Goal: Task Accomplishment & Management: Manage account settings

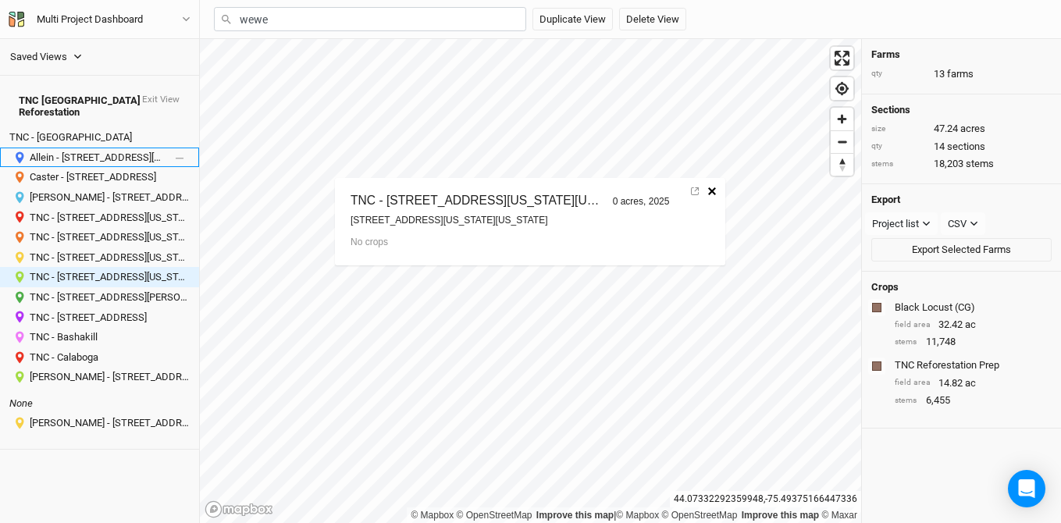
click at [95, 151] on div "Allein - 47812 Hunneyman Road, Redwood, New York 13679, United States" at bounding box center [97, 157] width 135 height 12
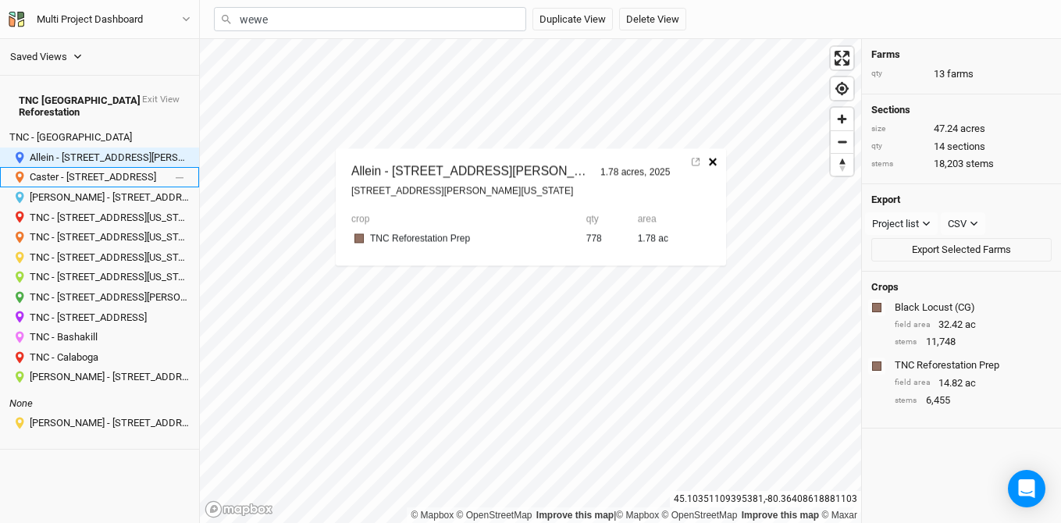
click at [107, 171] on div "Caster - 3249 County Route 21 Canton NY" at bounding box center [97, 177] width 135 height 12
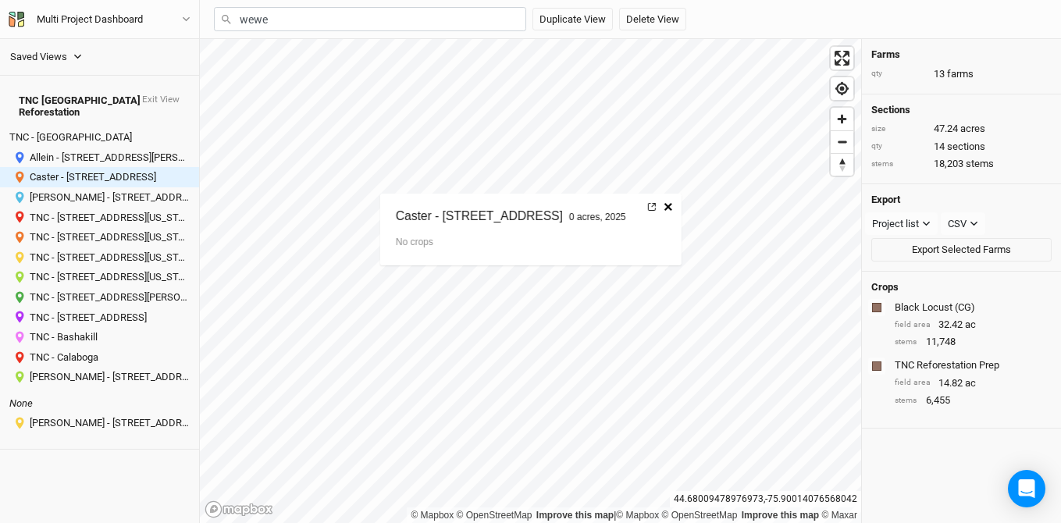
click at [656, 204] on icon at bounding box center [652, 207] width 8 height 8
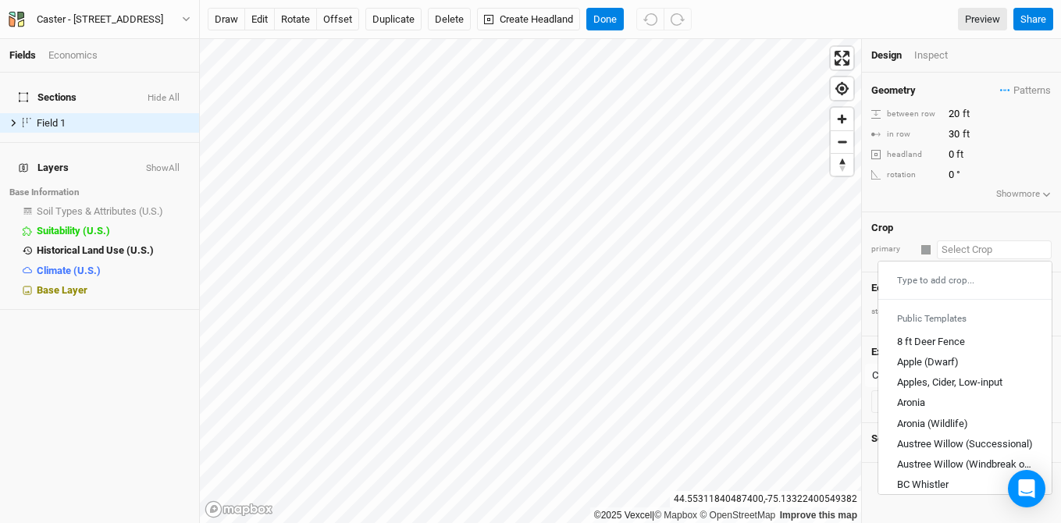
click at [975, 248] on input "text" at bounding box center [993, 249] width 115 height 19
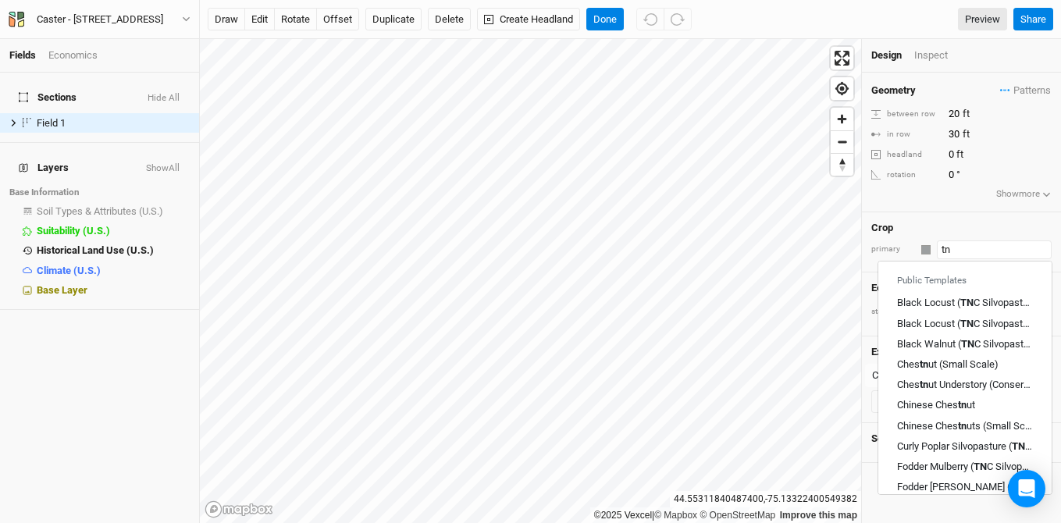
type input "t"
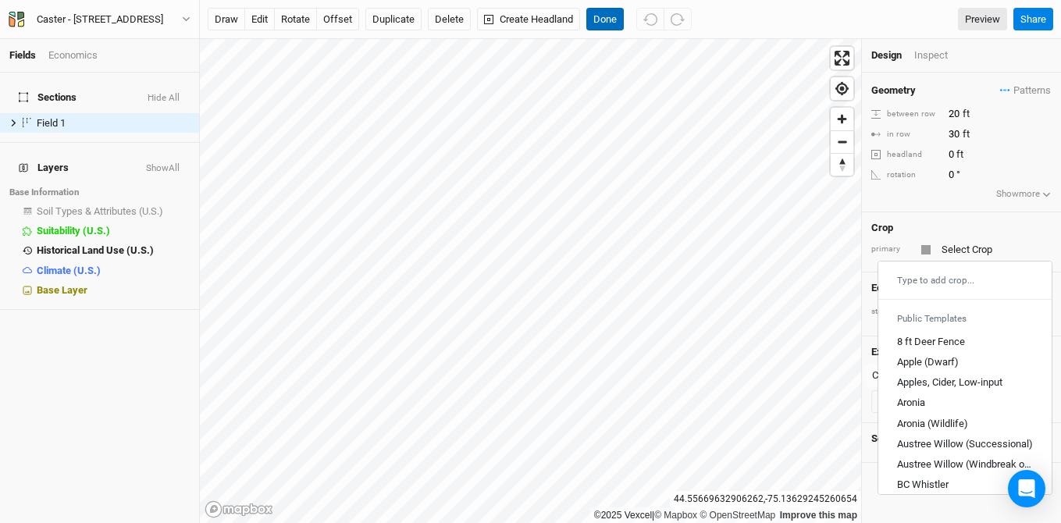
click at [595, 12] on button "Done" at bounding box center [604, 19] width 37 height 23
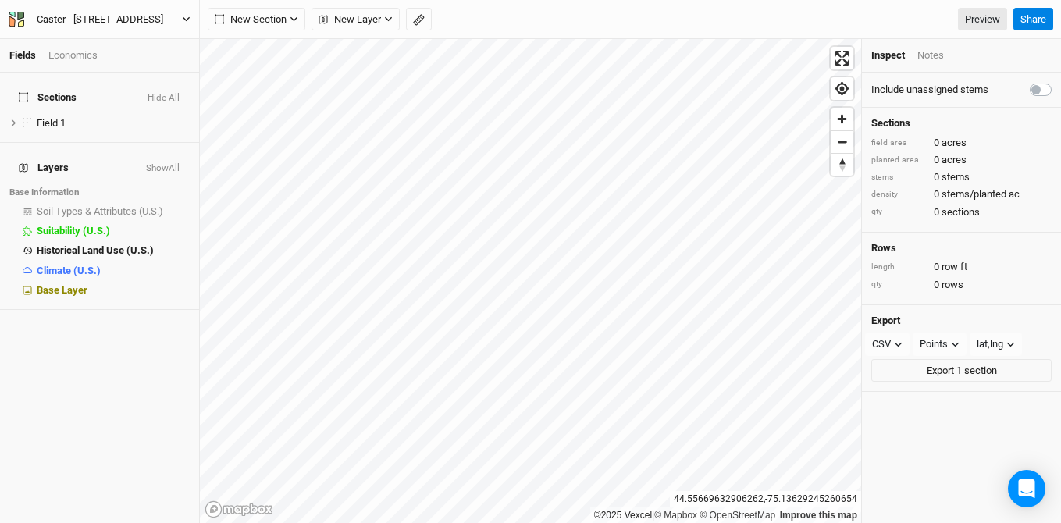
click at [124, 16] on div "Caster - [STREET_ADDRESS]" at bounding box center [100, 20] width 126 height 16
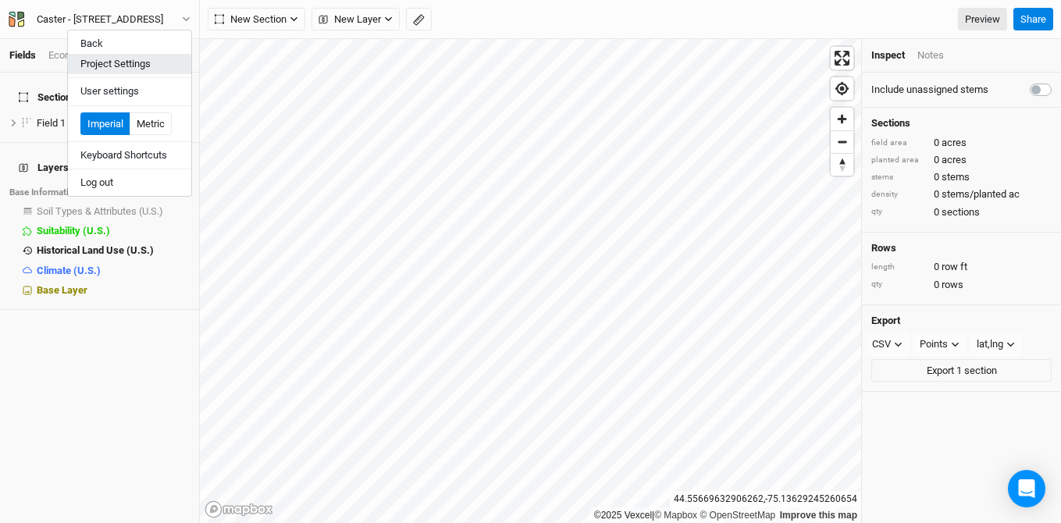
click at [162, 69] on button "Project Settings" at bounding box center [129, 64] width 123 height 20
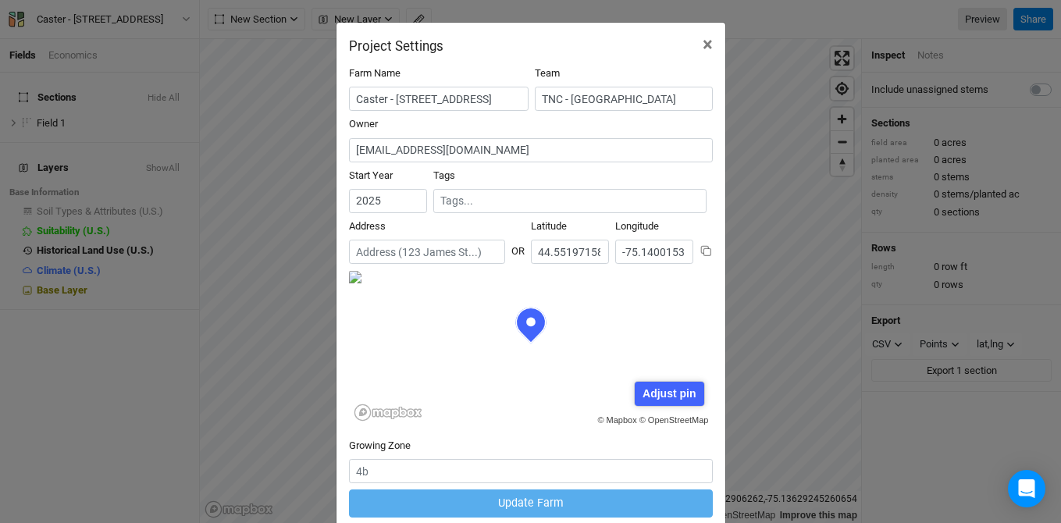
scroll to position [78, 182]
click at [707, 44] on span "×" at bounding box center [707, 45] width 10 height 22
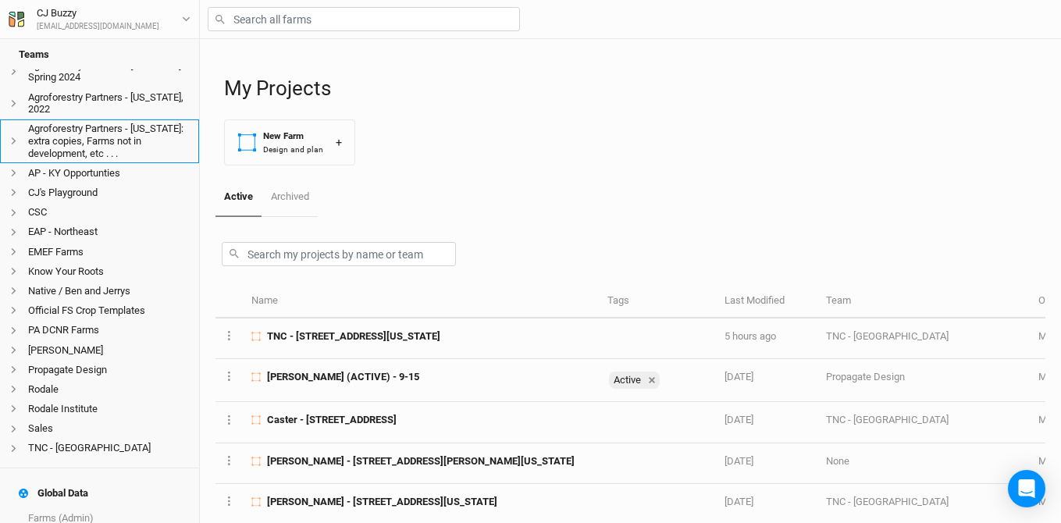
scroll to position [227, 0]
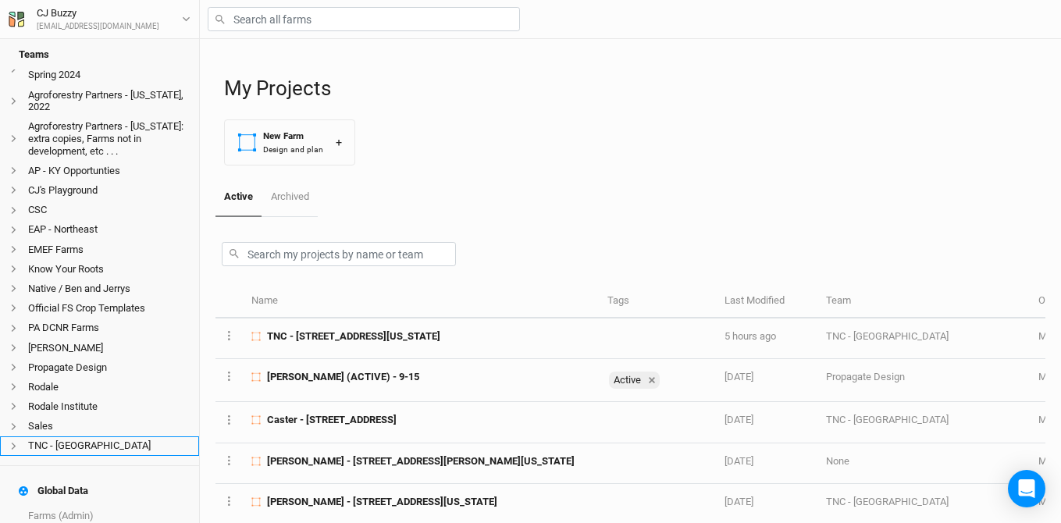
click at [94, 436] on li "TNC - NY" at bounding box center [99, 446] width 199 height 20
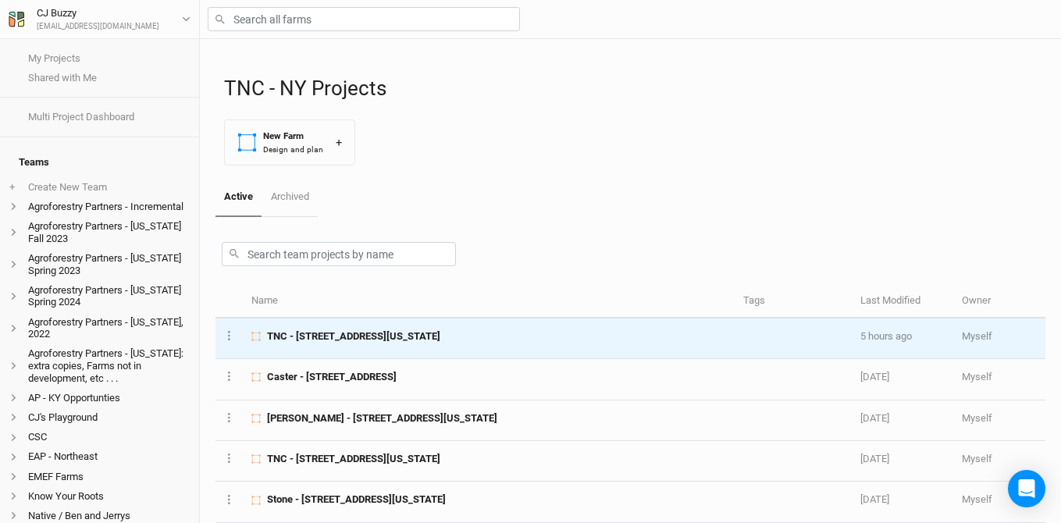
click at [333, 336] on span "TNC - 18288 South Shore Road, Dexter, New York 13634" at bounding box center [353, 336] width 173 height 14
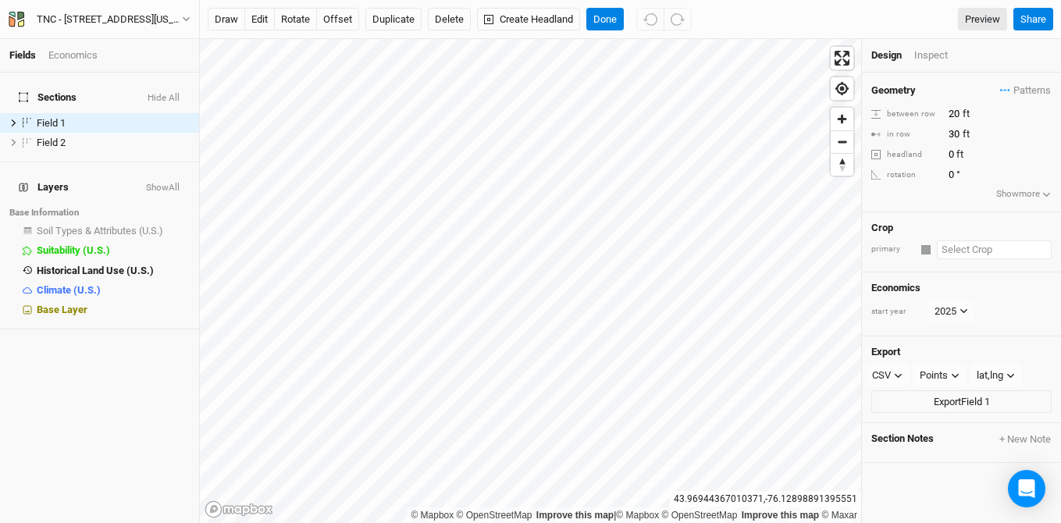
click at [952, 248] on input "text" at bounding box center [993, 249] width 115 height 19
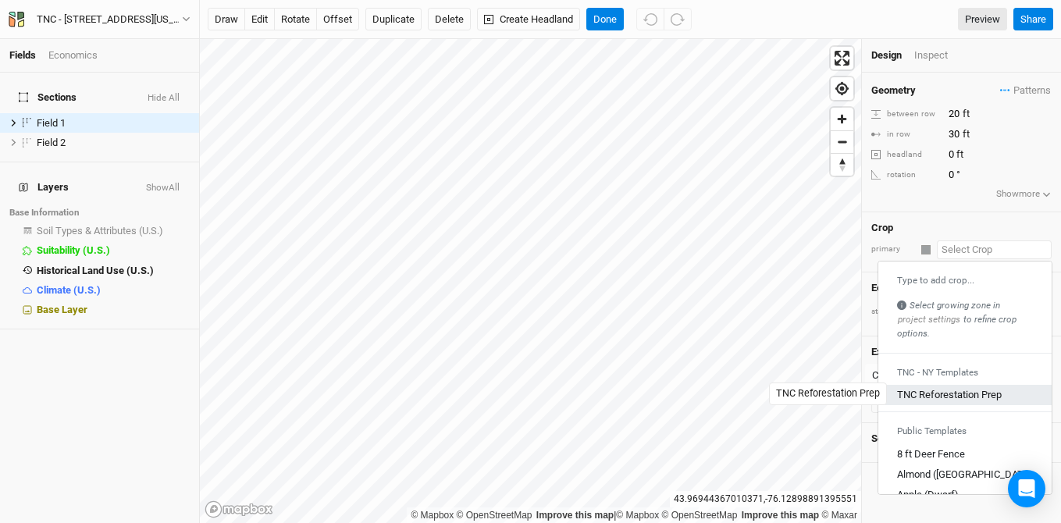
click at [924, 394] on div "TNC Reforestation Prep" at bounding box center [949, 395] width 105 height 14
type input "TNC Reforestation Prep"
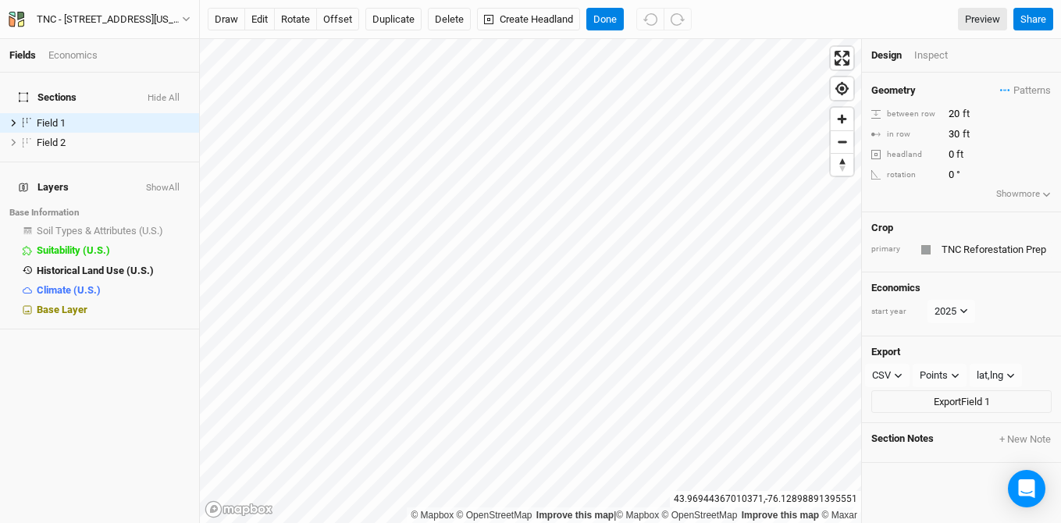
type input "10"
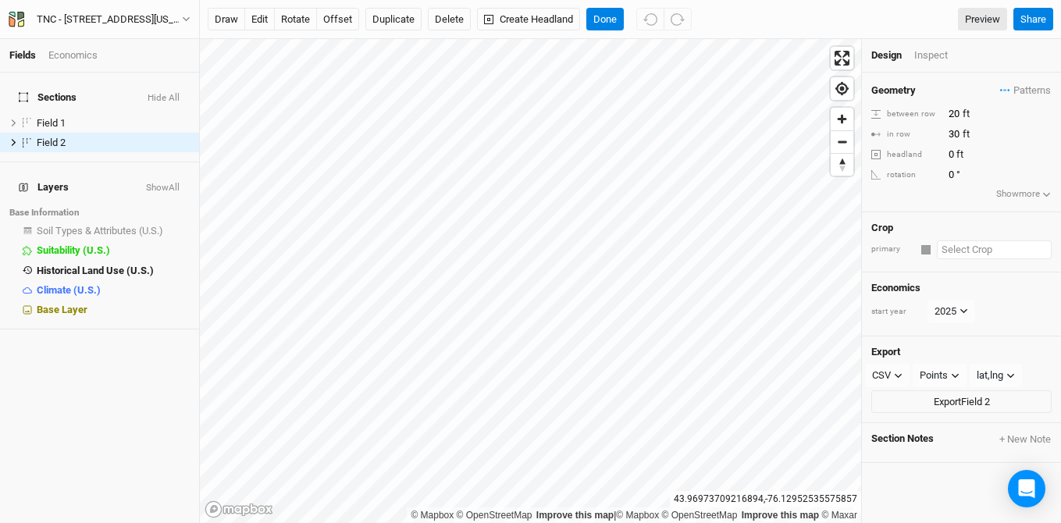
click at [938, 249] on input "text" at bounding box center [993, 249] width 115 height 19
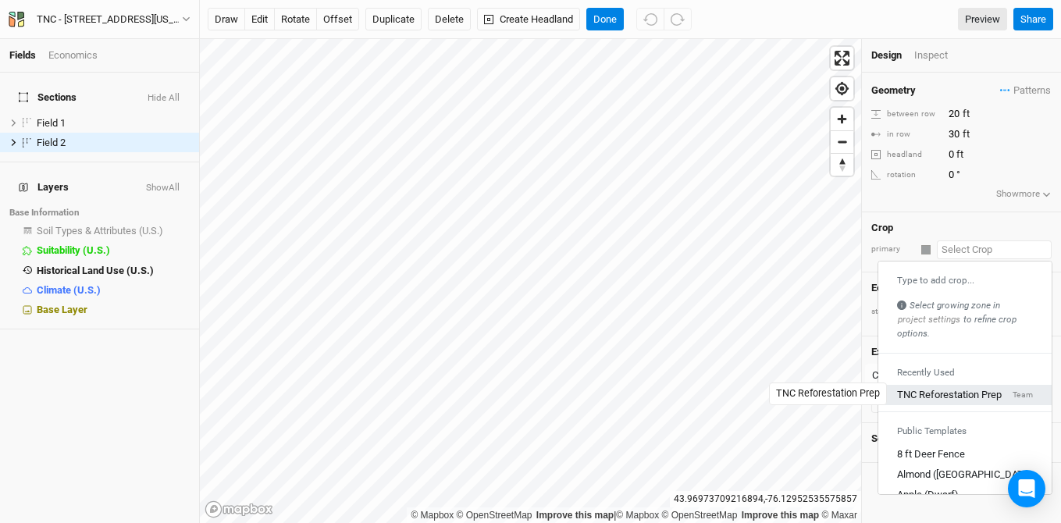
click at [926, 394] on div "TNC Reforestation Prep" at bounding box center [949, 395] width 105 height 14
type input "10"
type input "TNC Reforestation Prep"
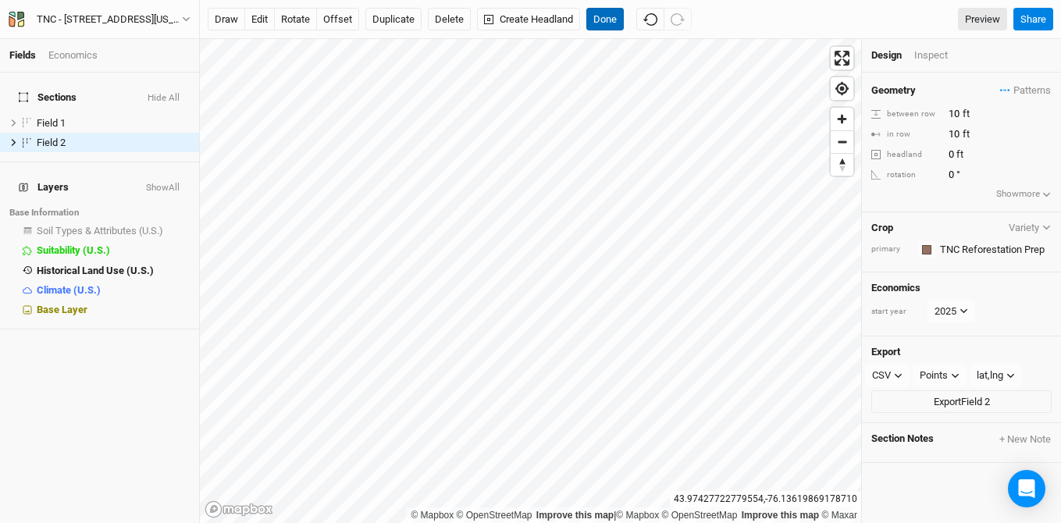
click at [606, 26] on button "Done" at bounding box center [604, 19] width 37 height 23
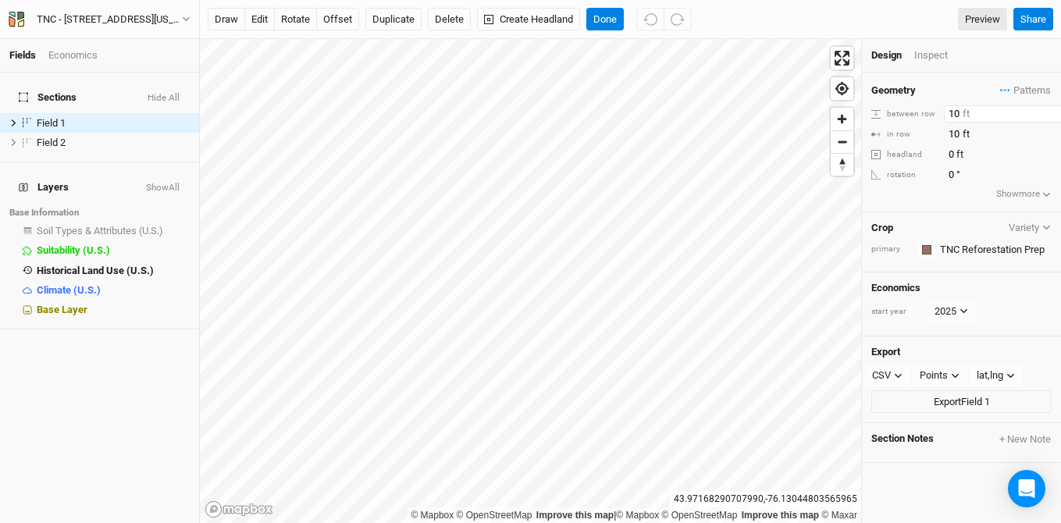
click at [830, 85] on div "© Mapbox © OpenStreetMap Improve this map | © Mapbox © OpenStreetMap Improve th…" at bounding box center [630, 281] width 861 height 484
type input "9.5"
drag, startPoint x: 963, startPoint y: 132, endPoint x: 889, endPoint y: 125, distance: 74.5
click at [889, 126] on div "in row 10 ft" at bounding box center [961, 134] width 180 height 17
type input "9.5"
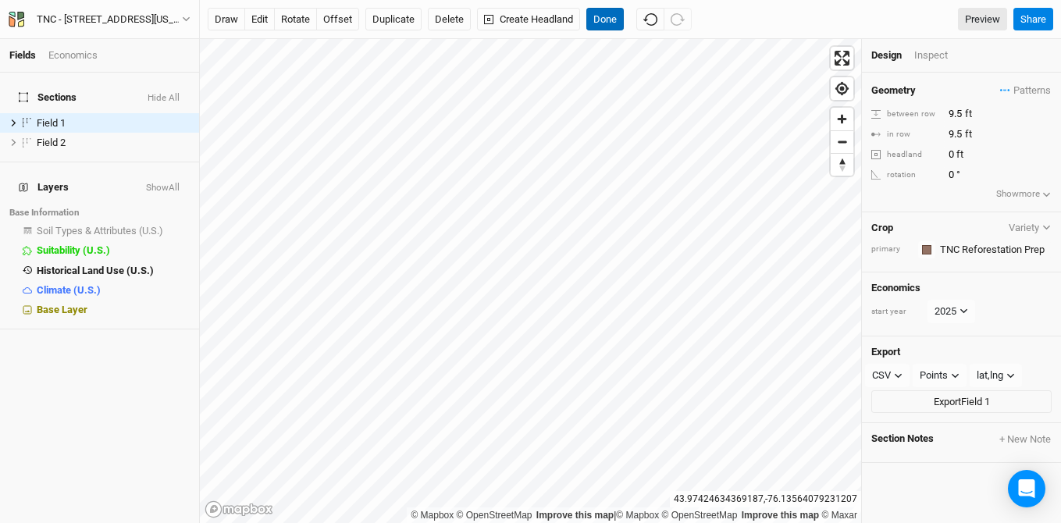
click at [613, 16] on button "Done" at bounding box center [604, 19] width 37 height 23
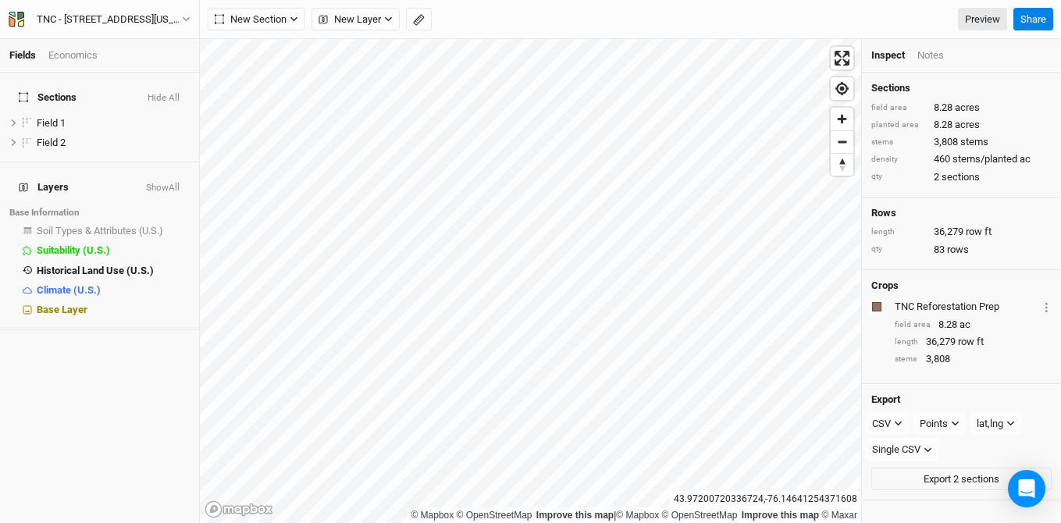
click at [76, 49] on div "Economics" at bounding box center [72, 55] width 49 height 14
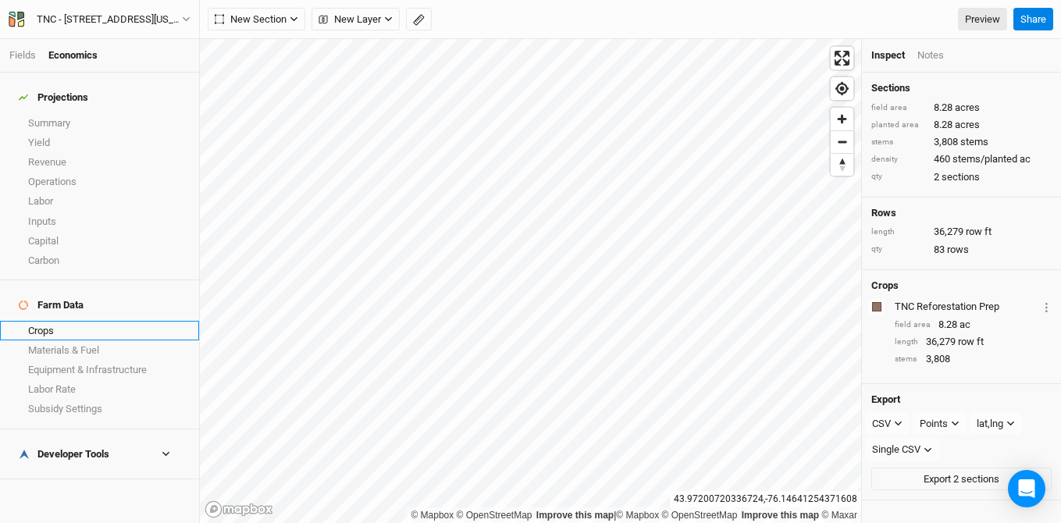
click at [57, 321] on link "Crops" at bounding box center [99, 331] width 199 height 20
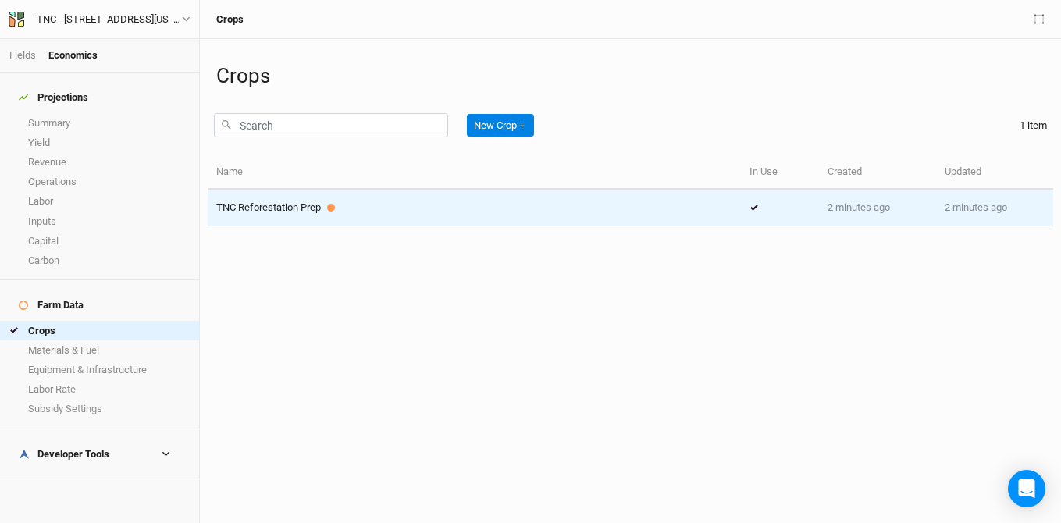
click at [291, 204] on span "TNC Reforestation Prep" at bounding box center [268, 207] width 105 height 12
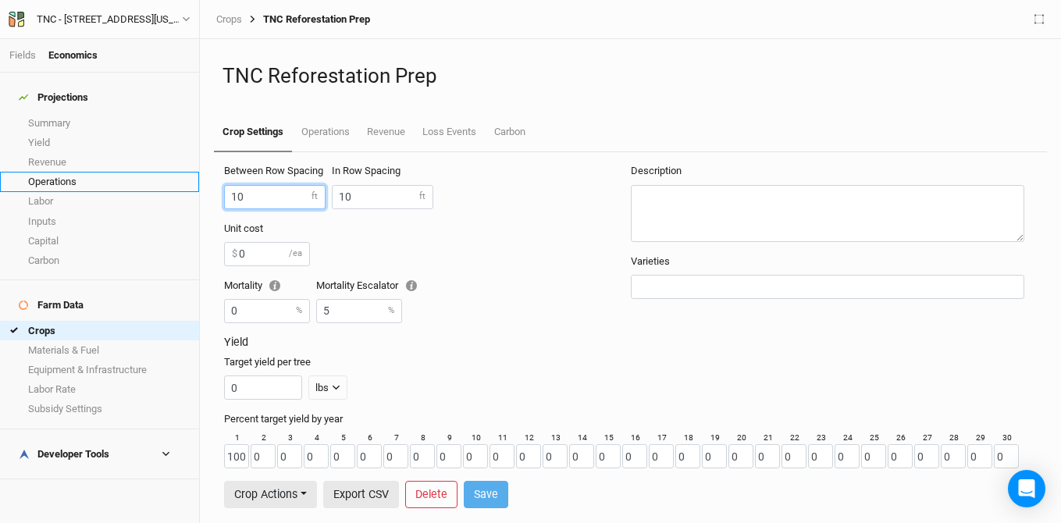
drag, startPoint x: 271, startPoint y: 198, endPoint x: 112, endPoint y: 170, distance: 160.9
click at [112, 170] on div "Fields Economics Projections Summary Yield Revenue Operations Labor Inputs Capi…" at bounding box center [530, 261] width 1061 height 523
type input "9.5"
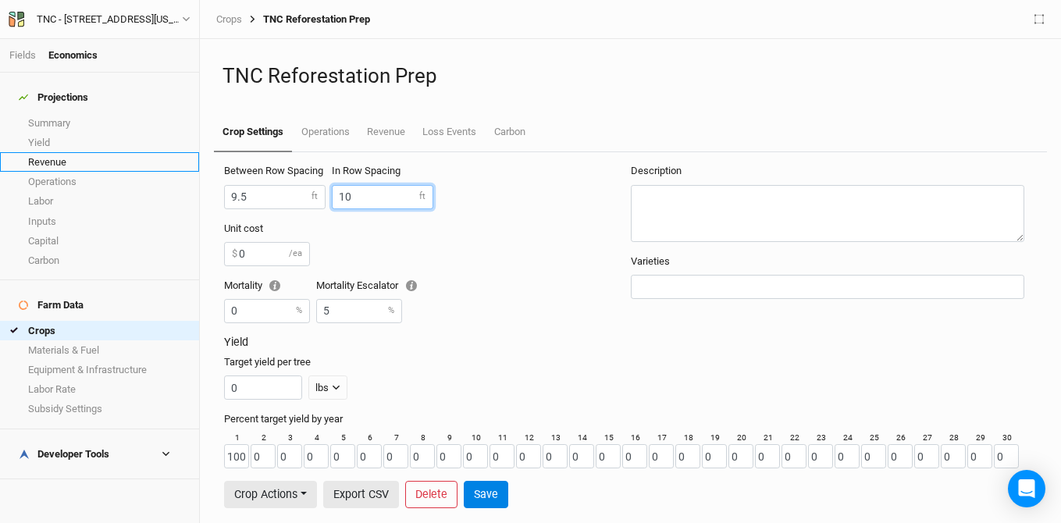
drag, startPoint x: 367, startPoint y: 201, endPoint x: 170, endPoint y: 158, distance: 201.3
click at [170, 158] on div "Fields Economics Projections Summary Yield Revenue Operations Labor Inputs Capi…" at bounding box center [530, 261] width 1061 height 523
type input "9.5"
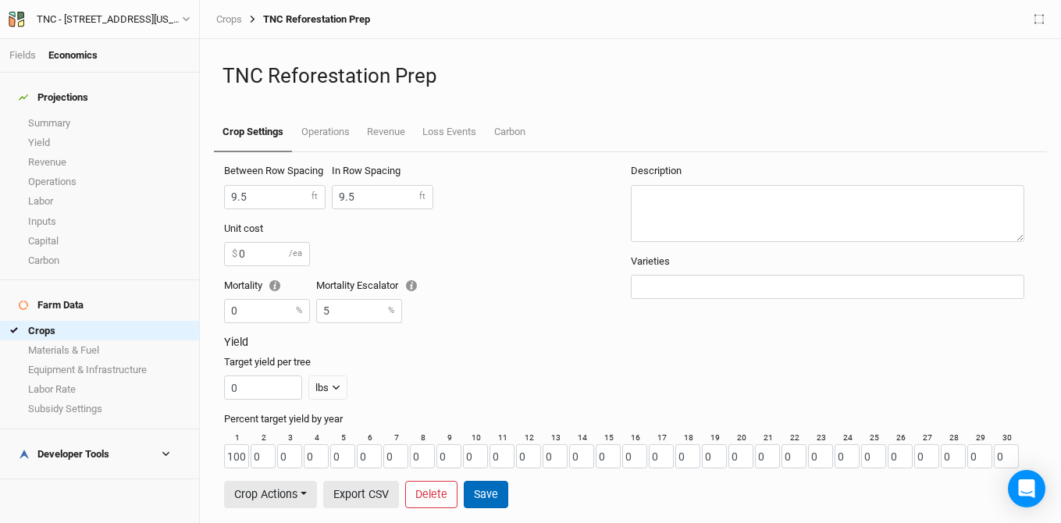
click at [489, 491] on button "Save" at bounding box center [486, 494] width 44 height 27
click at [67, 114] on link "Summary" at bounding box center [99, 123] width 199 height 20
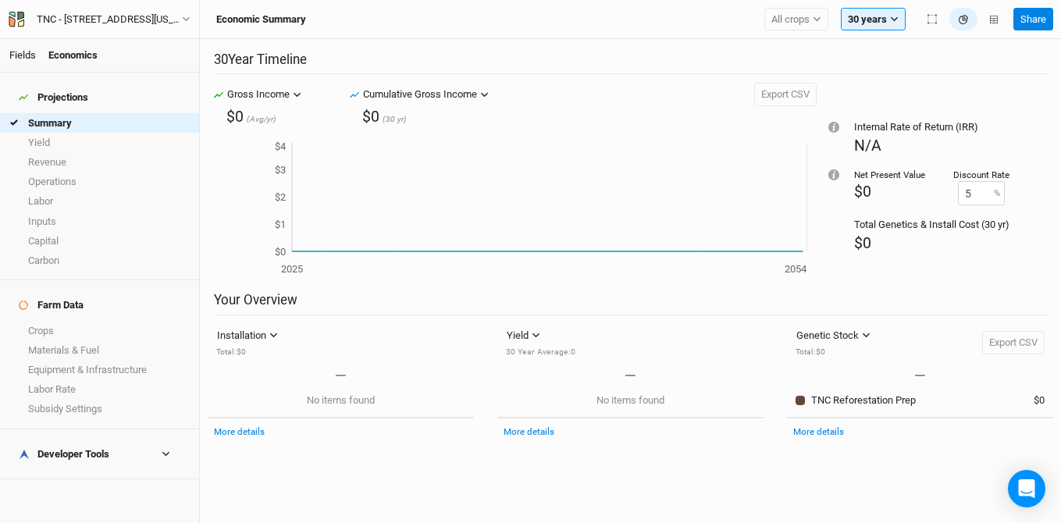
click at [16, 55] on link "Fields" at bounding box center [22, 55] width 27 height 12
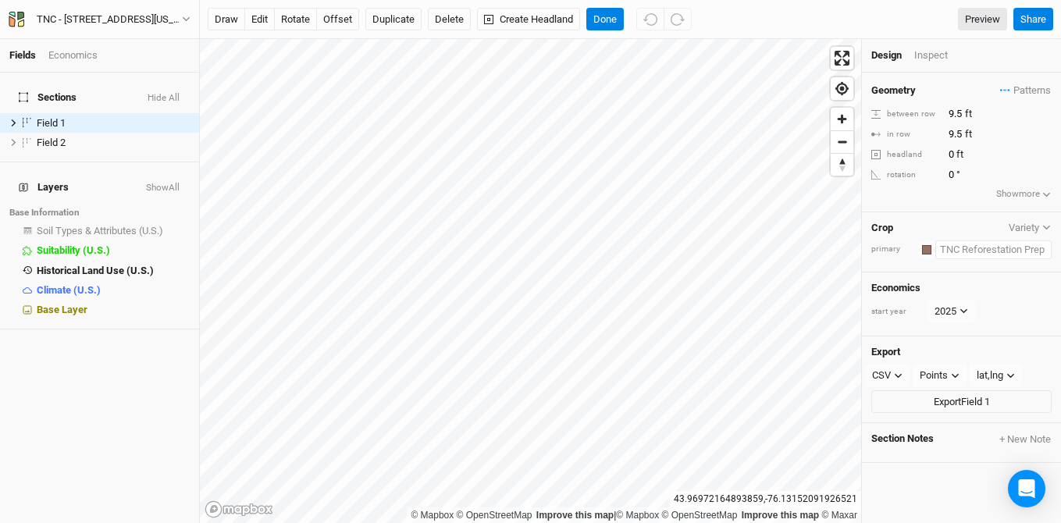
click at [988, 249] on input "text" at bounding box center [993, 249] width 116 height 19
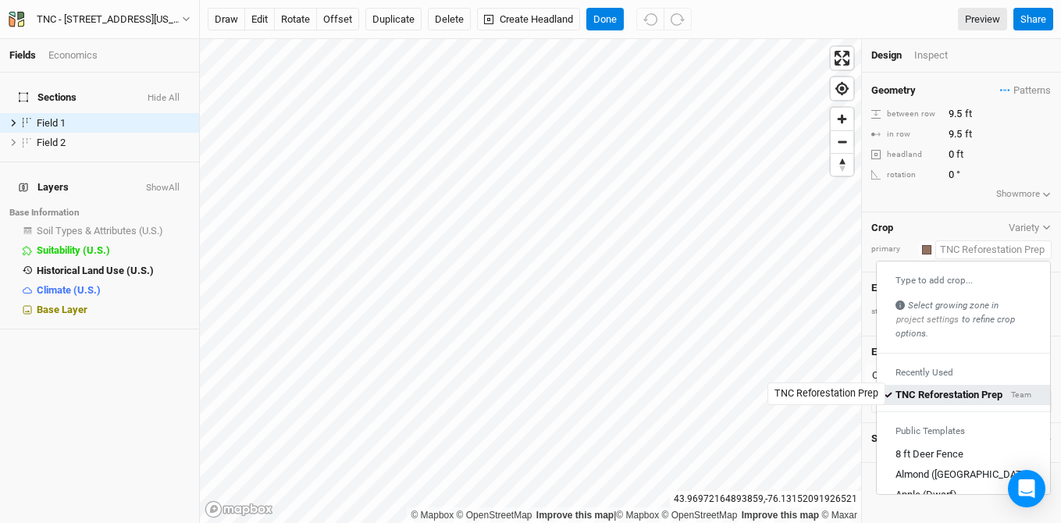
click at [944, 391] on div "TNC Reforestation Prep" at bounding box center [948, 395] width 107 height 14
type input "TNC Reforestation Prep"
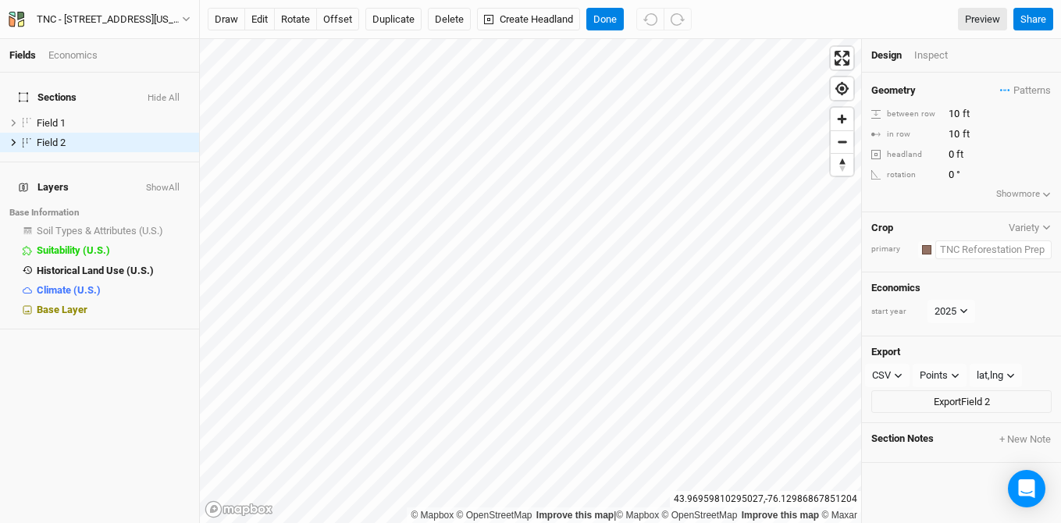
click at [981, 243] on input "text" at bounding box center [993, 249] width 116 height 19
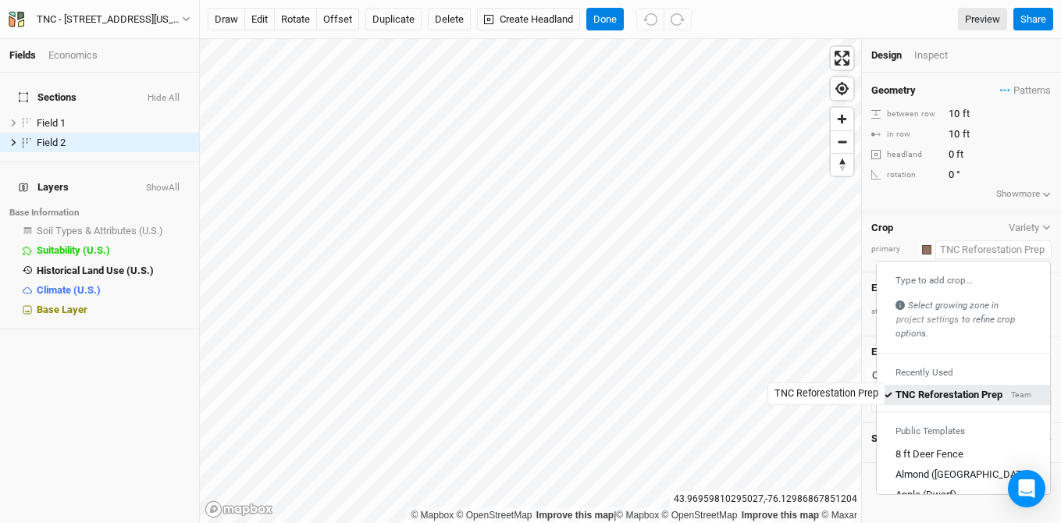
click at [932, 392] on div "TNC Reforestation Prep" at bounding box center [948, 395] width 107 height 14
type input "9.5"
type input "TNC Reforestation Prep"
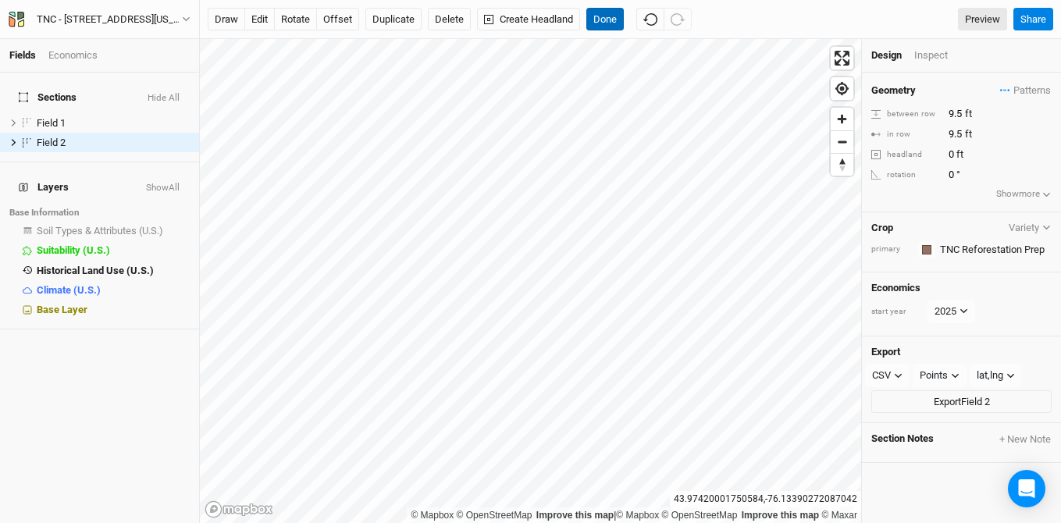
click at [606, 19] on button "Done" at bounding box center [604, 19] width 37 height 23
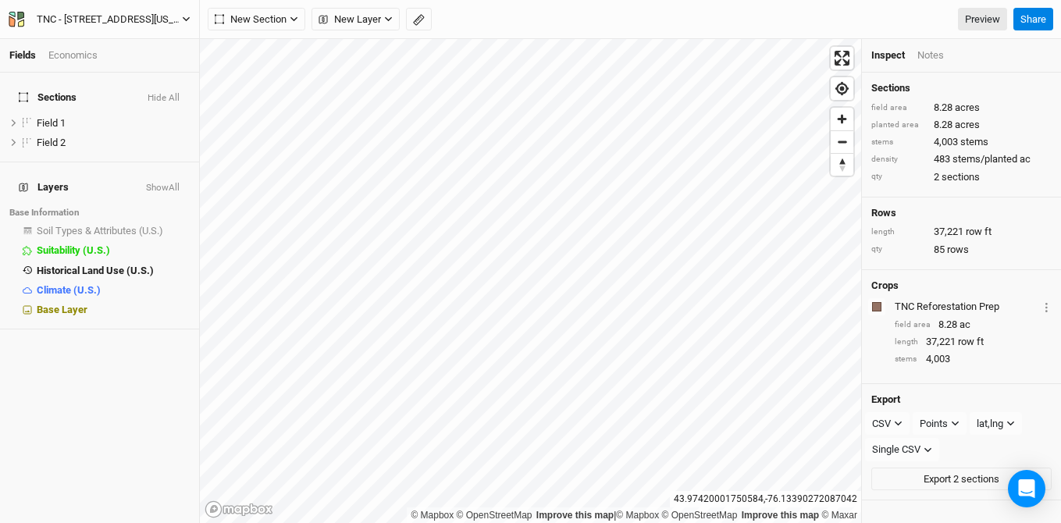
click at [53, 18] on div "TNC - 18288 South Shore Road, Dexter, New York 13634" at bounding box center [109, 20] width 145 height 16
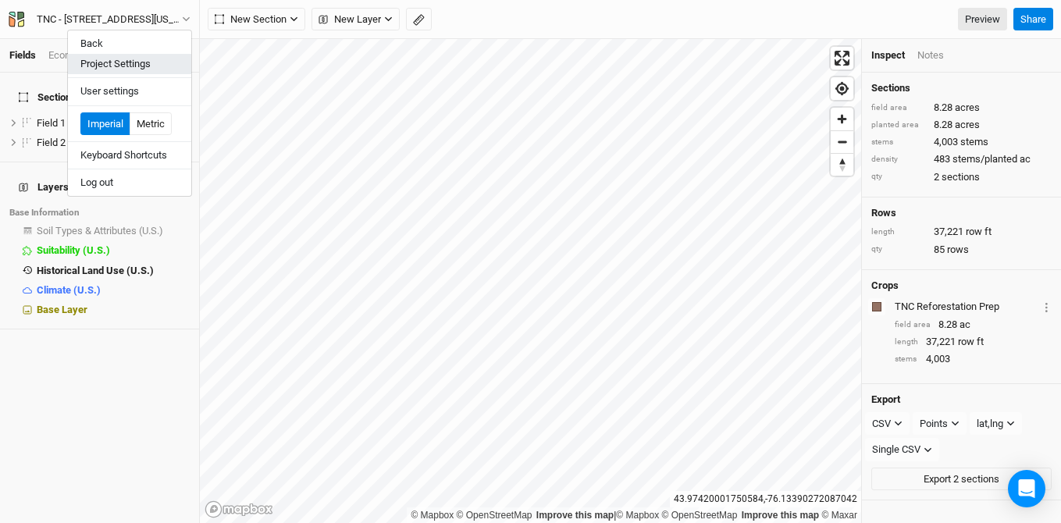
click at [91, 63] on button "Project Settings" at bounding box center [129, 64] width 123 height 20
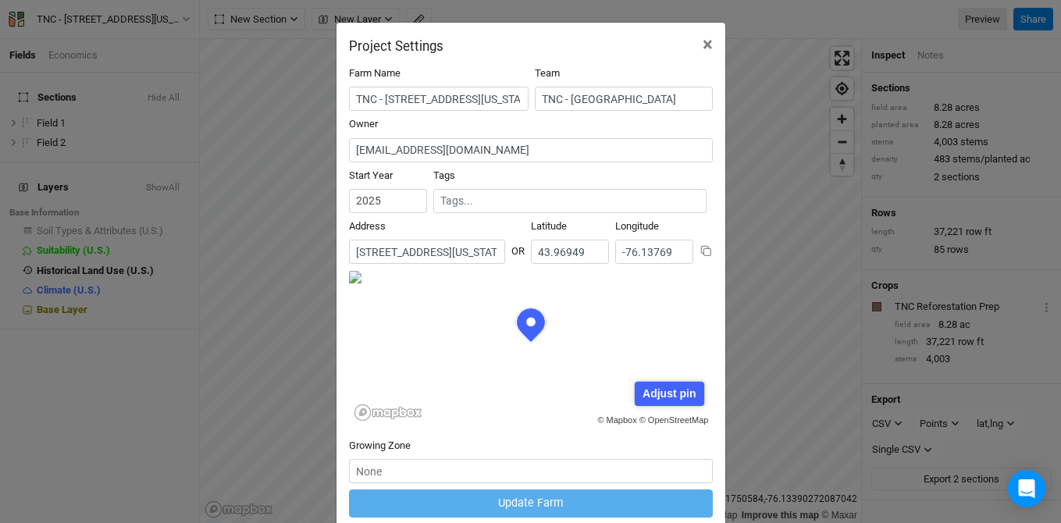
scroll to position [78, 182]
click at [354, 98] on input "TNC - 18288 South Shore Road, Dexter, New York 13634" at bounding box center [438, 99] width 179 height 24
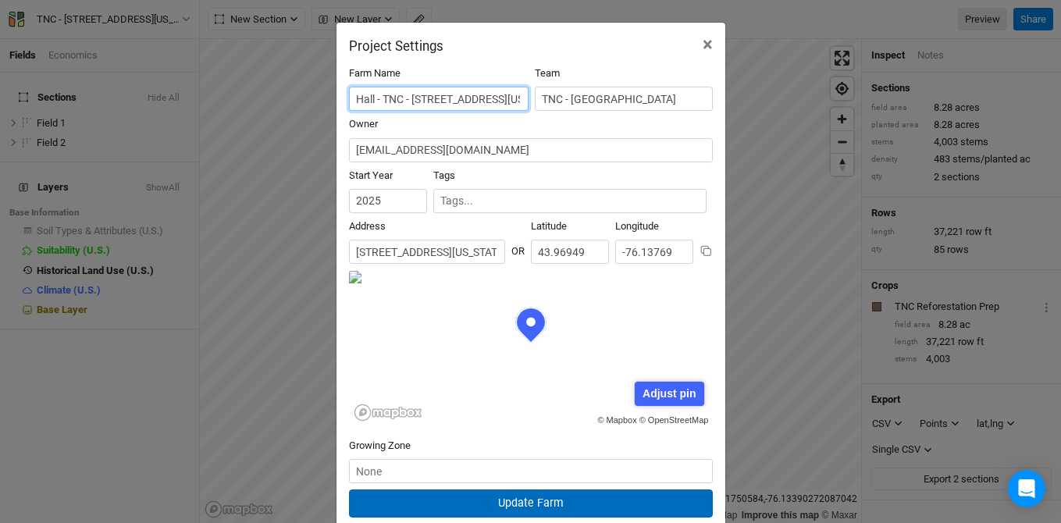
type input "Hall - TNC - 18288 South Shore Road, Dexter, New York 13634"
click at [521, 503] on button "Update Farm" at bounding box center [531, 502] width 364 height 27
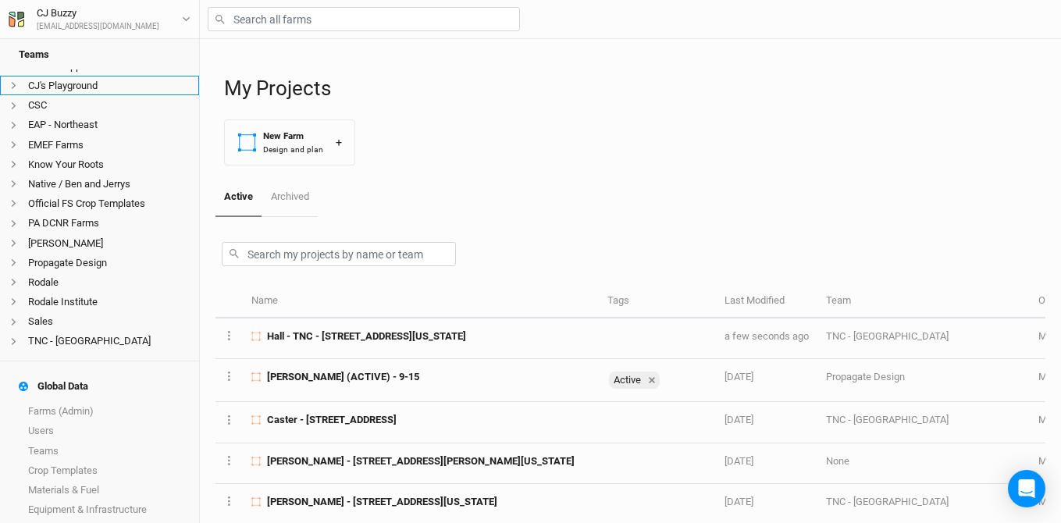
scroll to position [332, 0]
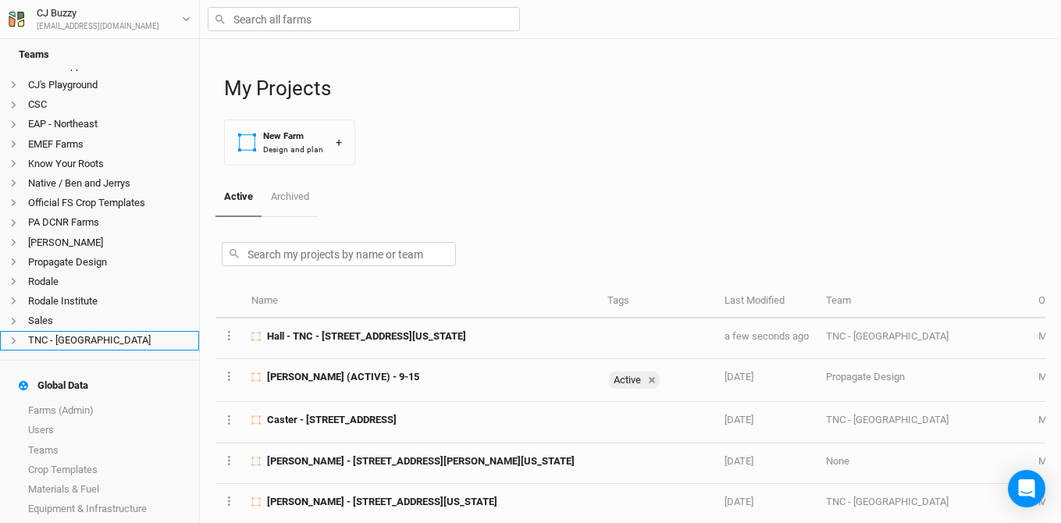
click at [80, 331] on li "TNC - NY" at bounding box center [99, 341] width 199 height 20
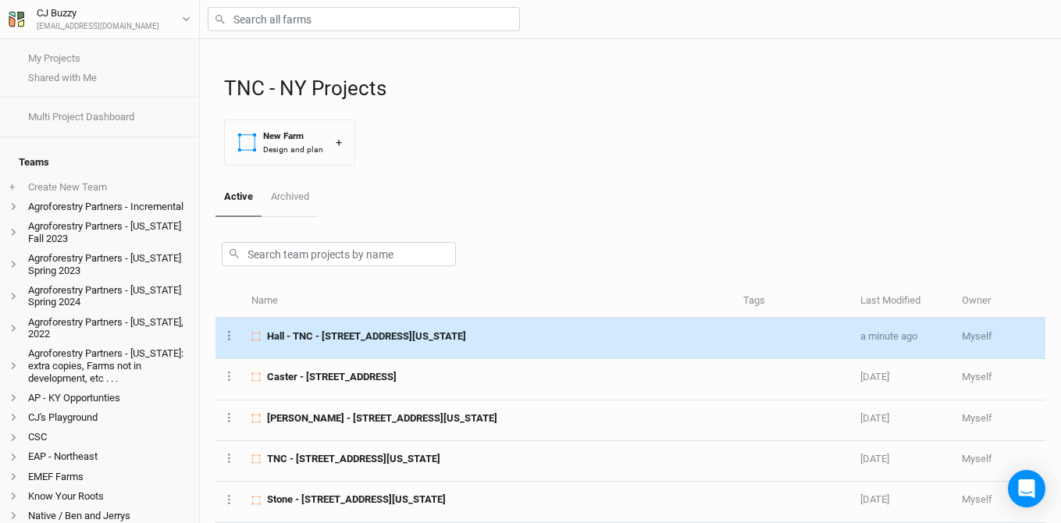
click at [306, 344] on td "Hall - TNC - 18288 South Shore Road, Dexter, New York 13634" at bounding box center [489, 338] width 492 height 41
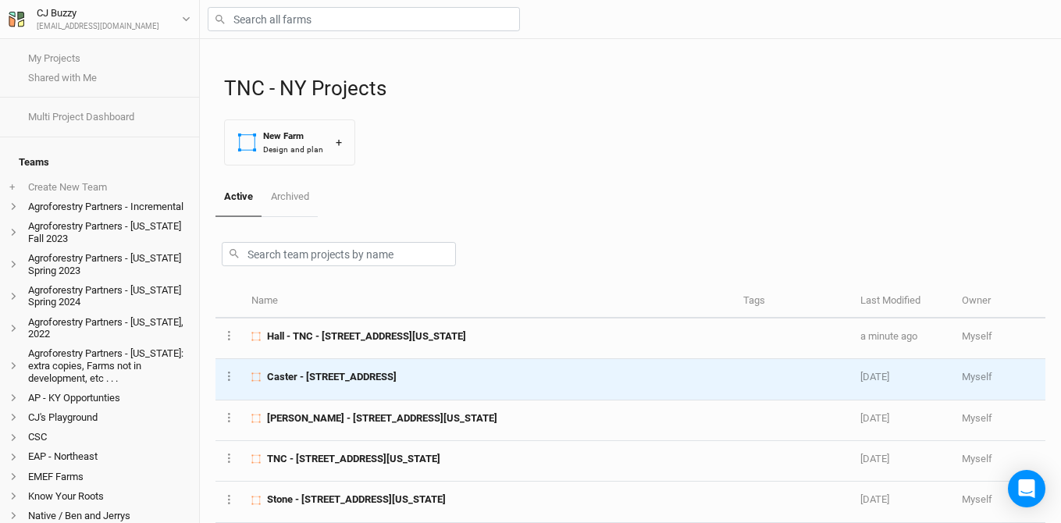
click at [316, 382] on span "Caster - 3249 County Route 21 Canton NY" at bounding box center [332, 377] width 130 height 14
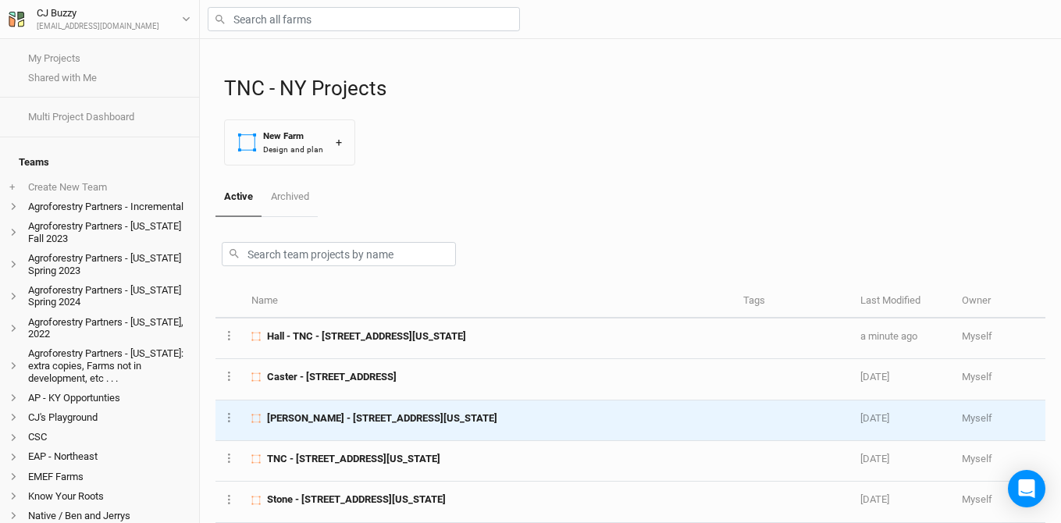
click at [315, 414] on span "Wewer - 8825 County Road 125, Chaumont, New York 13622, United States" at bounding box center [382, 418] width 230 height 14
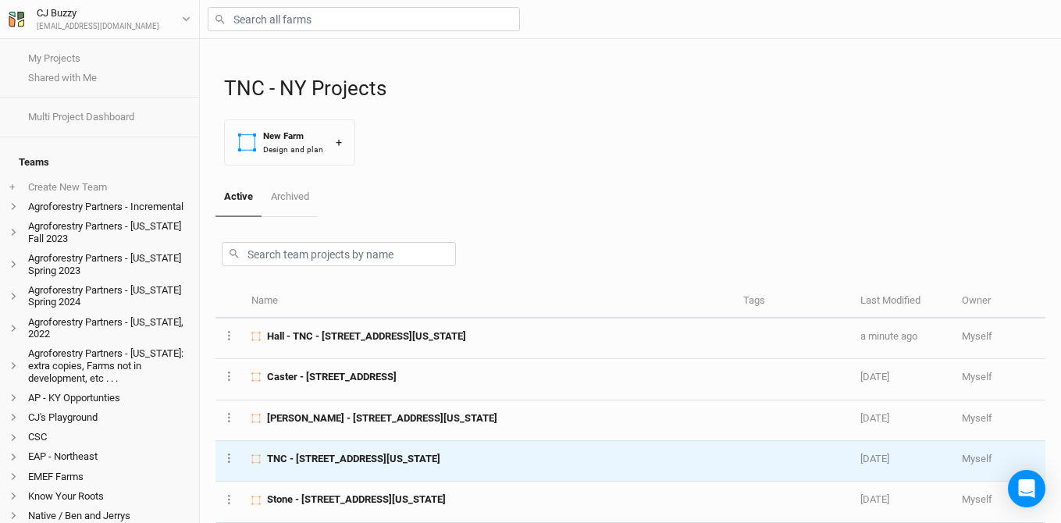
click at [312, 453] on span "TNC - 22372 County Route 61, Watertown, New York 13601, United States" at bounding box center [353, 459] width 173 height 14
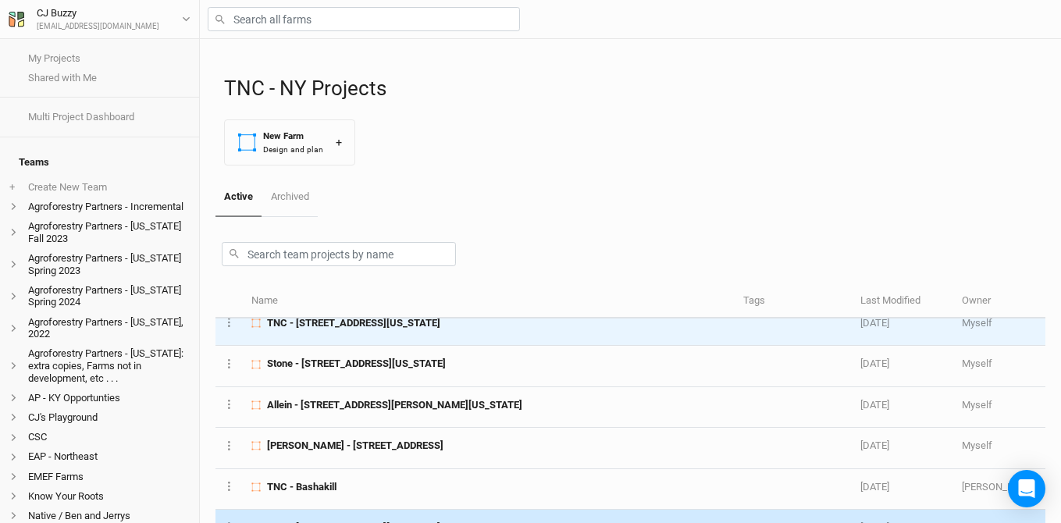
scroll to position [131, 0]
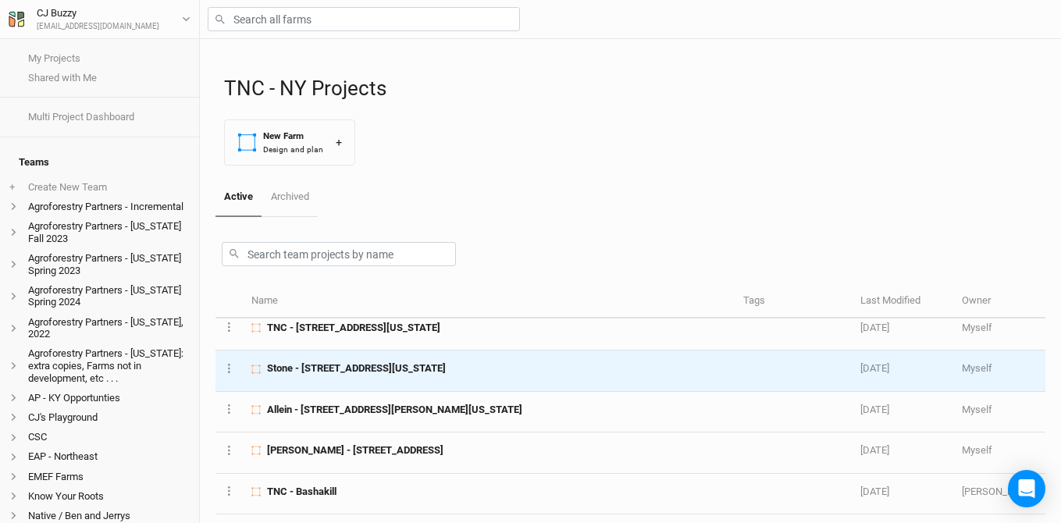
click at [320, 375] on span "Stone - [STREET_ADDRESS][US_STATE]" at bounding box center [356, 368] width 179 height 14
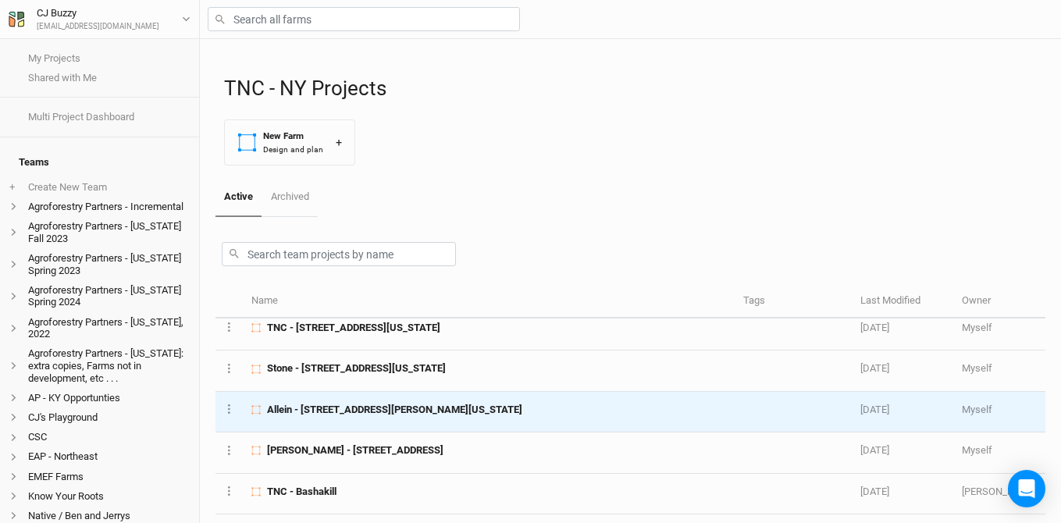
click at [317, 407] on span "Allein - [STREET_ADDRESS][PERSON_NAME][US_STATE]" at bounding box center [394, 410] width 255 height 14
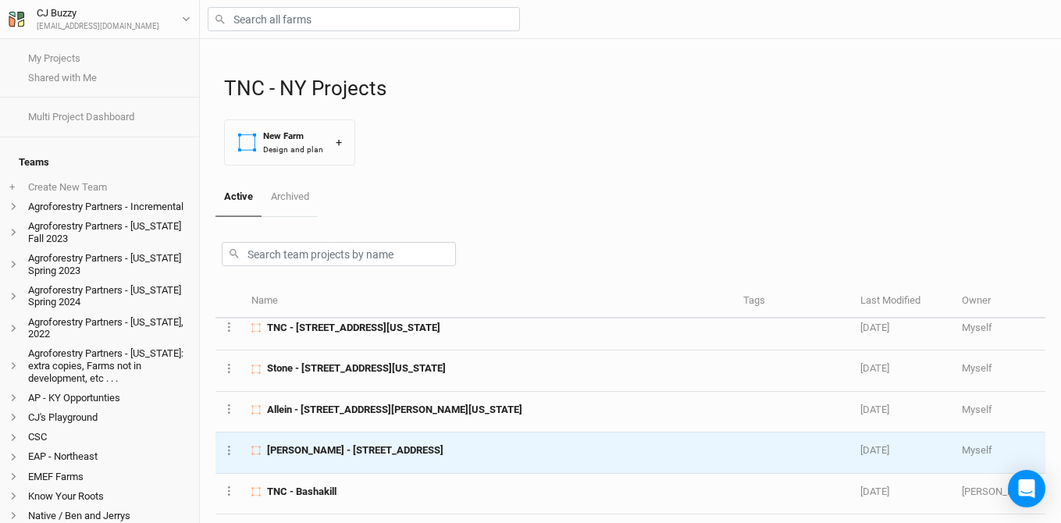
click at [315, 446] on span "[PERSON_NAME] - [STREET_ADDRESS]" at bounding box center [355, 450] width 176 height 14
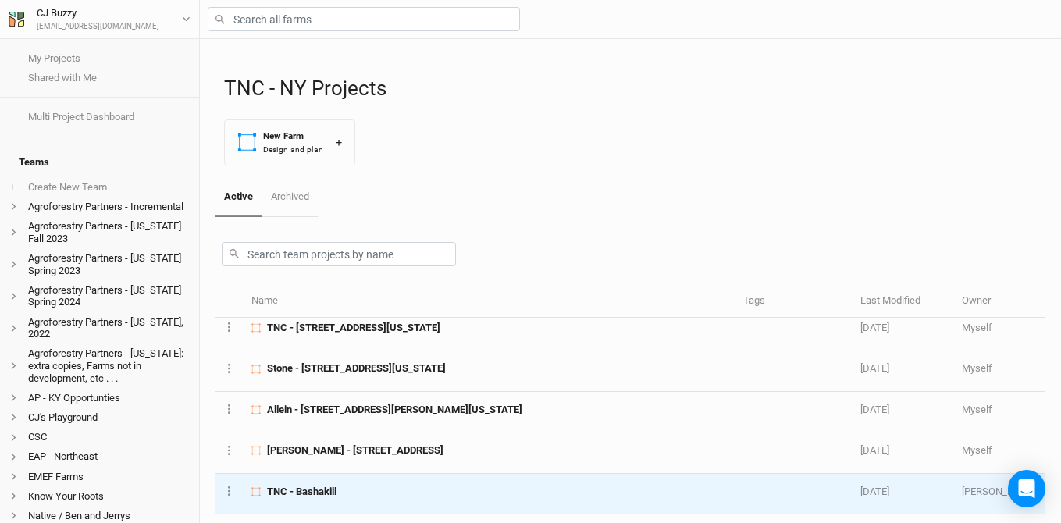
click at [311, 487] on span "TNC - Bashakill" at bounding box center [301, 492] width 69 height 14
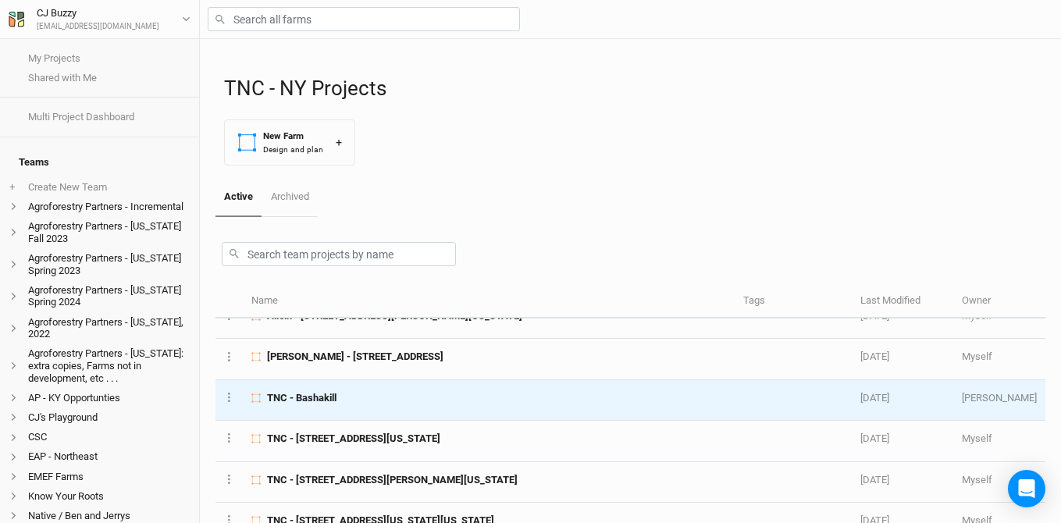
scroll to position [237, 0]
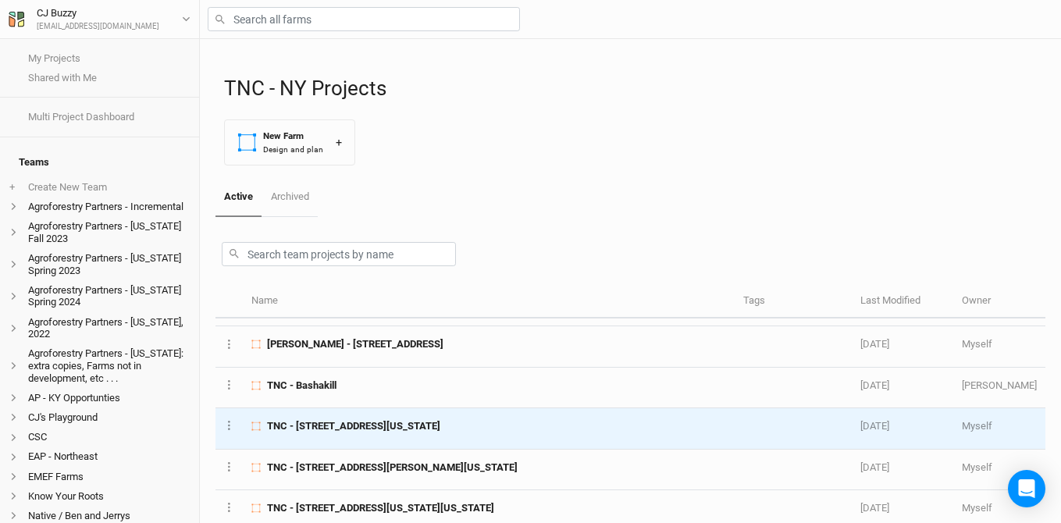
click at [328, 421] on span "TNC - [STREET_ADDRESS][US_STATE]" at bounding box center [353, 426] width 173 height 14
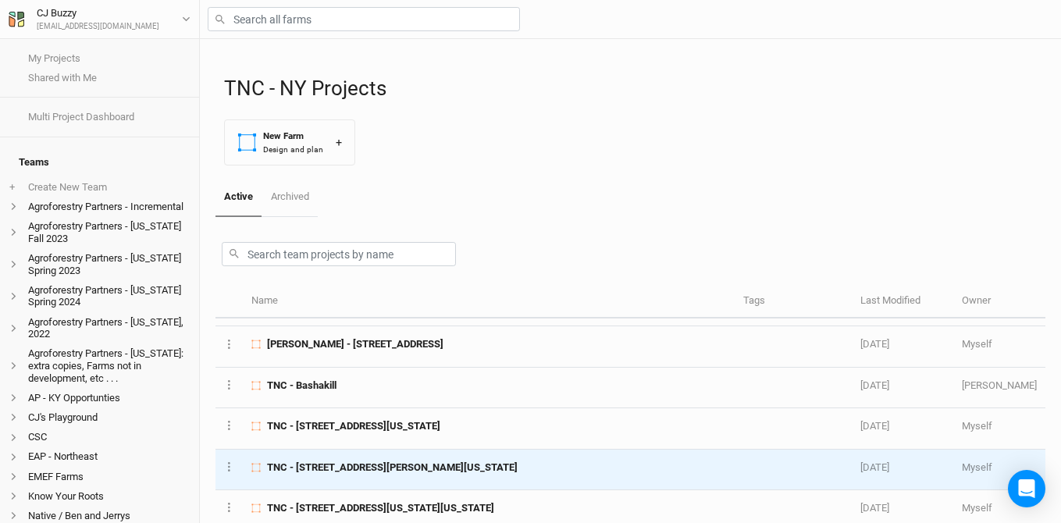
click at [327, 461] on span "TNC - [STREET_ADDRESS][PERSON_NAME][US_STATE]" at bounding box center [392, 467] width 250 height 14
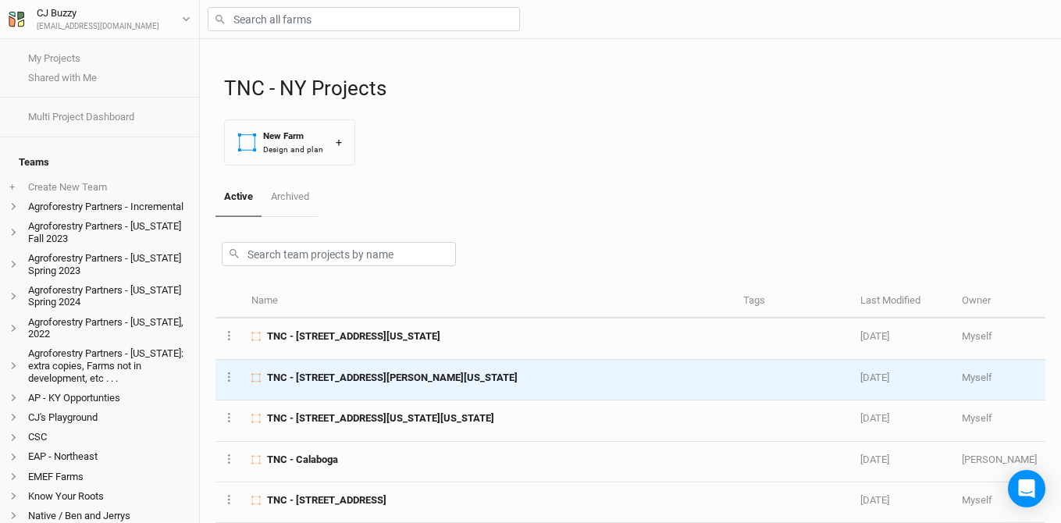
scroll to position [331, 0]
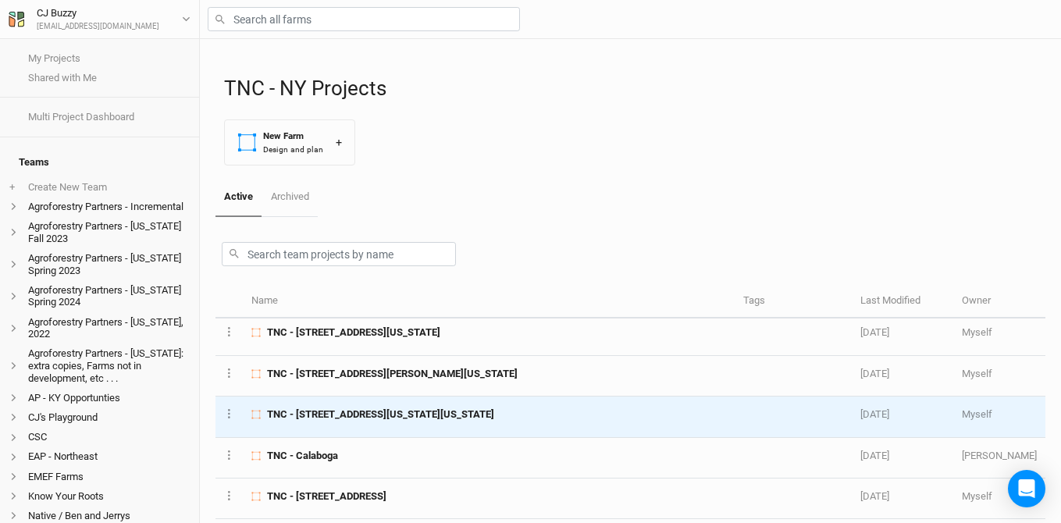
click at [332, 416] on span "TNC - [STREET_ADDRESS][US_STATE][US_STATE]" at bounding box center [380, 414] width 227 height 14
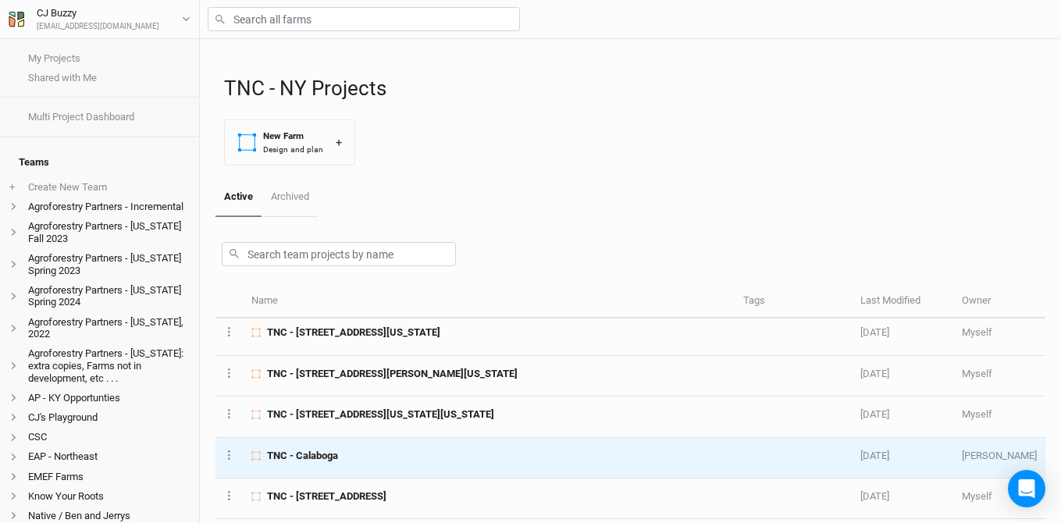
click at [322, 457] on span "TNC - Calaboga" at bounding box center [302, 456] width 71 height 14
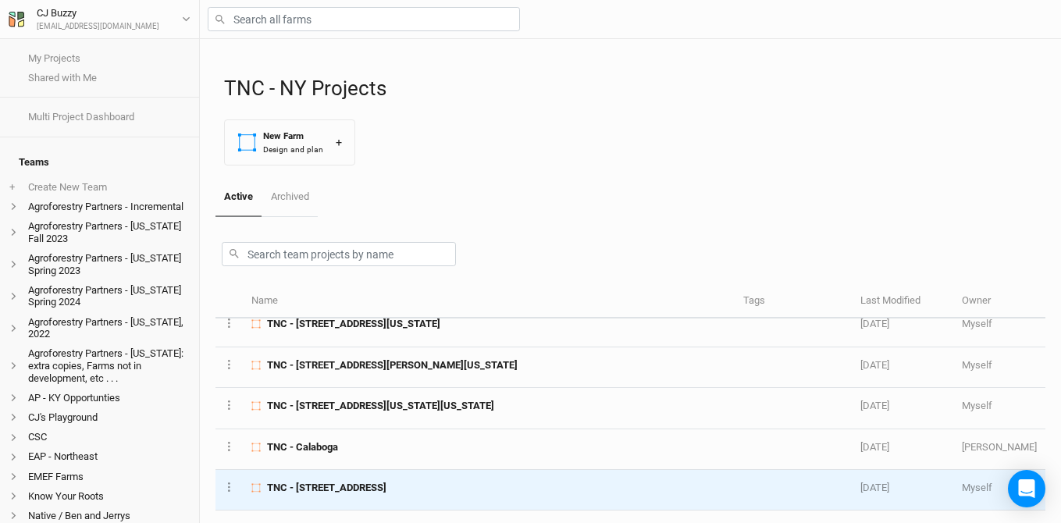
click at [325, 490] on span "TNC - [STREET_ADDRESS]" at bounding box center [326, 488] width 119 height 14
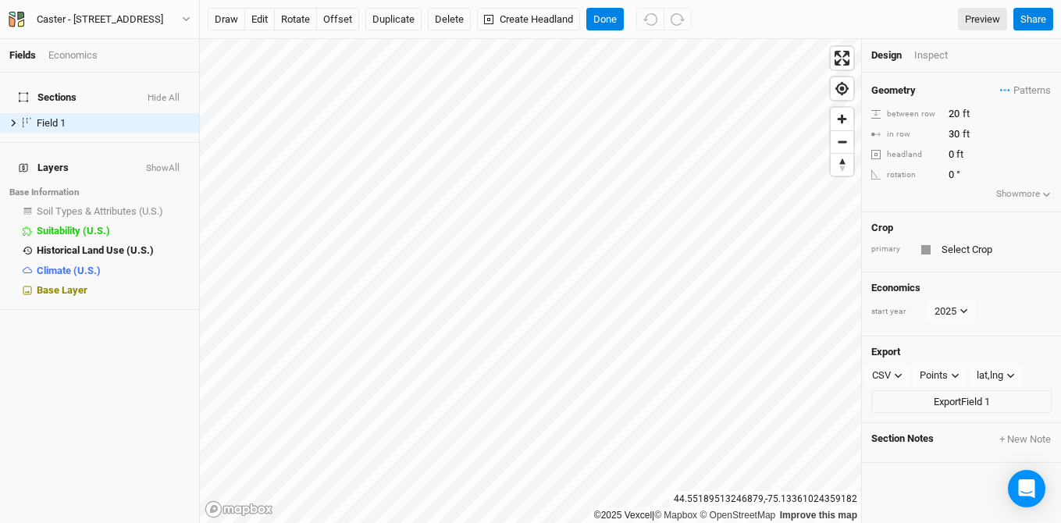
click at [972, 258] on div "Crop primary" at bounding box center [961, 242] width 199 height 60
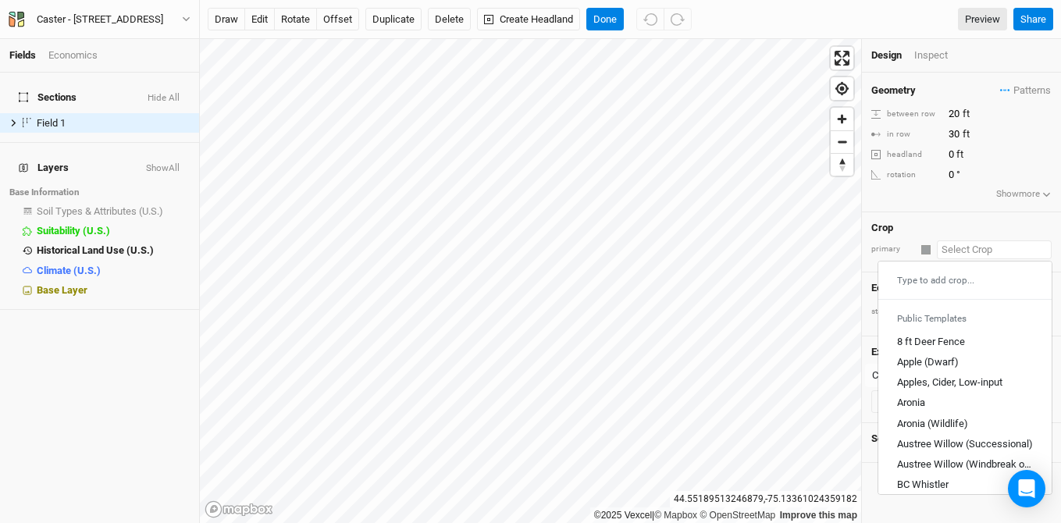
click at [961, 246] on input "text" at bounding box center [993, 249] width 115 height 19
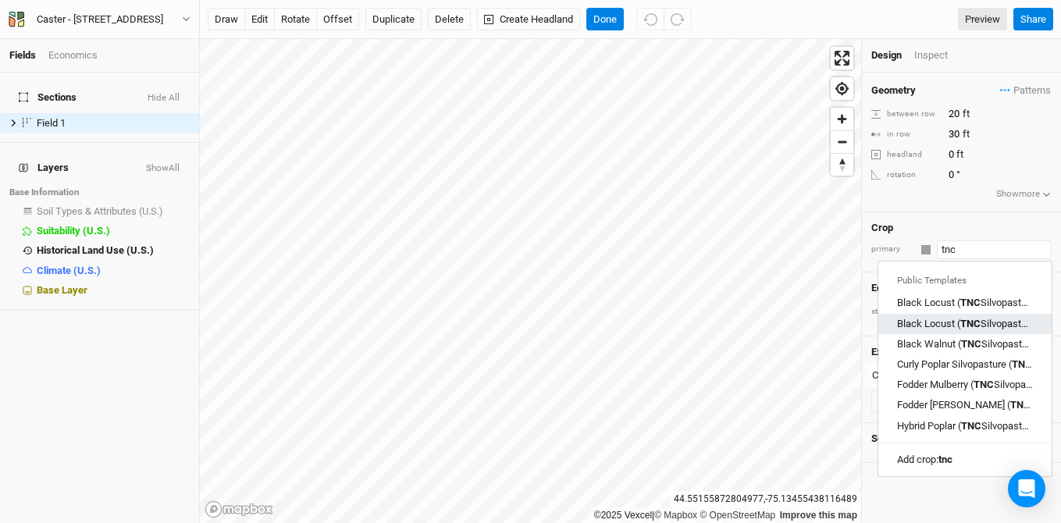
type input "tnc"
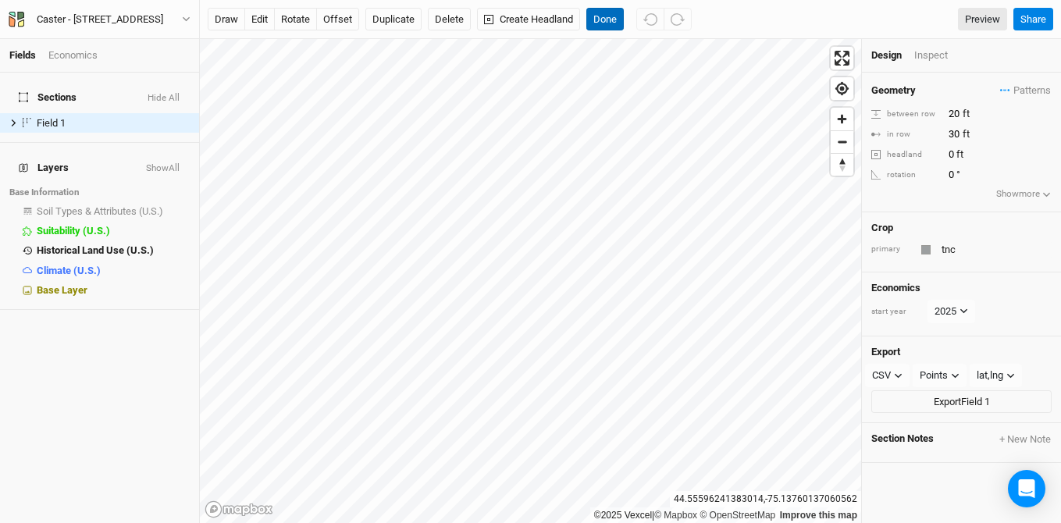
click at [602, 21] on button "Done" at bounding box center [604, 19] width 37 height 23
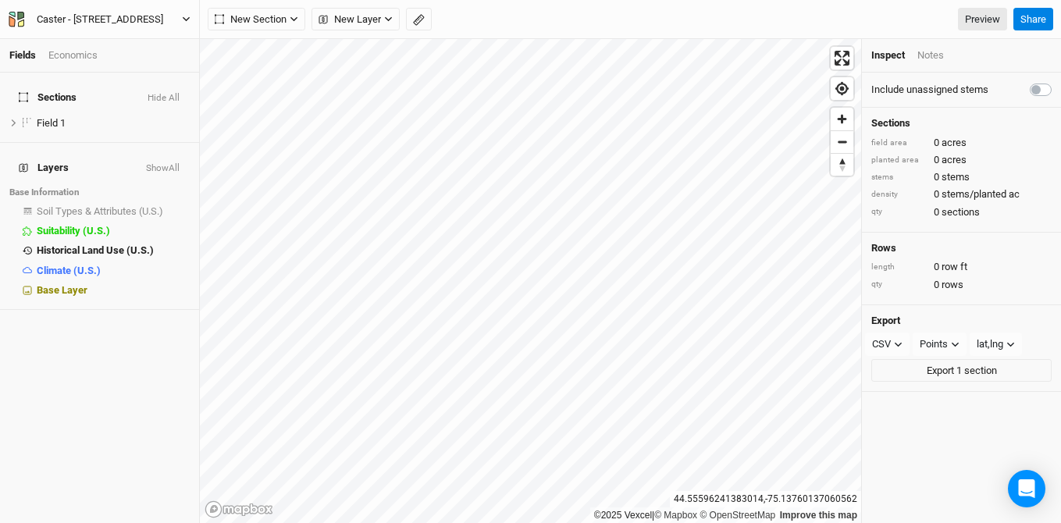
click at [64, 18] on div "Caster - [STREET_ADDRESS]" at bounding box center [100, 20] width 126 height 16
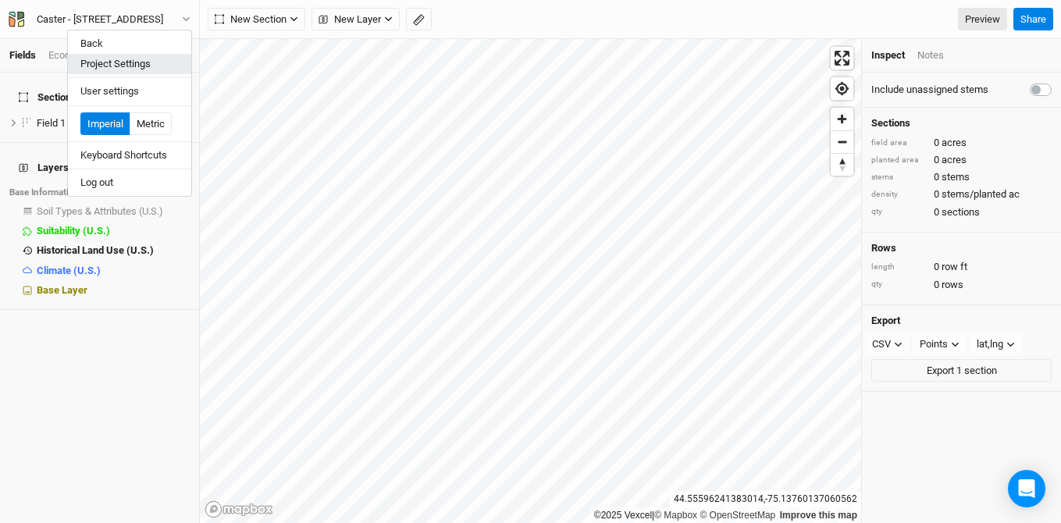
click at [81, 66] on button "Project Settings" at bounding box center [129, 64] width 123 height 20
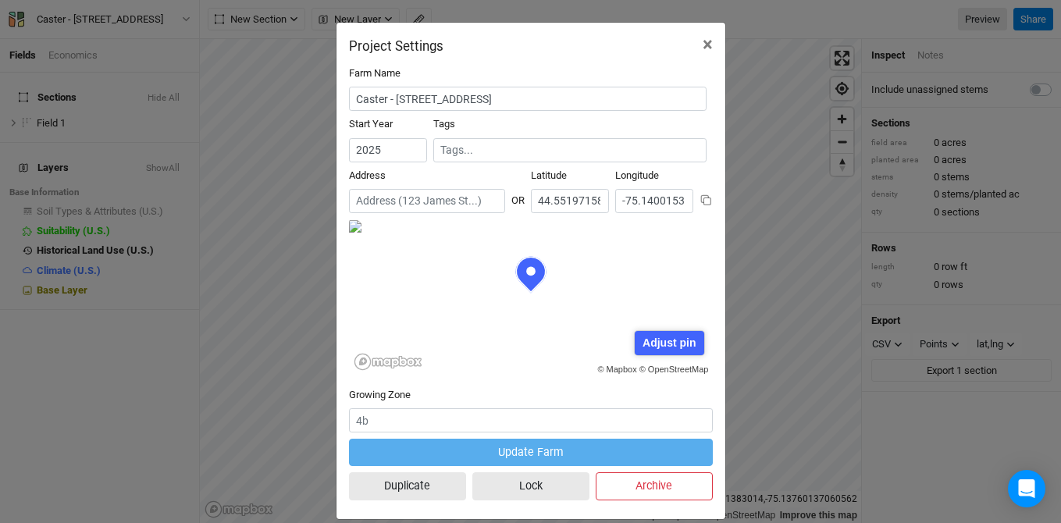
scroll to position [78, 182]
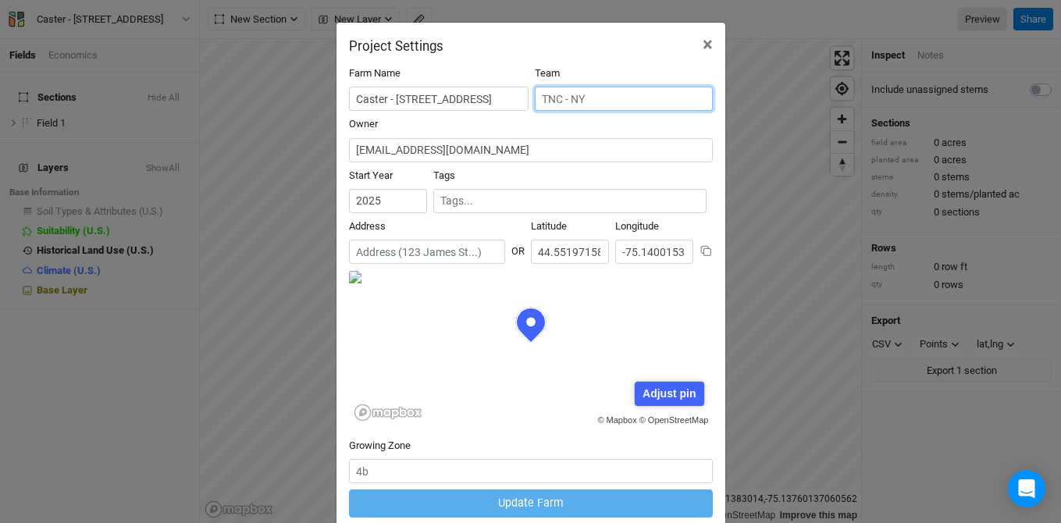
click at [581, 100] on input "text" at bounding box center [624, 99] width 178 height 24
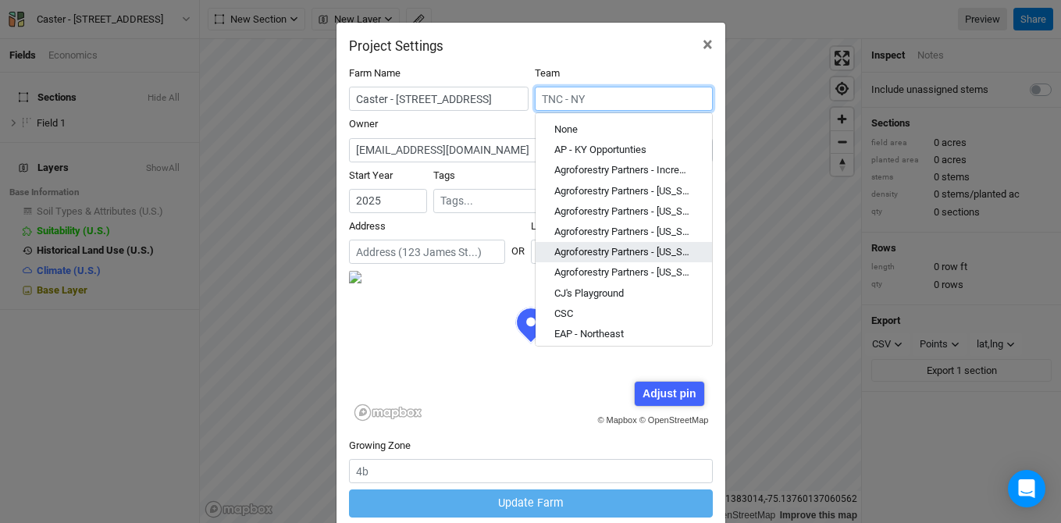
scroll to position [127, 0]
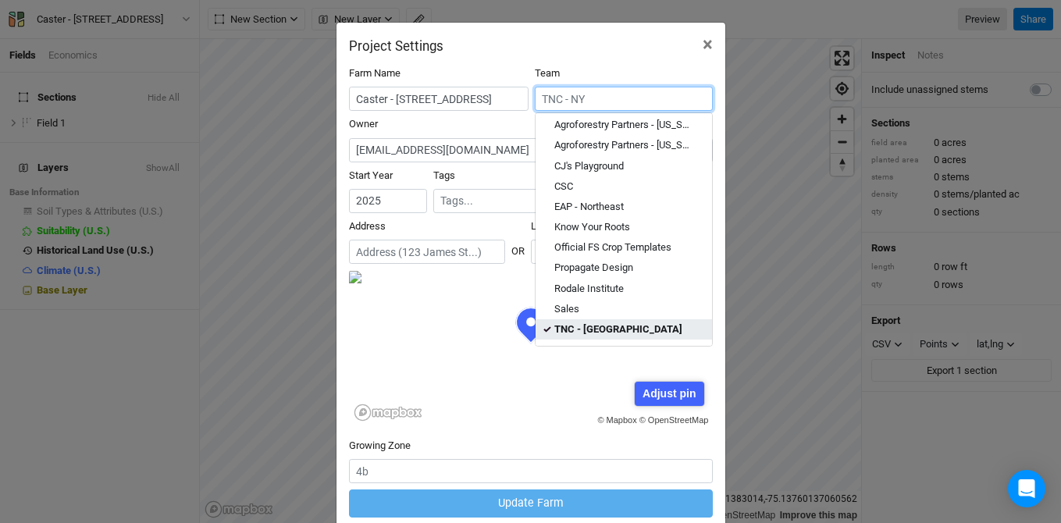
click at [592, 332] on div "TNC - [GEOGRAPHIC_DATA]" at bounding box center [618, 329] width 128 height 14
type input "TNC - [GEOGRAPHIC_DATA]"
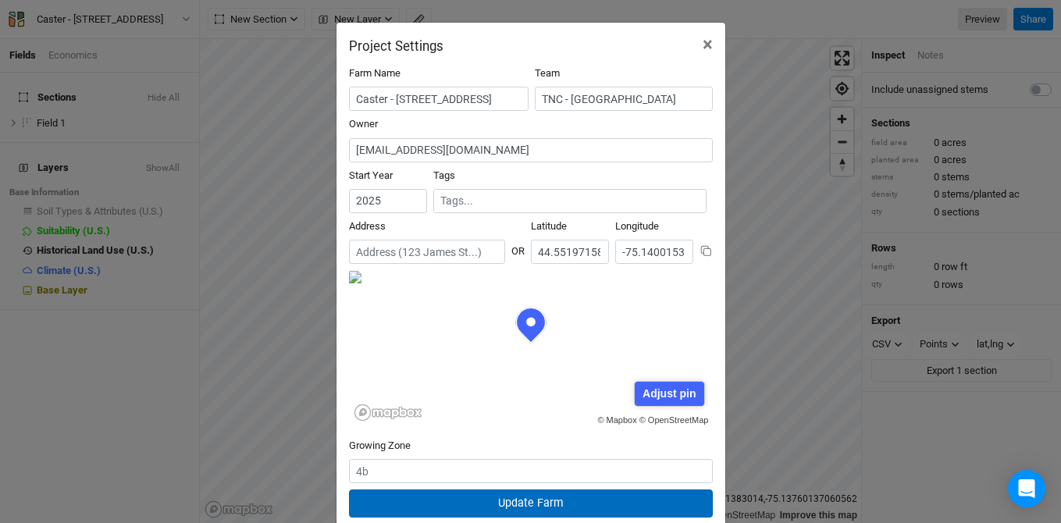
click at [554, 507] on button "Update Farm" at bounding box center [531, 502] width 364 height 27
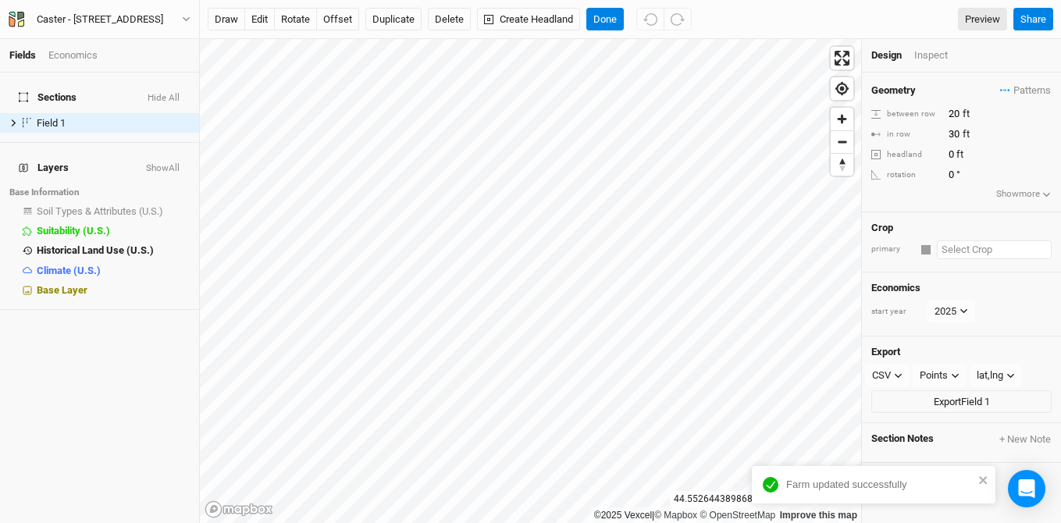
click at [991, 255] on input "text" at bounding box center [993, 249] width 115 height 19
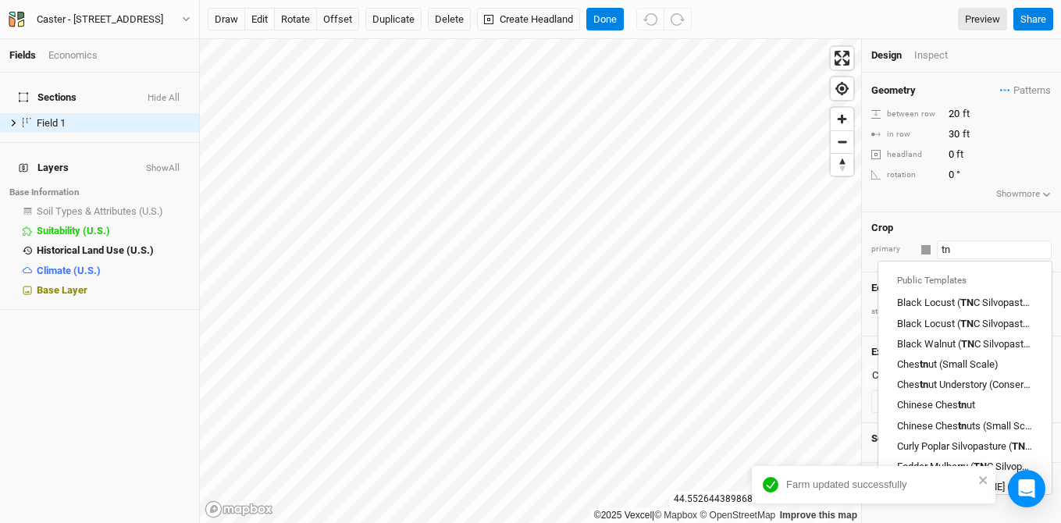
type input "t"
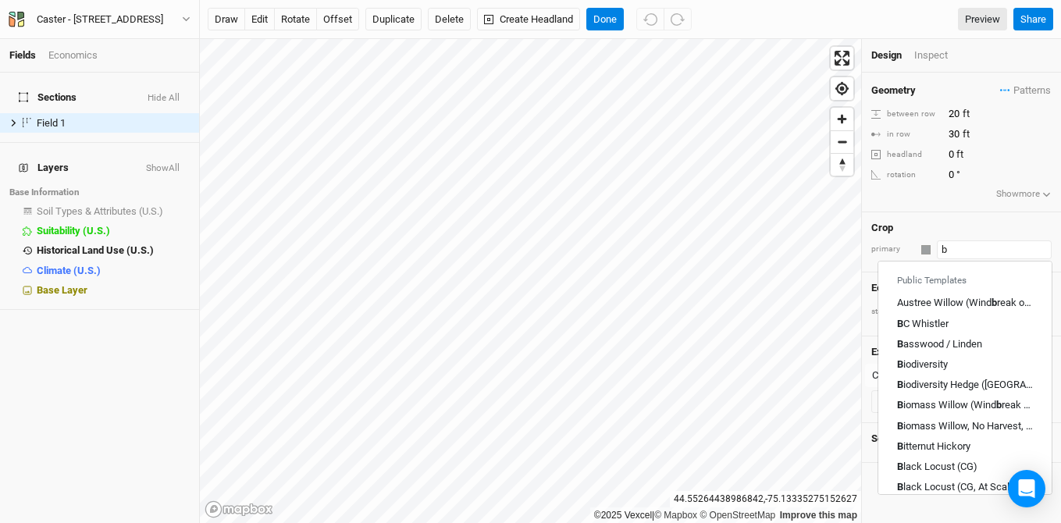
type input "bi"
type input "biodiversity"
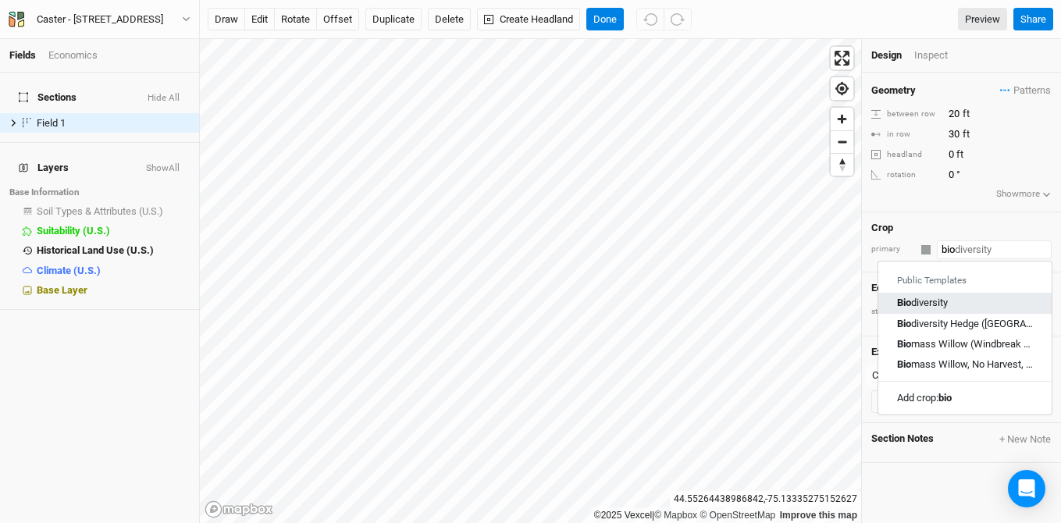
click at [971, 306] on div "Bio diversity" at bounding box center [965, 303] width 136 height 14
type input "Biodiversity"
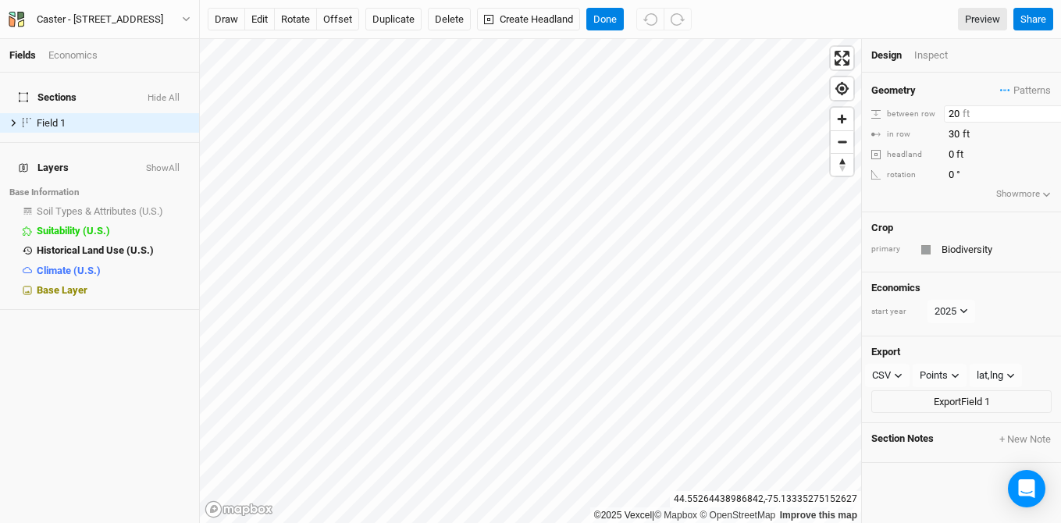
type input "20"
drag, startPoint x: 958, startPoint y: 115, endPoint x: 920, endPoint y: 112, distance: 38.3
click at [920, 112] on div "between row 20 ft" at bounding box center [961, 113] width 180 height 17
type input "9.5"
click at [860, 119] on div "©2025 Vexcel | © Mapbox © OpenStreetMap Improve this map 44.55264438986842 , -7…" at bounding box center [630, 281] width 861 height 484
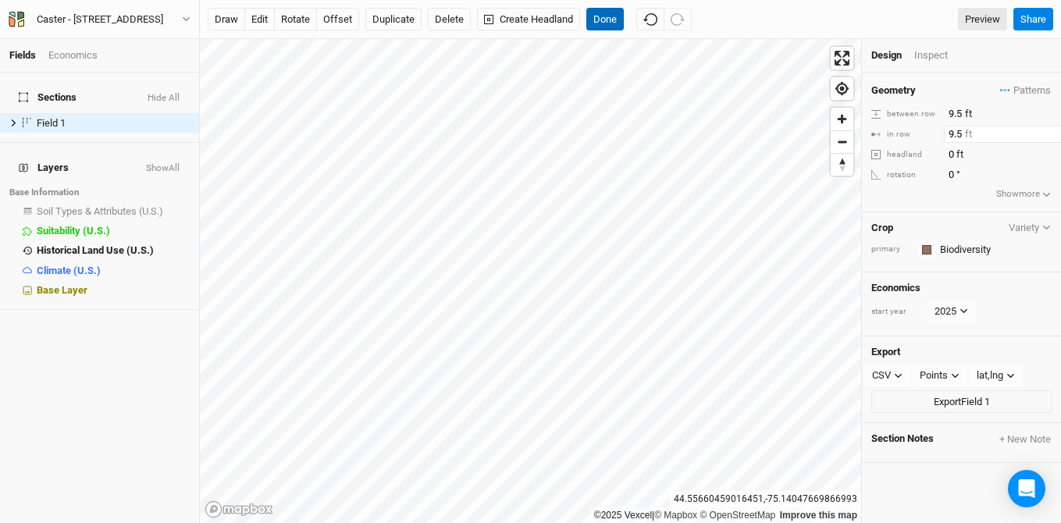
type input "9.5"
click at [610, 18] on button "Done" at bounding box center [604, 19] width 37 height 23
drag, startPoint x: 959, startPoint y: 115, endPoint x: 897, endPoint y: 99, distance: 64.5
click at [897, 99] on div "Geometry Patterns ＋ New in-row pattern between row 10 ft in row 10 ft headland …" at bounding box center [961, 143] width 199 height 140
type input "9.5"
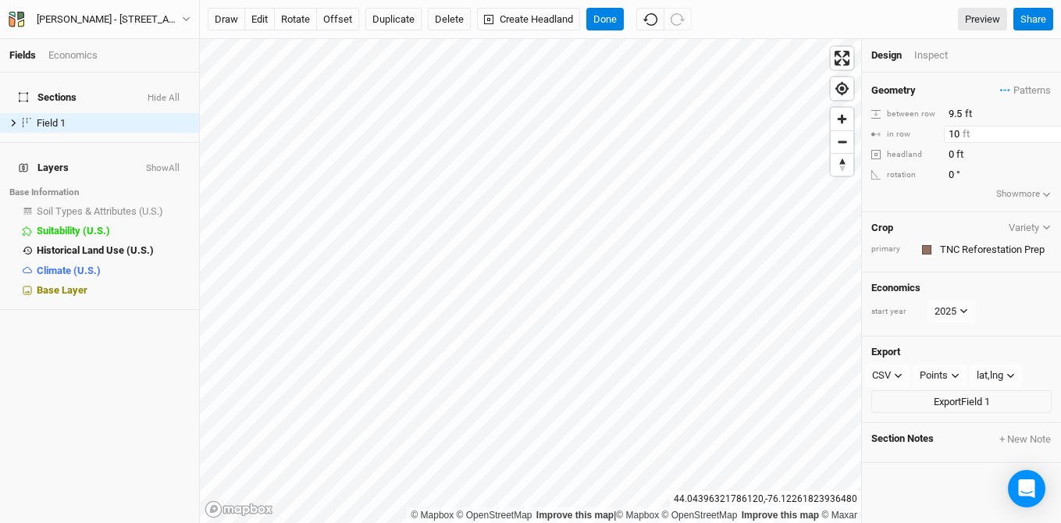
drag, startPoint x: 959, startPoint y: 133, endPoint x: 862, endPoint y: 123, distance: 97.3
click at [862, 123] on div "Geometry Patterns ＋ New in-row pattern between row 9.5 ft in row 10 ft headland…" at bounding box center [961, 143] width 199 height 140
type input "9.5"
click at [604, 20] on button "Done" at bounding box center [604, 19] width 37 height 23
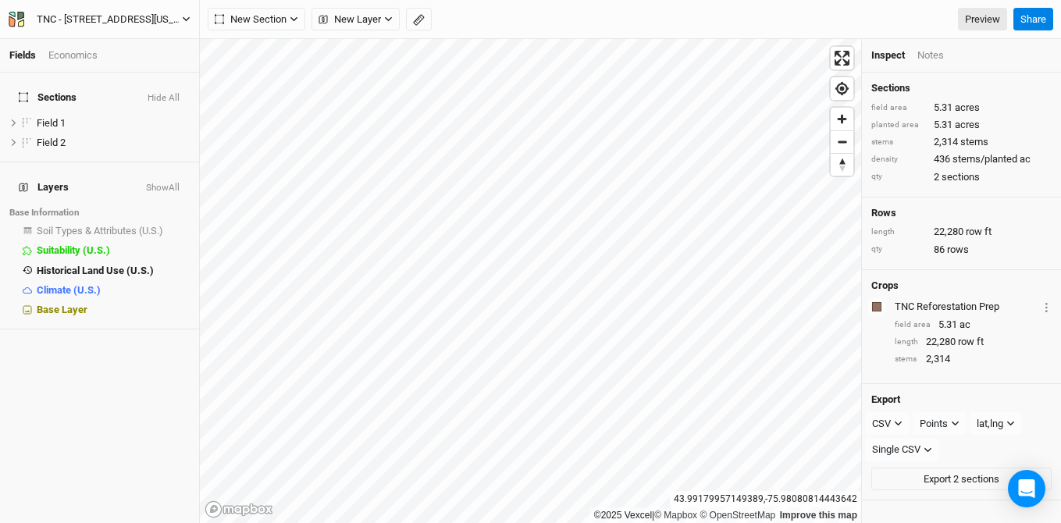
click at [135, 17] on div "TNC - 22372 County Route 61, Watertown, New York 13601, United States" at bounding box center [109, 20] width 145 height 16
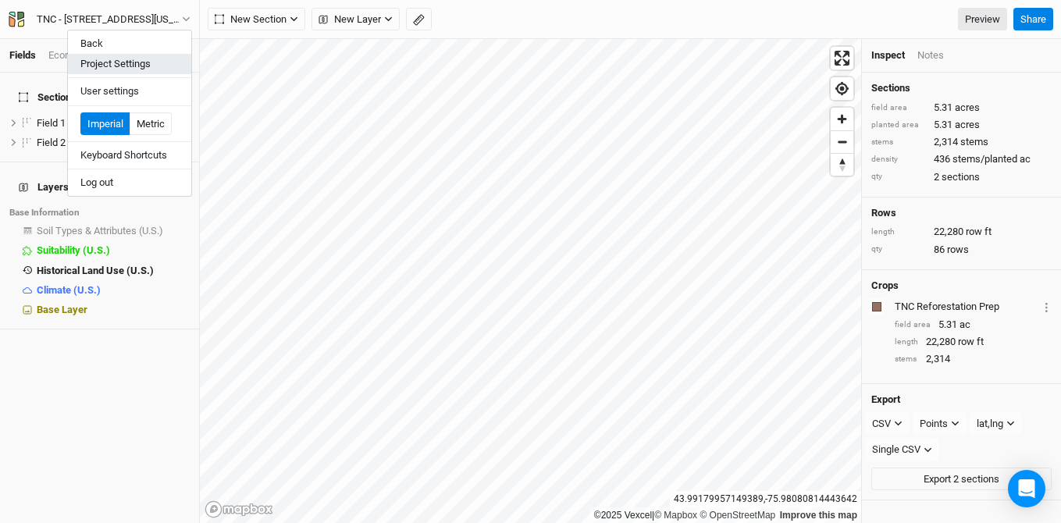
click at [153, 61] on button "Project Settings" at bounding box center [129, 64] width 123 height 20
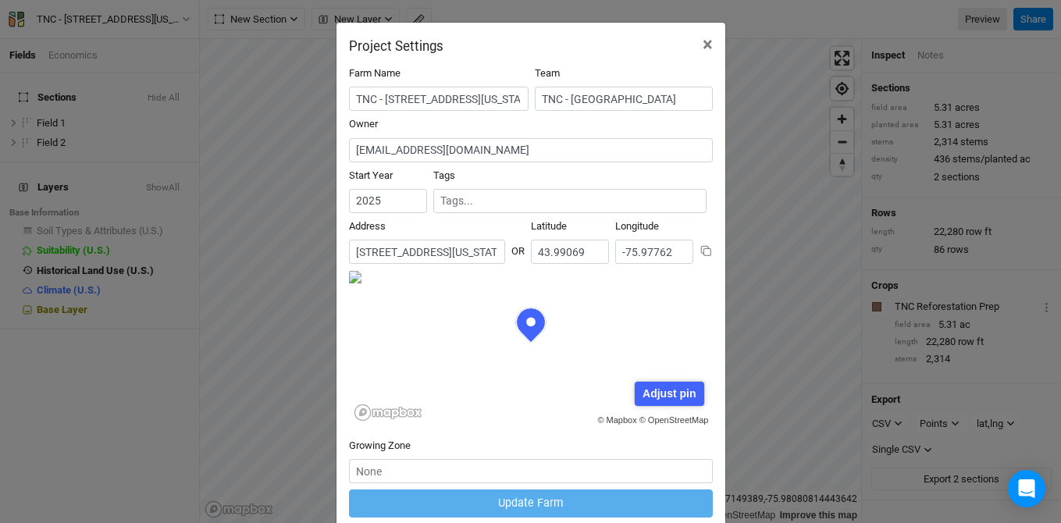
scroll to position [78, 182]
click at [357, 100] on input "TNC - 22372 County Route 61, Watertown, New York 13601, United States" at bounding box center [438, 99] width 179 height 24
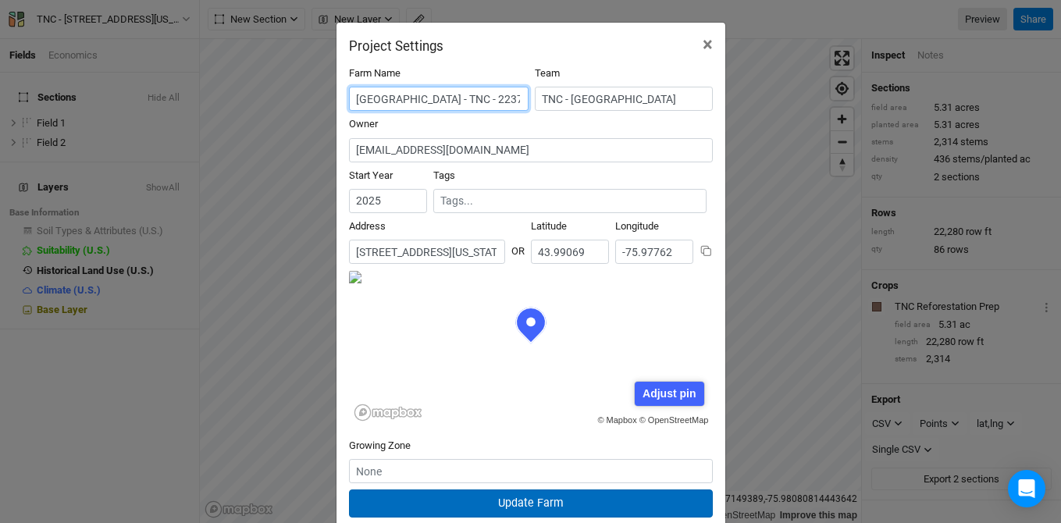
type input "Cean - TNC - 22372 County Route 61, Watertown, New York 13601, United States"
click at [490, 506] on button "Update Farm" at bounding box center [531, 502] width 364 height 27
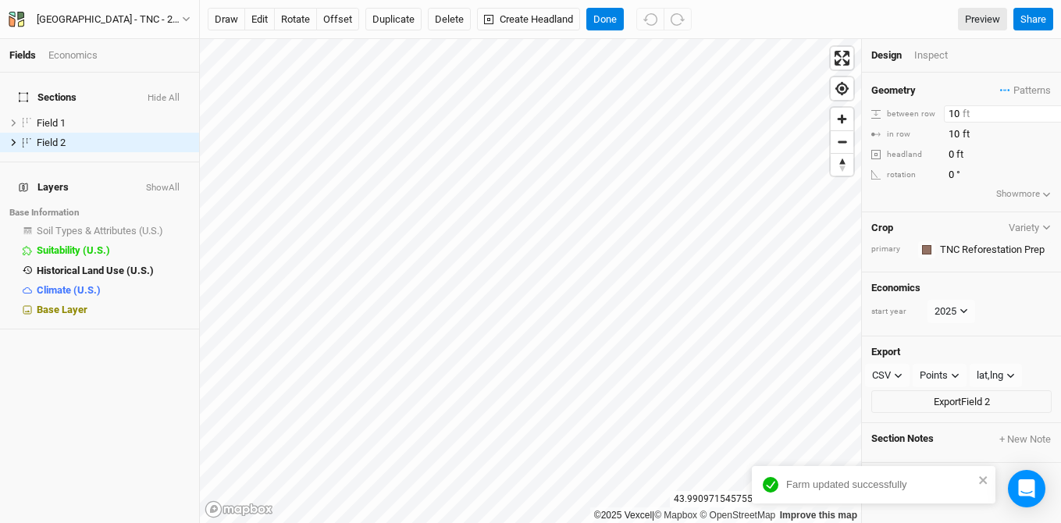
drag, startPoint x: 961, startPoint y: 111, endPoint x: 869, endPoint y: 97, distance: 93.1
click at [869, 97] on div "Geometry Patterns ＋ New in-row pattern between row 10 ft in row 10 ft headland …" at bounding box center [961, 143] width 199 height 140
type input "9.5"
click at [973, 251] on input "text" at bounding box center [993, 249] width 116 height 19
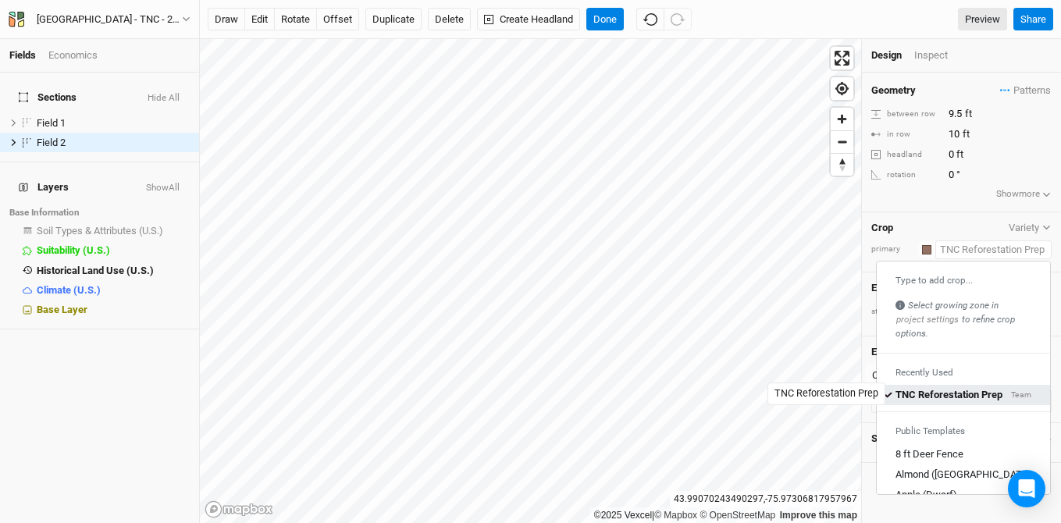
click at [961, 389] on div "TNC Reforestation Prep" at bounding box center [948, 395] width 107 height 14
type input "10"
type input "TNC Reforestation Prep"
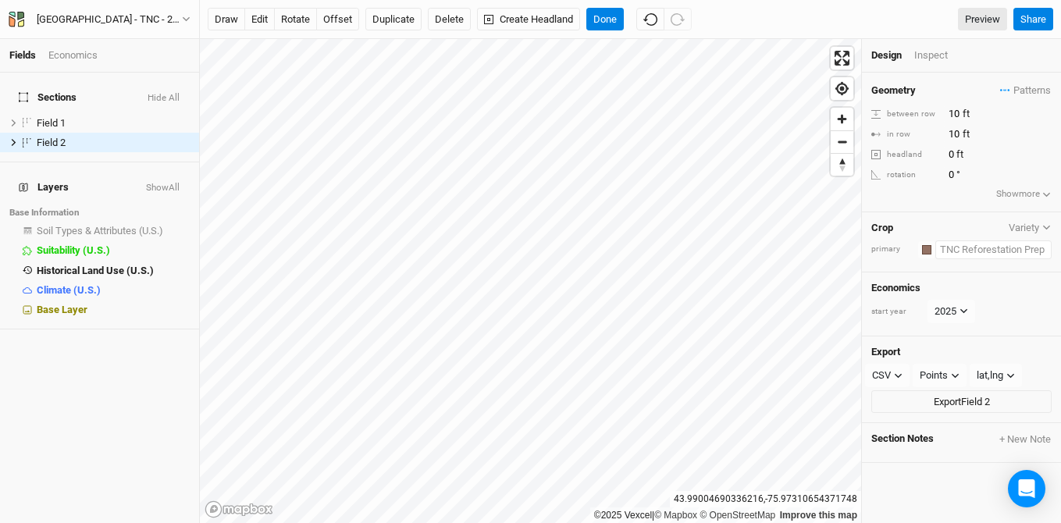
click at [952, 253] on input "text" at bounding box center [993, 249] width 116 height 19
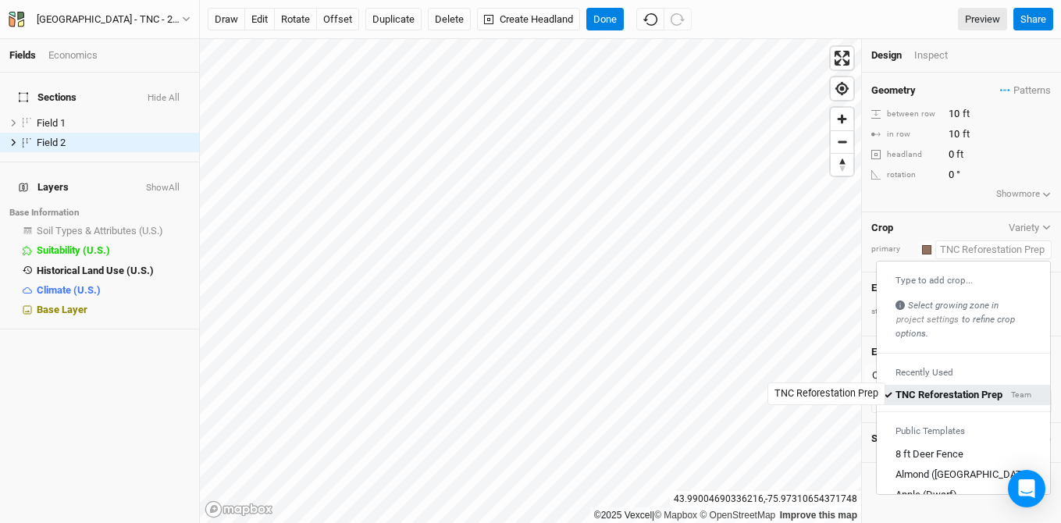
click at [956, 389] on div "TNC Reforestation Prep" at bounding box center [948, 395] width 107 height 14
type input "TNC Reforestation Prep"
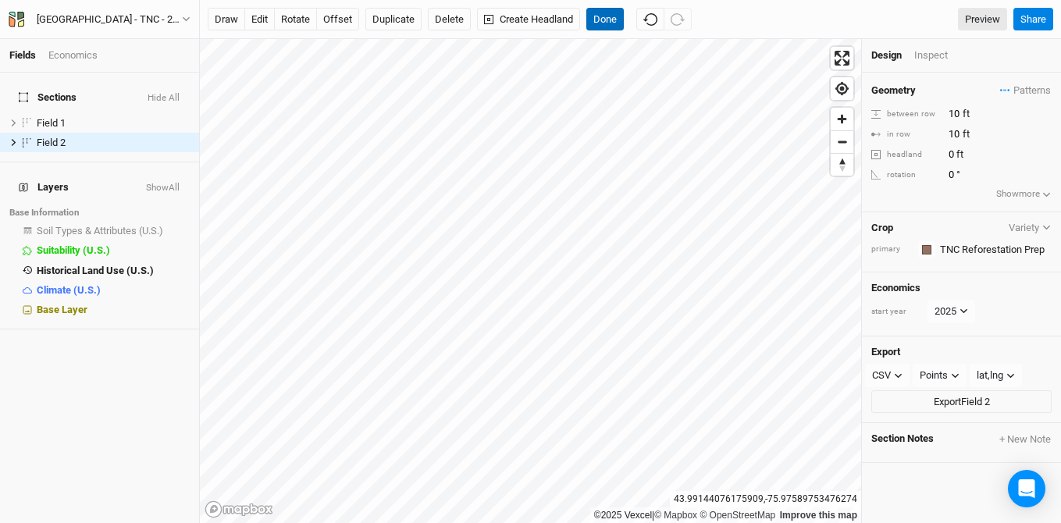
click at [609, 24] on button "Done" at bounding box center [604, 19] width 37 height 23
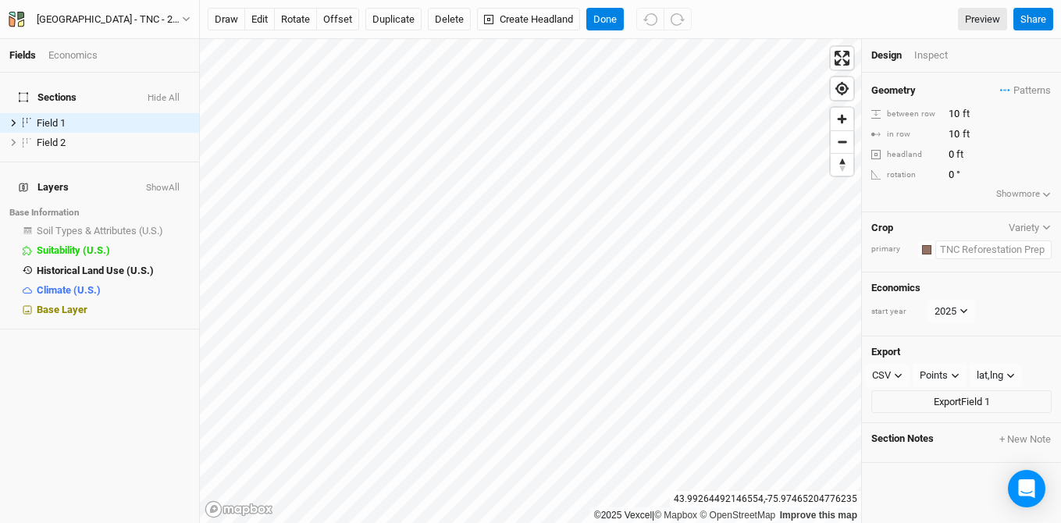
click at [966, 244] on input "text" at bounding box center [993, 249] width 116 height 19
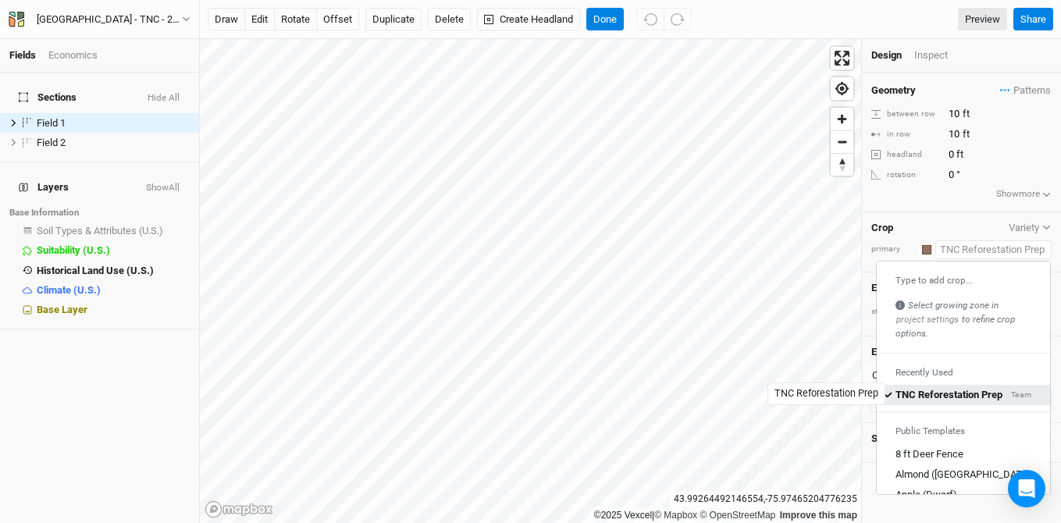
click at [956, 396] on div "TNC Reforestation Prep" at bounding box center [948, 395] width 107 height 14
type input "TNC Reforestation Prep"
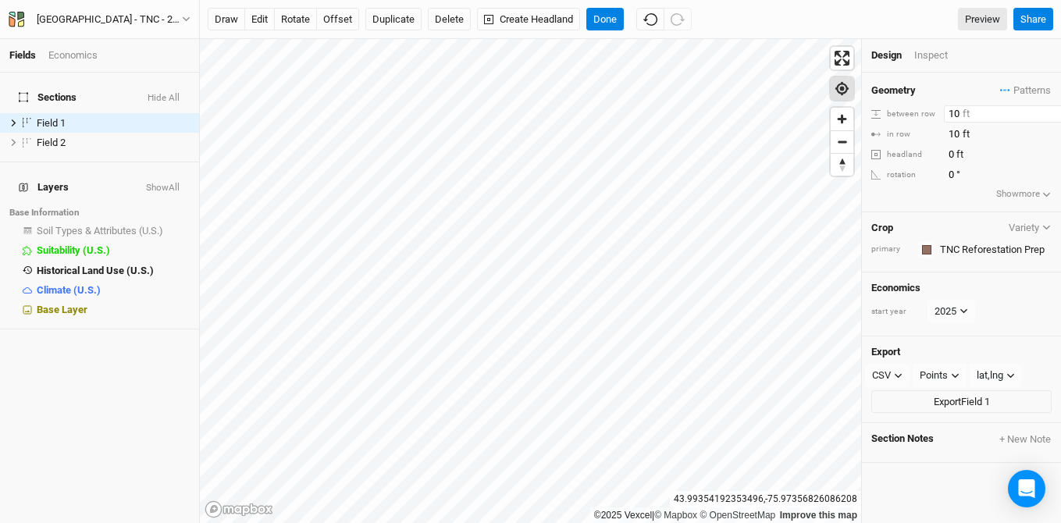
drag, startPoint x: 961, startPoint y: 112, endPoint x: 840, endPoint y: 91, distance: 122.8
click at [840, 91] on div "©2025 Vexcel | © Mapbox © OpenStreetMap Improve this map 43.99354192353496 , -7…" at bounding box center [630, 281] width 861 height 484
type input "9.5"
drag, startPoint x: 959, startPoint y: 135, endPoint x: 872, endPoint y: 127, distance: 87.0
click at [872, 127] on div "in row 10 ft" at bounding box center [961, 134] width 180 height 17
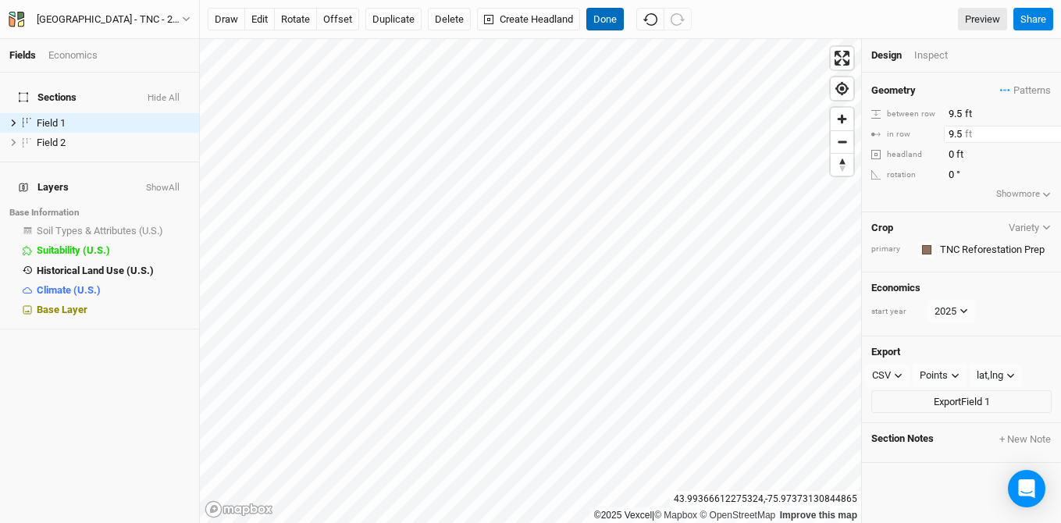
type input "9.5"
click at [609, 18] on button "Done" at bounding box center [604, 19] width 37 height 23
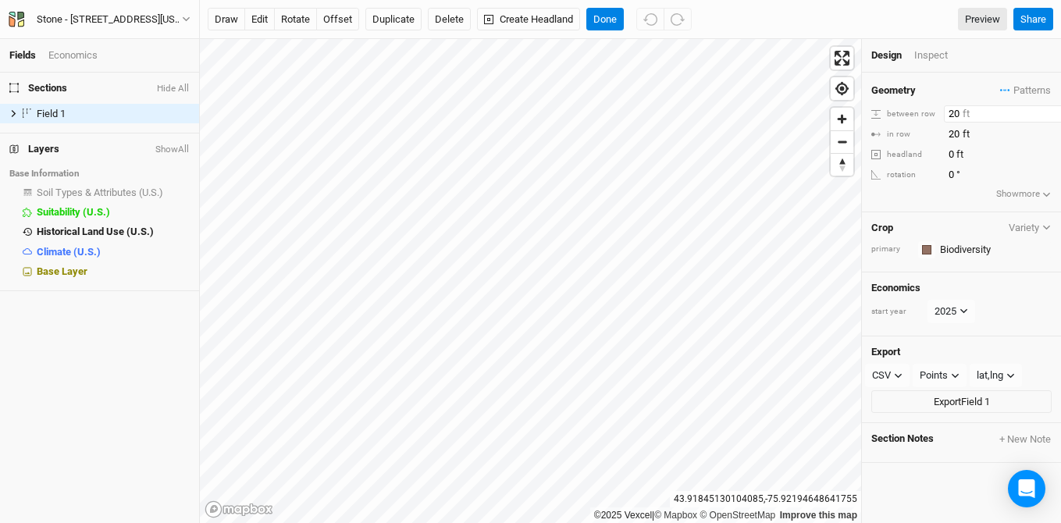
click at [859, 107] on div "©2025 Vexcel | © Mapbox © OpenStreetMap Improve this map [GEOGRAPHIC_DATA] Desi…" at bounding box center [630, 281] width 861 height 484
type input "9.5"
drag, startPoint x: 961, startPoint y: 129, endPoint x: 833, endPoint y: 119, distance: 128.4
click at [833, 119] on div "©2025 Vexcel | © Mapbox © OpenStreetMap Improve this map [GEOGRAPHIC_DATA] Desi…" at bounding box center [630, 281] width 861 height 484
type input "9.5"
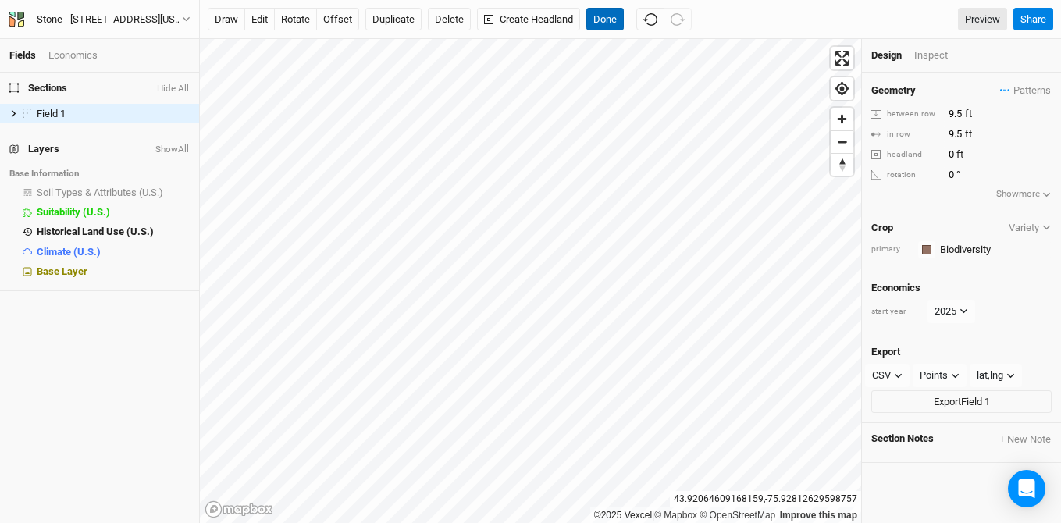
click at [602, 10] on button "Done" at bounding box center [604, 19] width 37 height 23
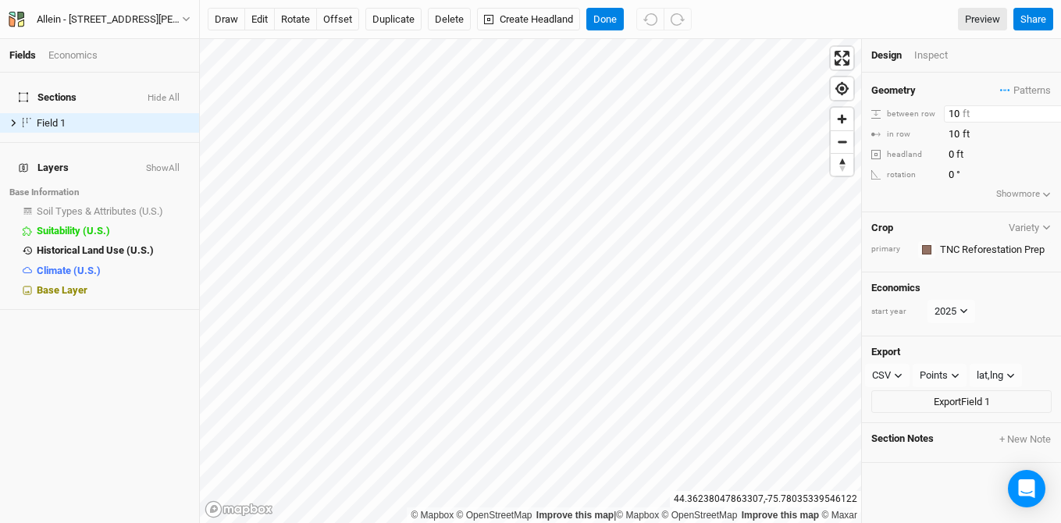
click at [851, 103] on div "© Mapbox © OpenStreetMap Improve this map | © Mapbox © OpenStreetMap Improve th…" at bounding box center [630, 281] width 861 height 484
type input "9.5"
click at [825, 114] on div "© Mapbox © OpenStreetMap Improve this map | © Mapbox © OpenStreetMap Improve th…" at bounding box center [630, 281] width 861 height 484
type input "9.5"
click at [611, 26] on button "Done" at bounding box center [604, 19] width 37 height 23
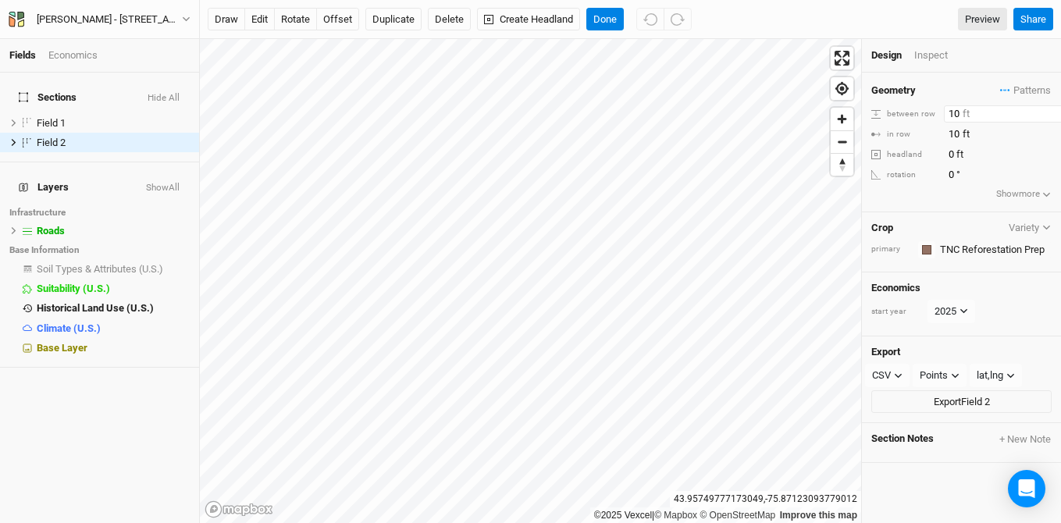
drag, startPoint x: 958, startPoint y: 113, endPoint x: 872, endPoint y: 106, distance: 85.4
click at [872, 106] on div "between row 10 ft" at bounding box center [961, 113] width 180 height 17
type input "9.5"
drag, startPoint x: 957, startPoint y: 135, endPoint x: 842, endPoint y: 119, distance: 115.9
click at [842, 119] on div "©2025 Vexcel | © Mapbox © OpenStreetMap Improve this map [GEOGRAPHIC_DATA] Desi…" at bounding box center [630, 281] width 861 height 484
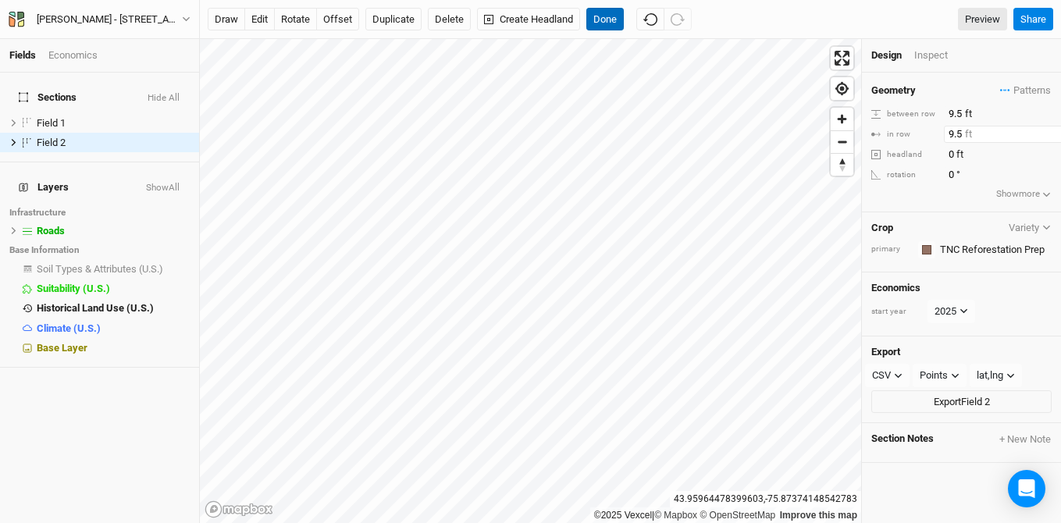
type input "9.5"
click at [610, 14] on button "Done" at bounding box center [604, 19] width 37 height 23
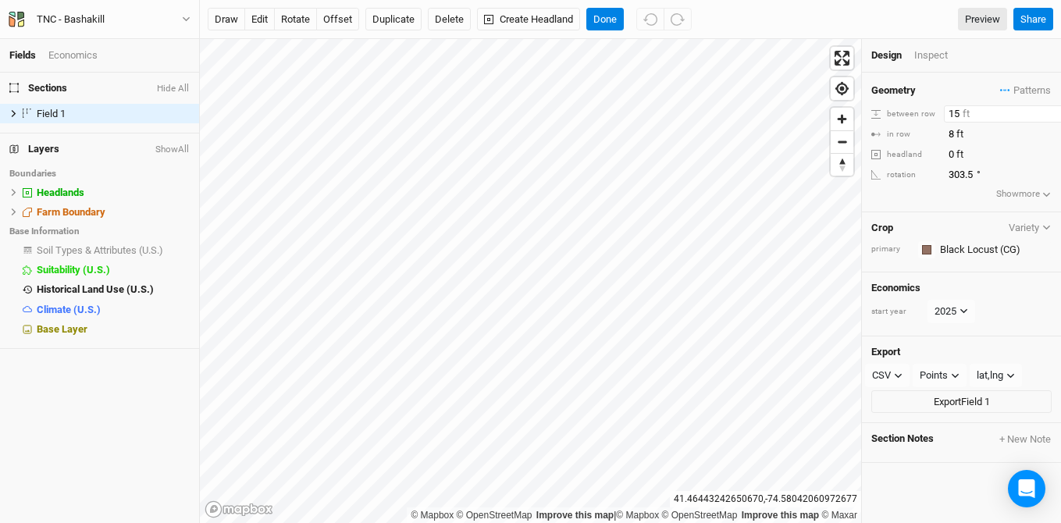
click at [851, 101] on div "© Mapbox © OpenStreetMap Improve this map | © Mapbox © OpenStreetMap Improve th…" at bounding box center [630, 281] width 861 height 484
type input "9.5"
drag, startPoint x: 954, startPoint y: 127, endPoint x: 878, endPoint y: 124, distance: 76.5
click at [878, 124] on div "Geometry Patterns ＋ New in-row pattern between row 9.5 ft in row 8 ft headland …" at bounding box center [961, 143] width 199 height 140
type input "9.5"
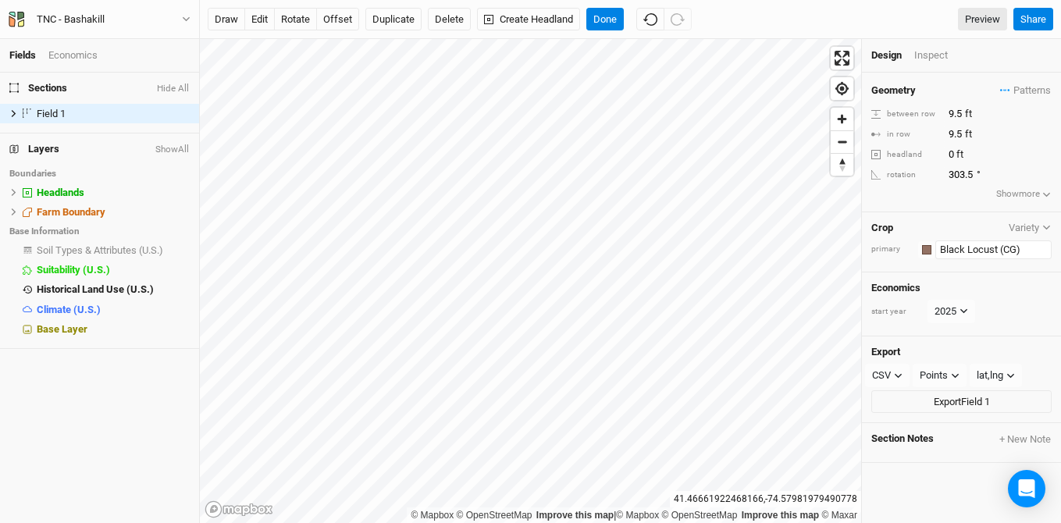
click at [1004, 247] on input "Black Locust (CG)" at bounding box center [993, 249] width 116 height 19
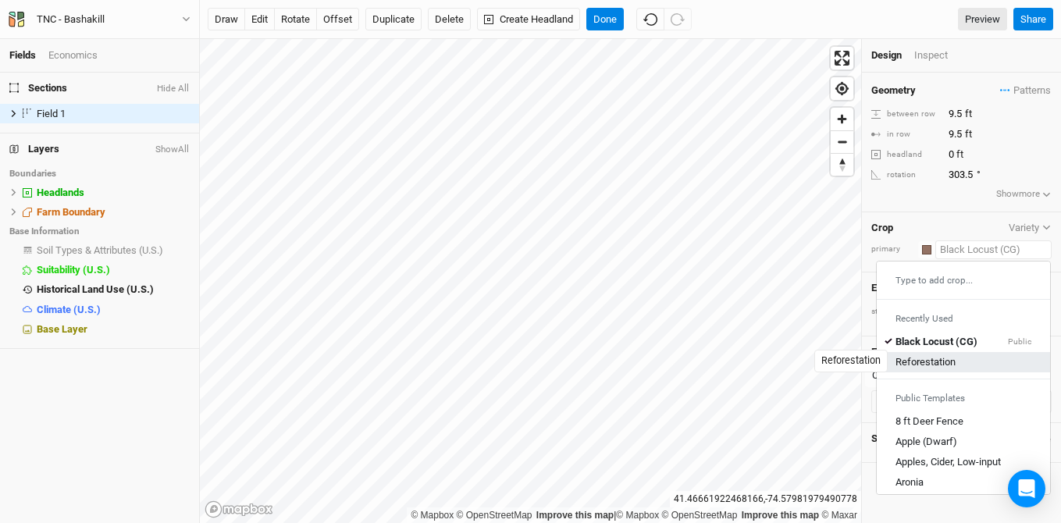
click at [943, 360] on div "Reforestation" at bounding box center [925, 362] width 60 height 14
type input "20"
type input "30"
type input "Reforestation"
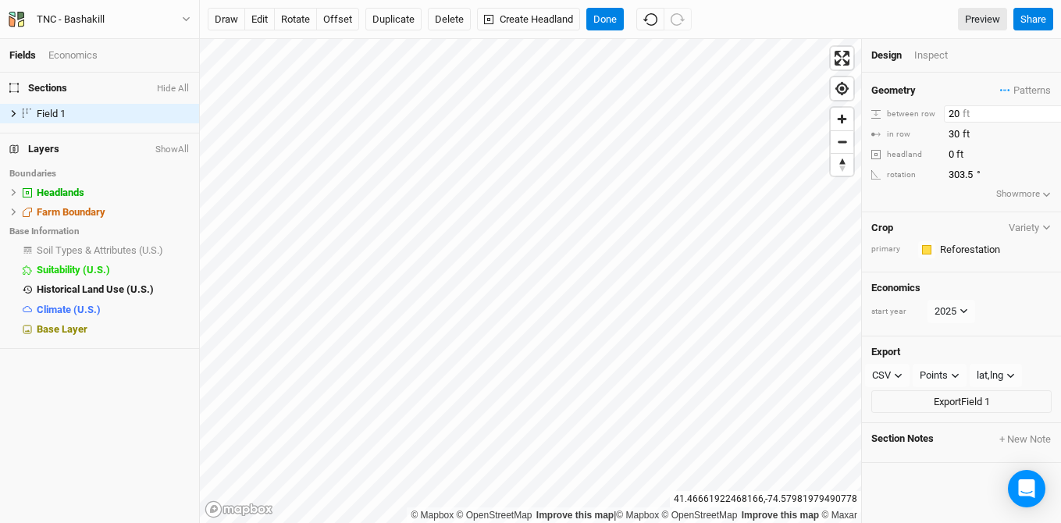
click at [840, 101] on div "© Mapbox © OpenStreetMap Improve this map | © Mapbox © OpenStreetMap Improve th…" at bounding box center [630, 281] width 861 height 484
type input "9.5"
drag, startPoint x: 958, startPoint y: 137, endPoint x: 874, endPoint y: 123, distance: 85.3
click at [874, 123] on div "Geometry Patterns ＋ New in-row pattern between row 9.5 ft in row 30 ft headland…" at bounding box center [961, 143] width 199 height 140
type input "9.5"
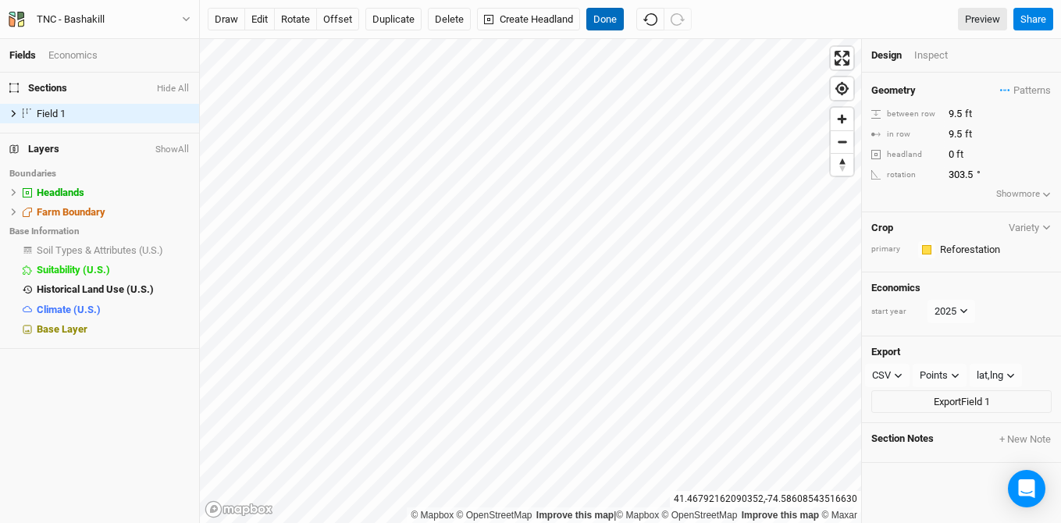
click at [602, 17] on button "Done" at bounding box center [604, 19] width 37 height 23
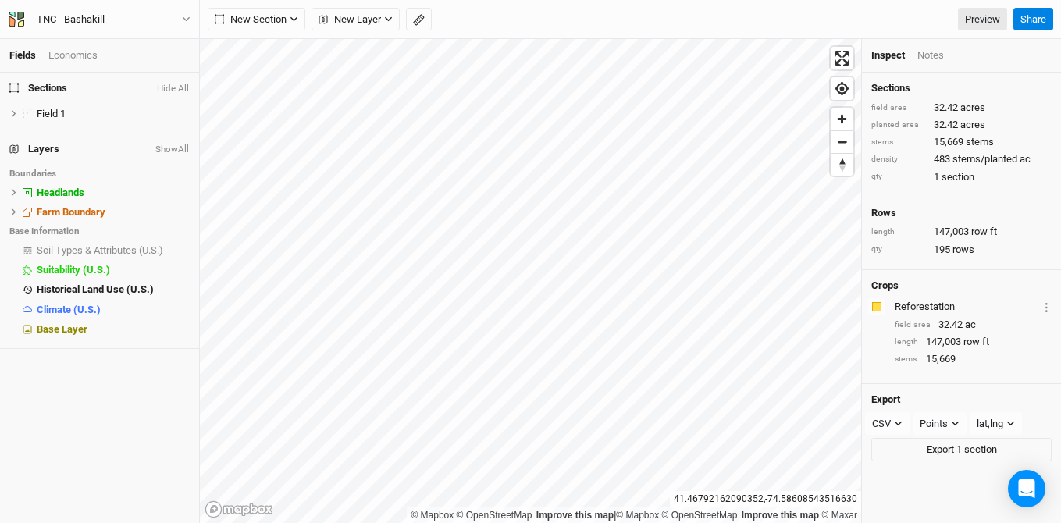
click at [91, 8] on div "TNC - Bashakill Back Project Settings User settings Imperial Metric Keyboard Sh…" at bounding box center [100, 19] width 200 height 39
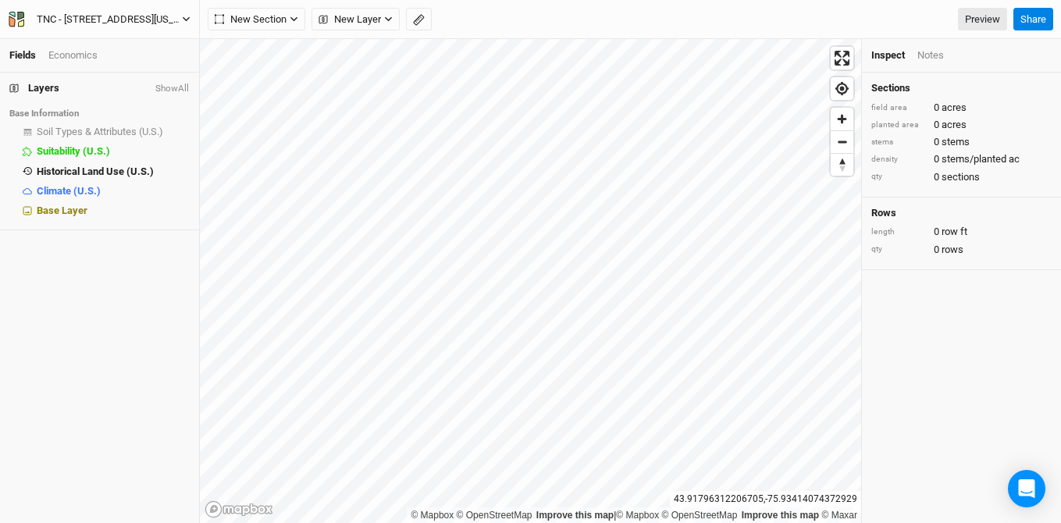
click at [121, 22] on div "TNC - [STREET_ADDRESS][US_STATE]" at bounding box center [109, 20] width 145 height 16
click at [57, 210] on span "Base Layer" at bounding box center [62, 210] width 51 height 12
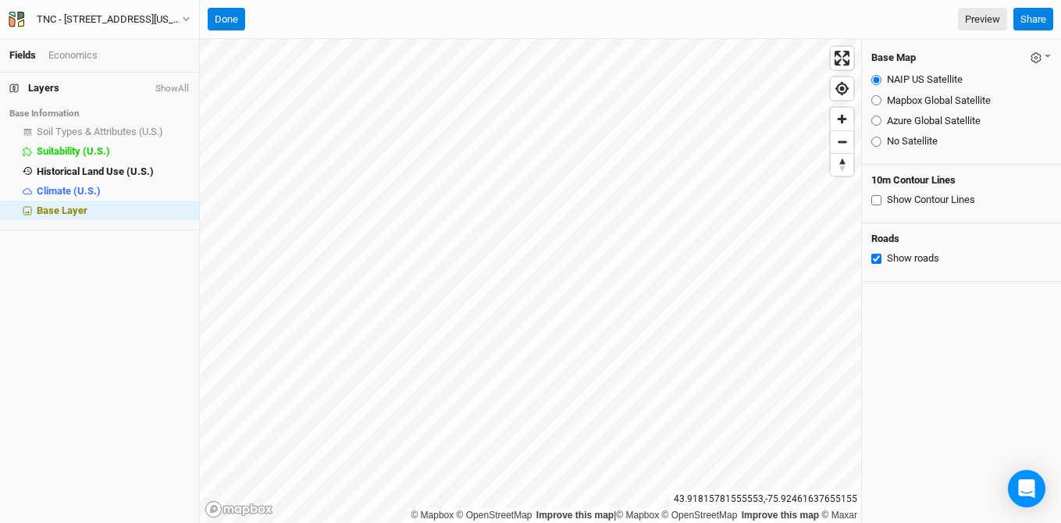
click at [896, 123] on label "Azure Global Satellite" at bounding box center [934, 121] width 94 height 14
click at [881, 123] on input "Azure Global Satellite" at bounding box center [876, 120] width 10 height 10
radio input "true"
click at [231, 20] on button "Done" at bounding box center [226, 19] width 37 height 23
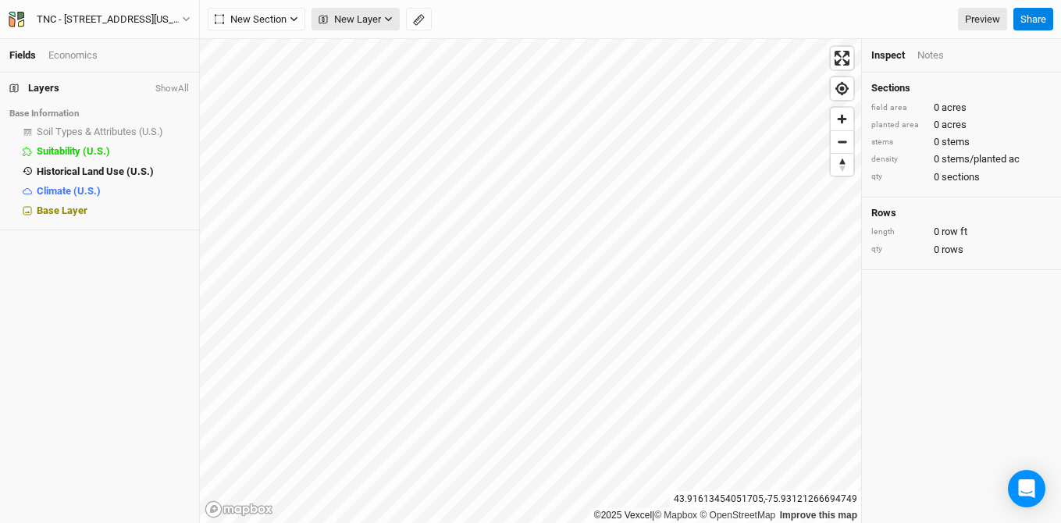
click at [367, 21] on span "New Layer" at bounding box center [349, 20] width 62 height 16
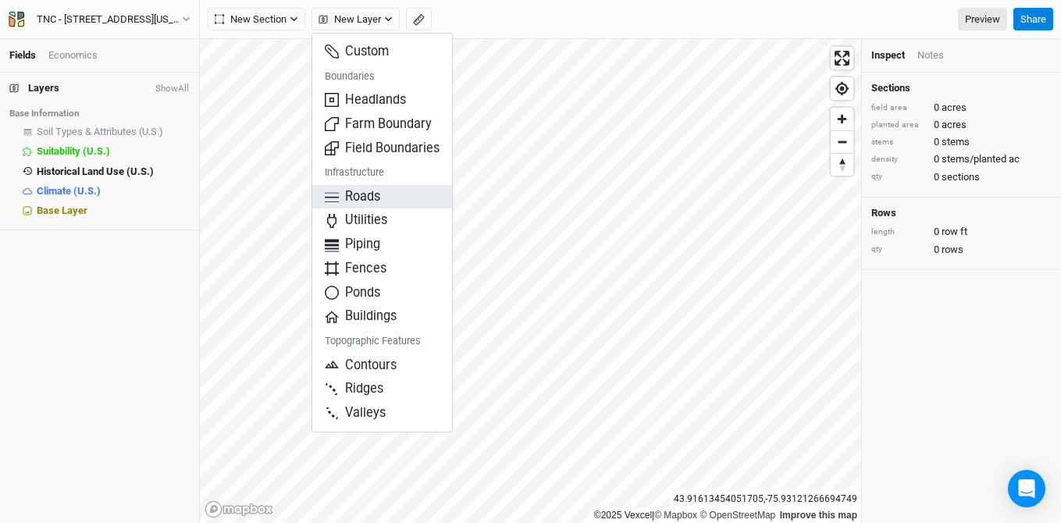
click at [370, 196] on span "Roads" at bounding box center [352, 197] width 55 height 18
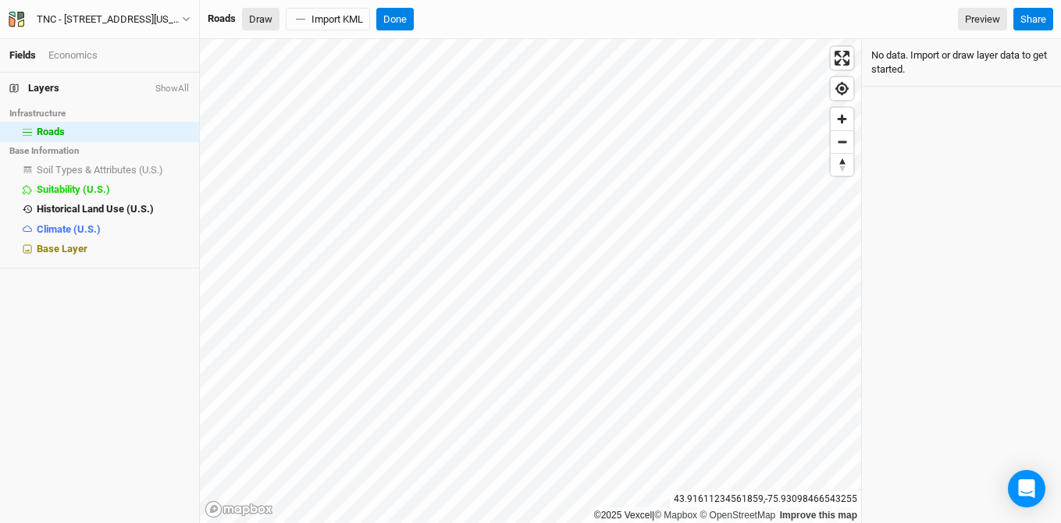
click at [256, 20] on button "Draw" at bounding box center [260, 19] width 37 height 23
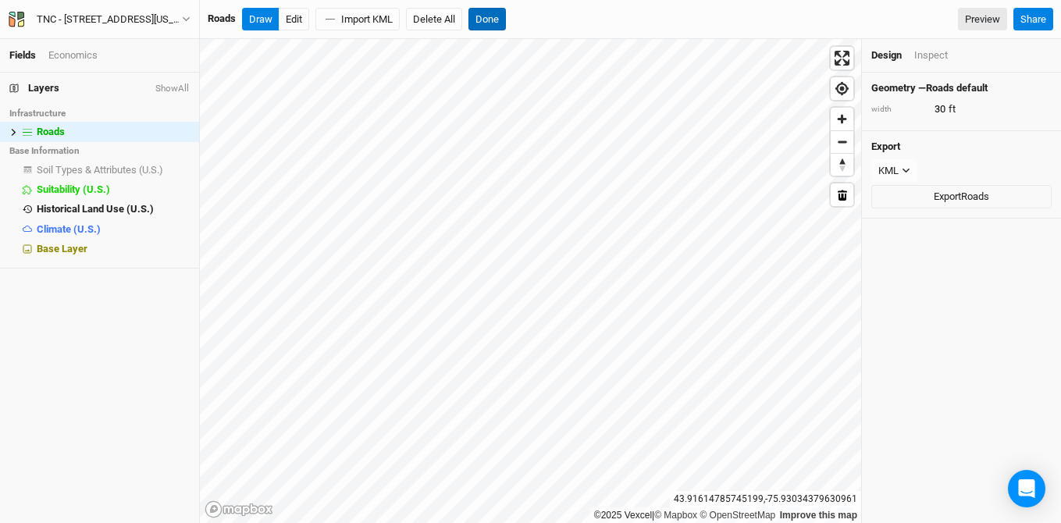
click at [481, 16] on button "Done" at bounding box center [486, 19] width 37 height 23
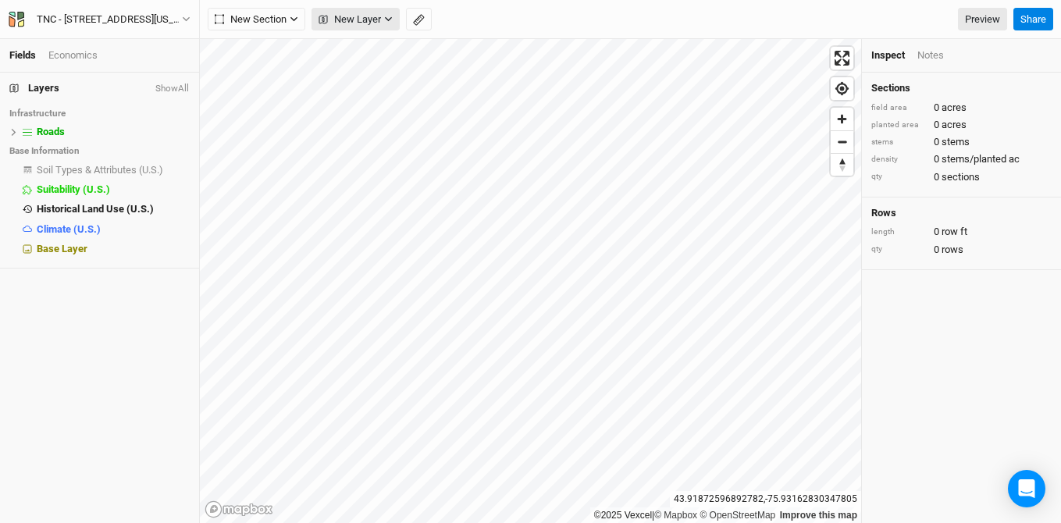
click at [346, 16] on span "New Layer" at bounding box center [349, 20] width 62 height 16
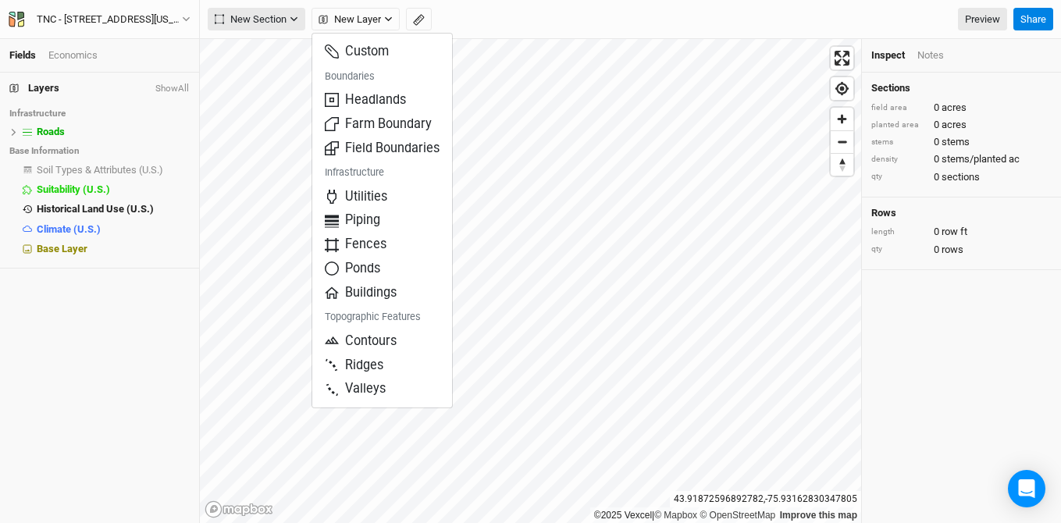
click at [266, 16] on span "New Section" at bounding box center [251, 20] width 72 height 16
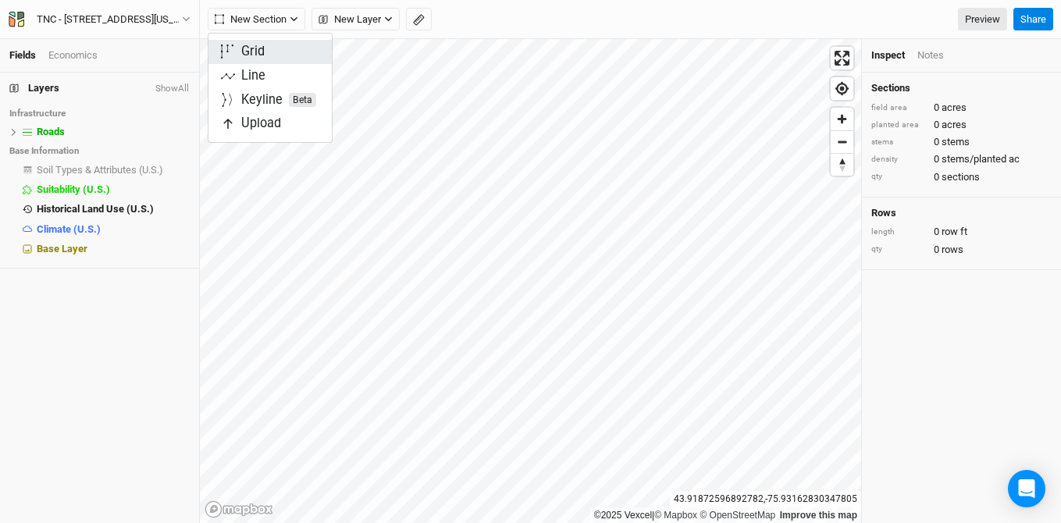
click at [268, 47] on button "Grid" at bounding box center [269, 52] width 123 height 24
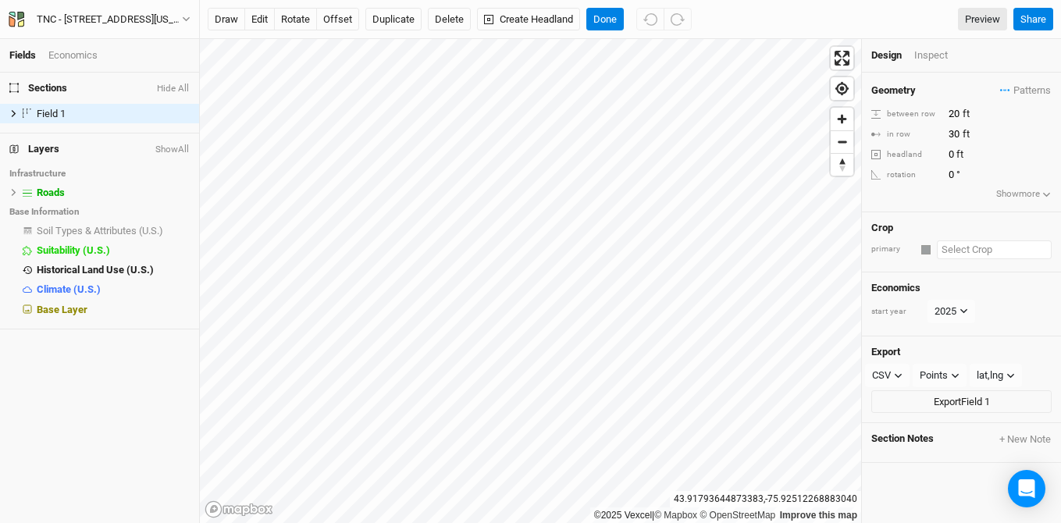
click at [963, 251] on input "text" at bounding box center [993, 249] width 115 height 19
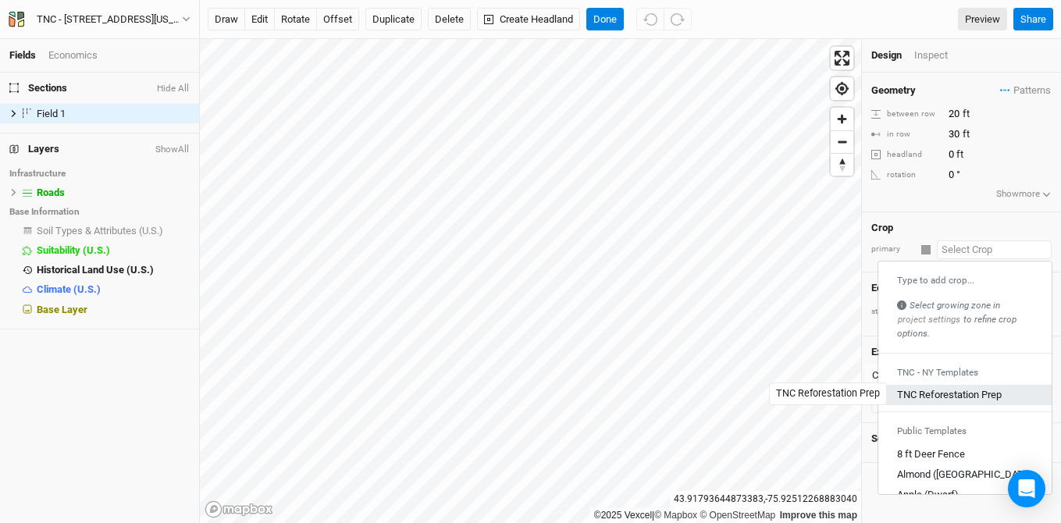
click at [959, 393] on div "TNC Reforestation Prep" at bounding box center [949, 395] width 105 height 14
type input "TNC Reforestation Prep"
type input "10"
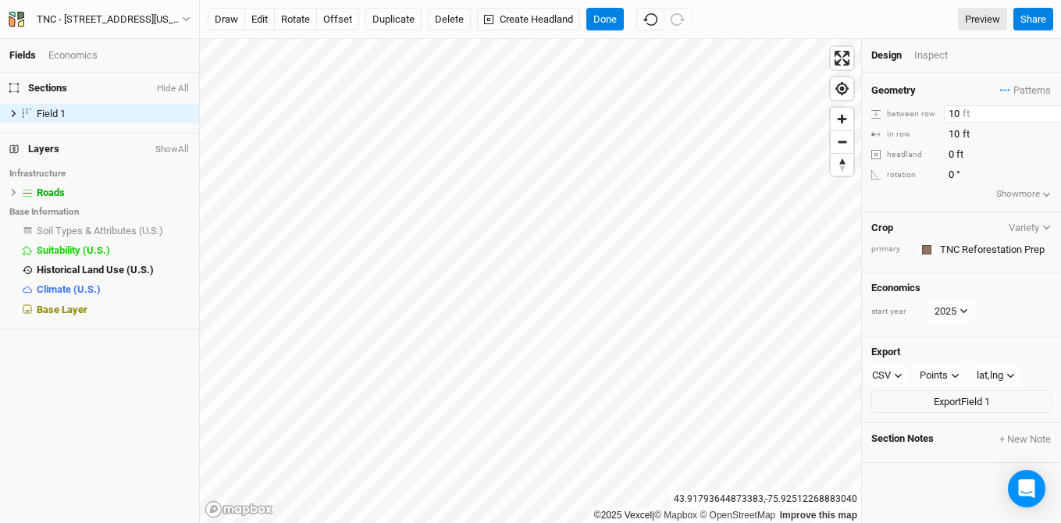
drag, startPoint x: 961, startPoint y: 116, endPoint x: 883, endPoint y: 103, distance: 79.9
click at [883, 103] on div "Geometry Patterns ＋ New in-row pattern between row 10 ft in row 10 ft headland …" at bounding box center [961, 143] width 199 height 140
type input "9.5"
click at [858, 122] on div "©2025 Vexcel | © Mapbox © OpenStreetMap Improve this map [GEOGRAPHIC_DATA] Desi…" at bounding box center [630, 281] width 861 height 484
type input "9.5"
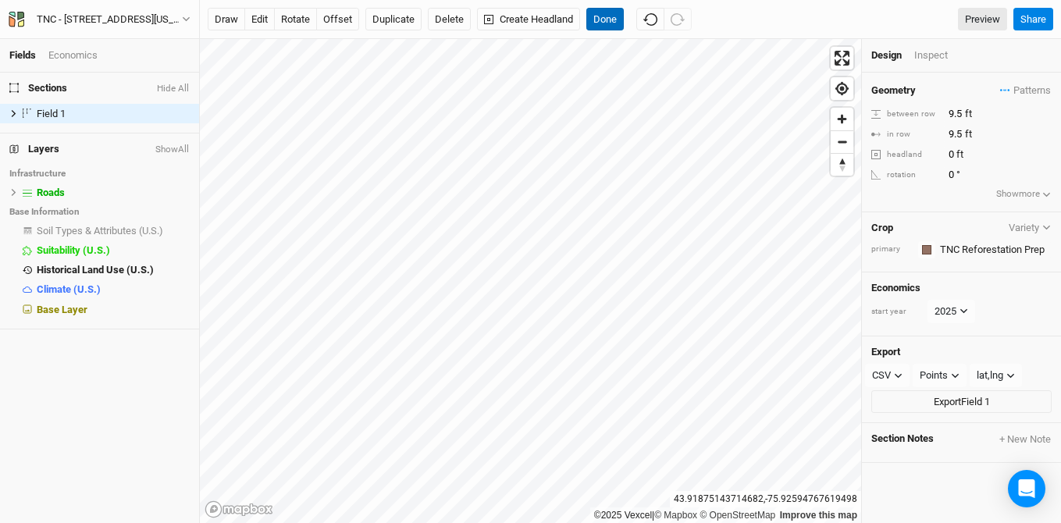
click at [611, 20] on button "Done" at bounding box center [604, 19] width 37 height 23
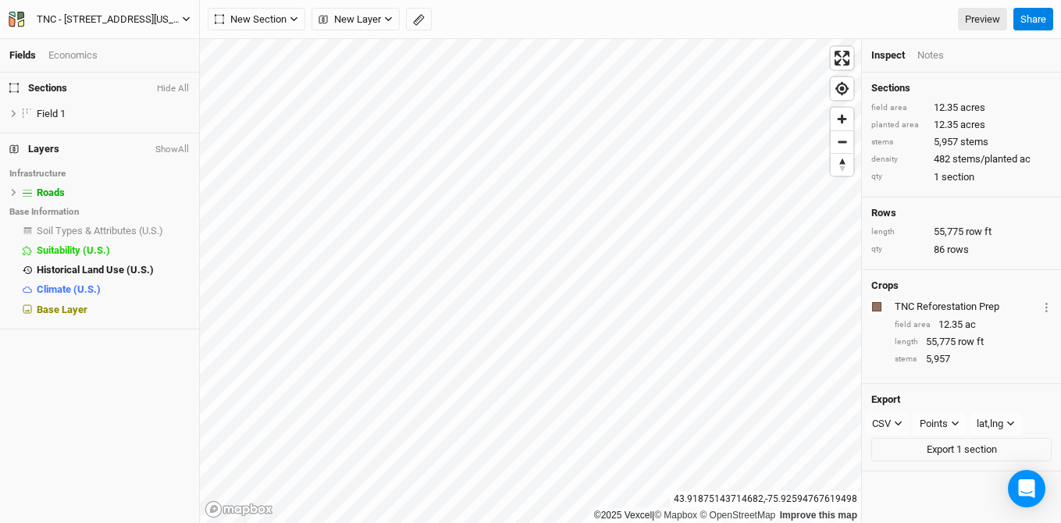
click at [84, 17] on div "TNC - [STREET_ADDRESS][US_STATE]" at bounding box center [109, 20] width 145 height 16
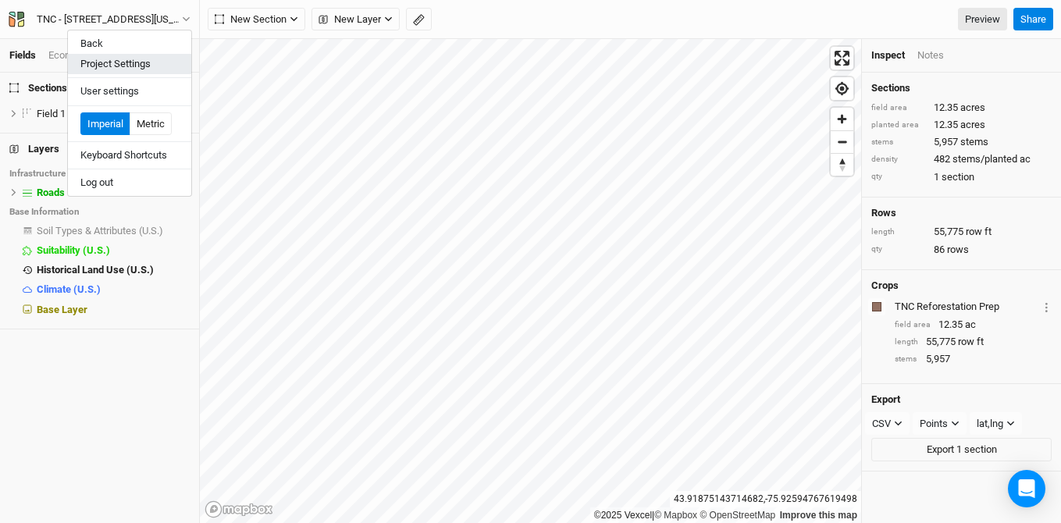
click at [97, 57] on button "Project Settings" at bounding box center [129, 64] width 123 height 20
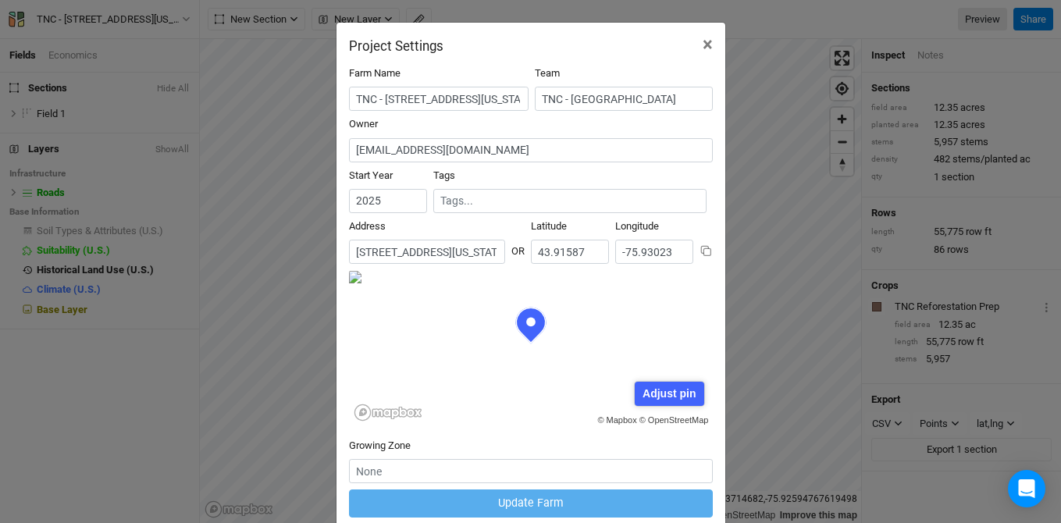
scroll to position [78, 182]
click at [354, 98] on input "TNC - [STREET_ADDRESS][US_STATE]" at bounding box center [438, 99] width 179 height 24
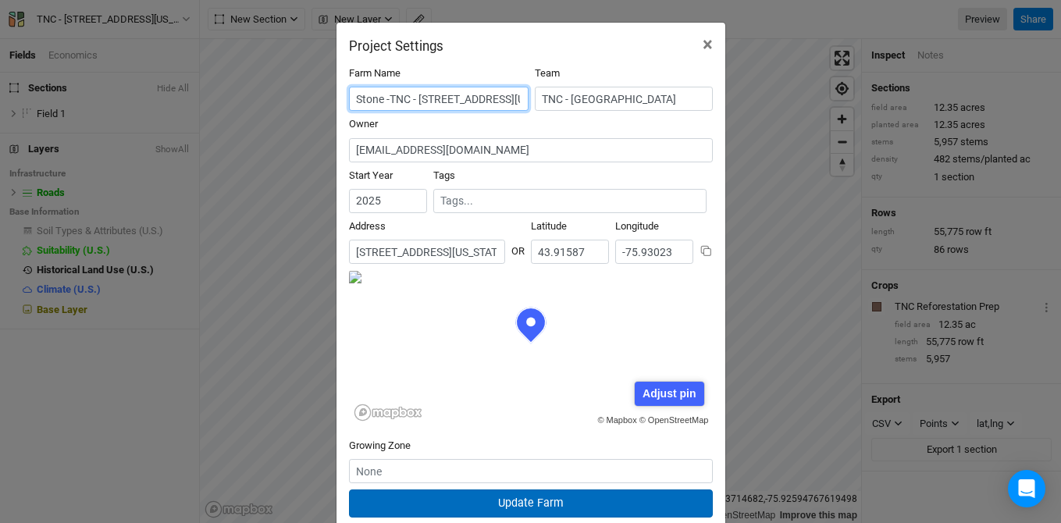
type input "Stone -TNC - [STREET_ADDRESS][US_STATE]"
click at [544, 501] on button "Update Farm" at bounding box center [531, 502] width 364 height 27
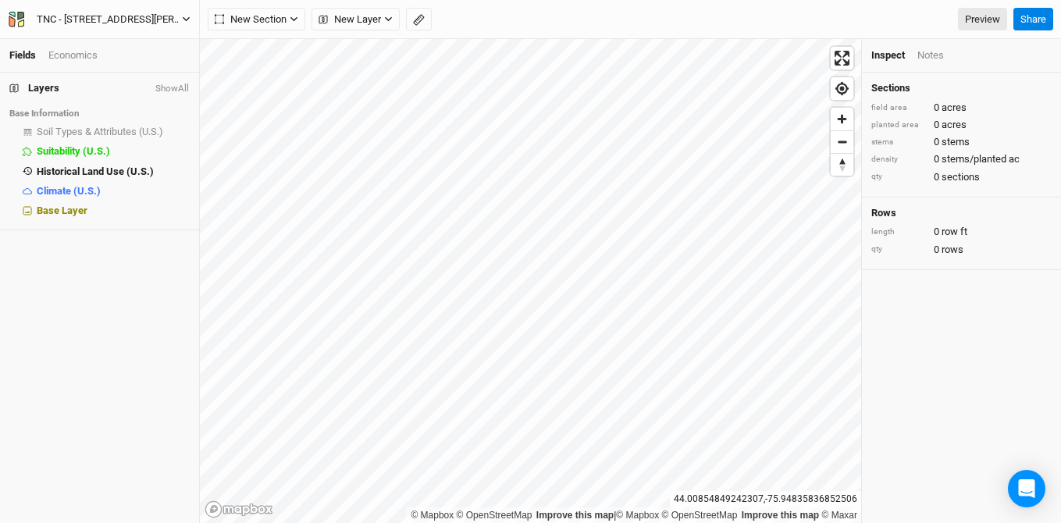
click at [117, 23] on div "TNC - 23371 White Road, Glen Park, New York 13601, United States" at bounding box center [109, 20] width 145 height 16
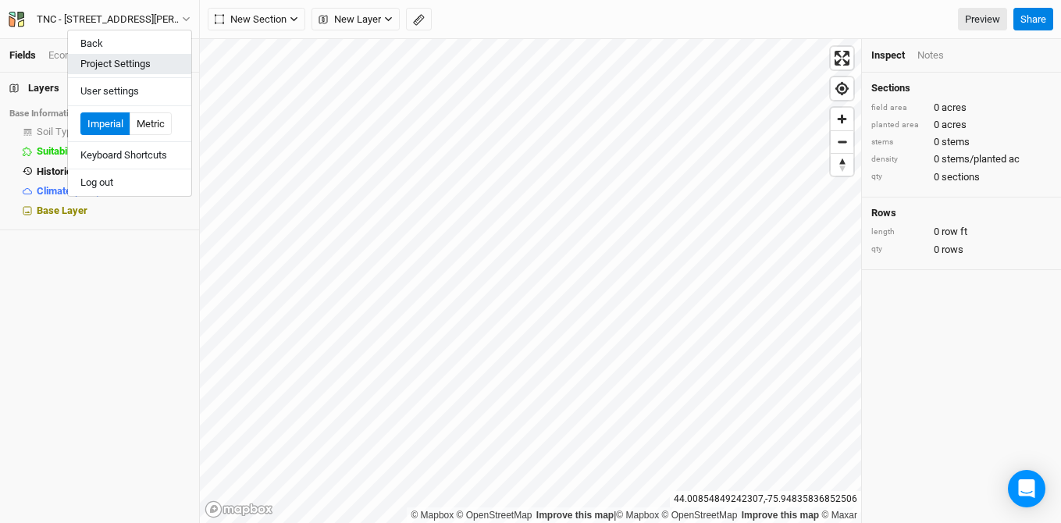
click at [126, 62] on button "Project Settings" at bounding box center [129, 64] width 123 height 20
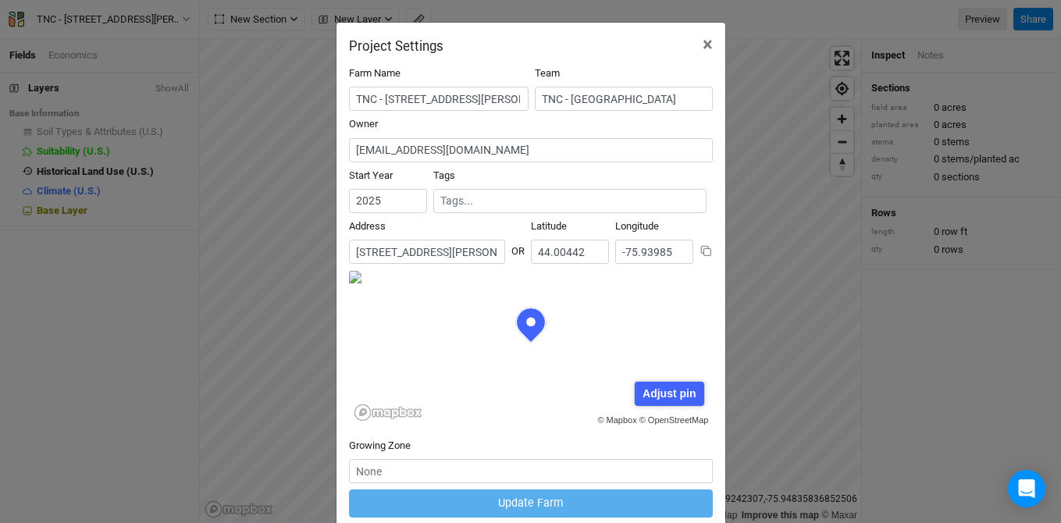
scroll to position [78, 182]
click at [355, 101] on input "TNC - 23371 White Road, Glen Park, New York 13601, United States" at bounding box center [438, 99] width 179 height 24
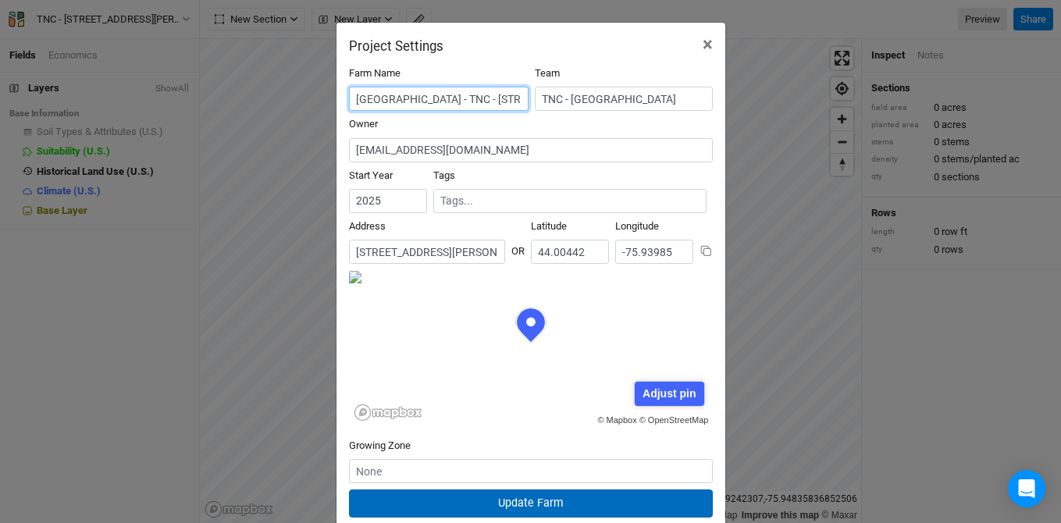
type input "Barre - TNC - 23371 White Road, Glen Park, New York 13601, United States"
click at [525, 509] on button "Update Farm" at bounding box center [531, 502] width 364 height 27
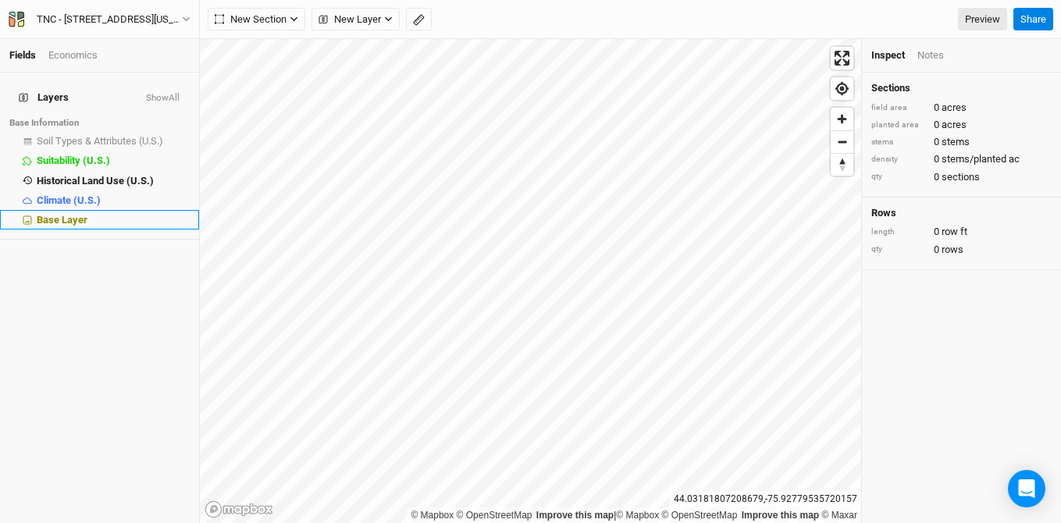
click at [77, 214] on span "Base Layer" at bounding box center [62, 220] width 51 height 12
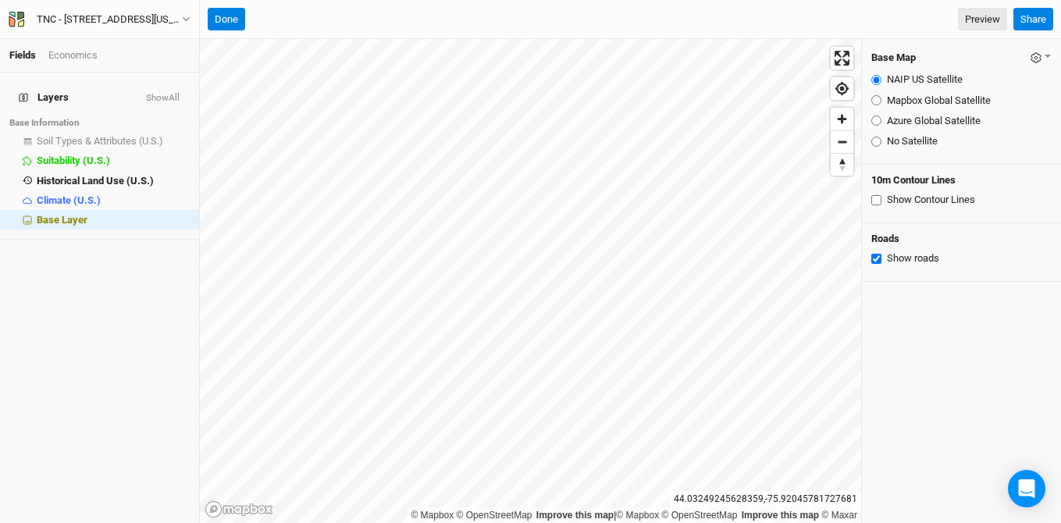
click at [878, 118] on input "Azure Global Satellite" at bounding box center [876, 120] width 10 height 10
radio input "true"
click at [232, 21] on button "Done" at bounding box center [226, 19] width 37 height 23
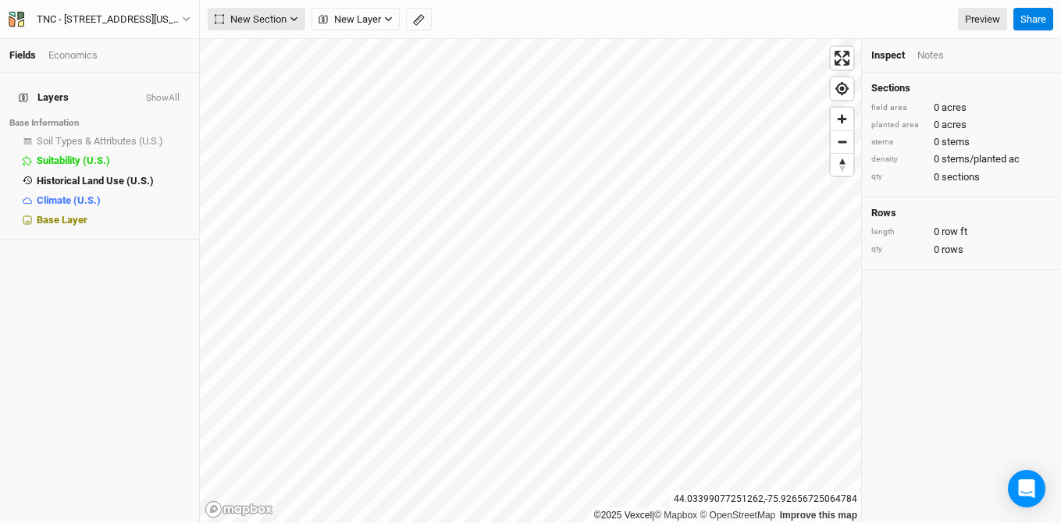
click at [279, 16] on span "New Section" at bounding box center [251, 20] width 72 height 16
click at [265, 51] on button "Grid" at bounding box center [269, 52] width 123 height 24
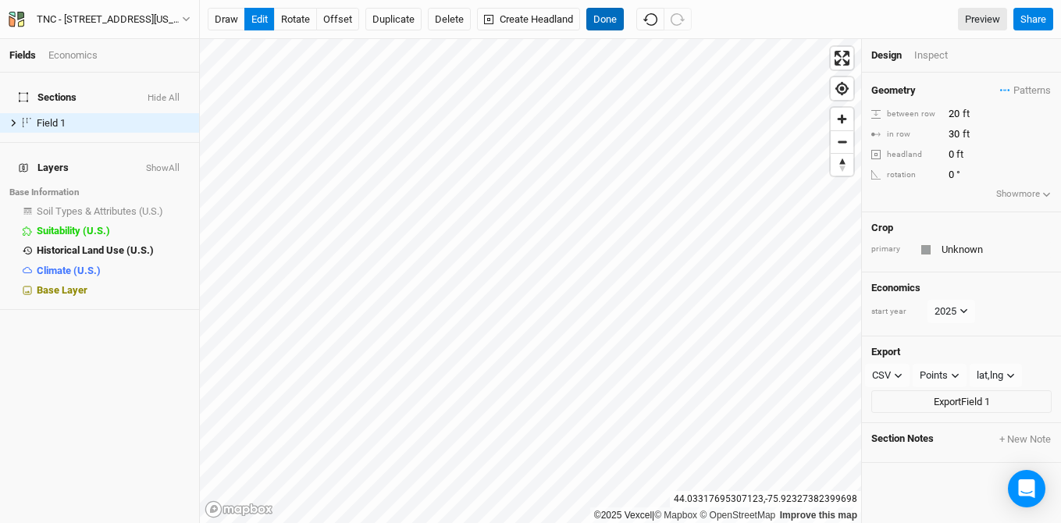
click at [610, 21] on button "Done" at bounding box center [604, 19] width 37 height 23
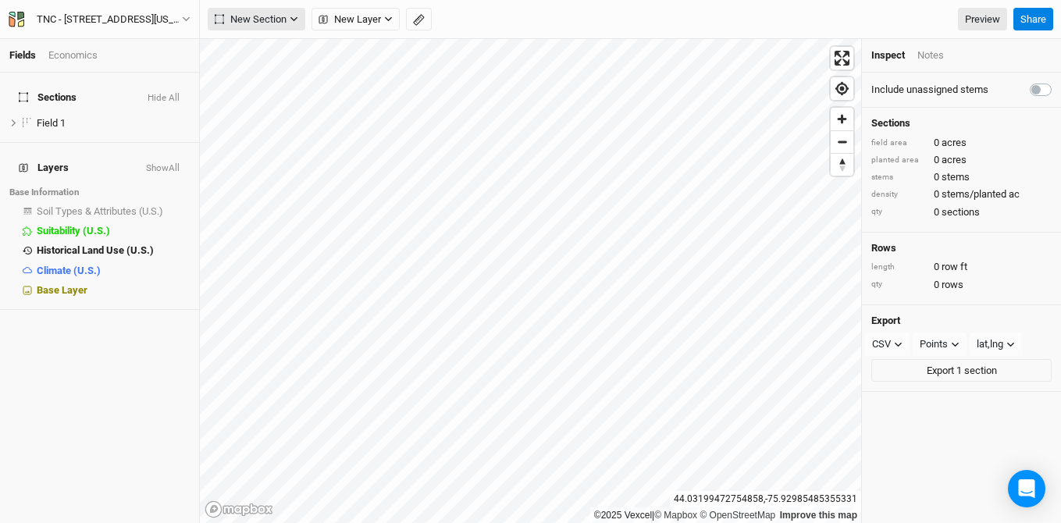
click at [271, 16] on span "New Section" at bounding box center [251, 20] width 72 height 16
click at [258, 48] on div "Grid" at bounding box center [252, 52] width 23 height 18
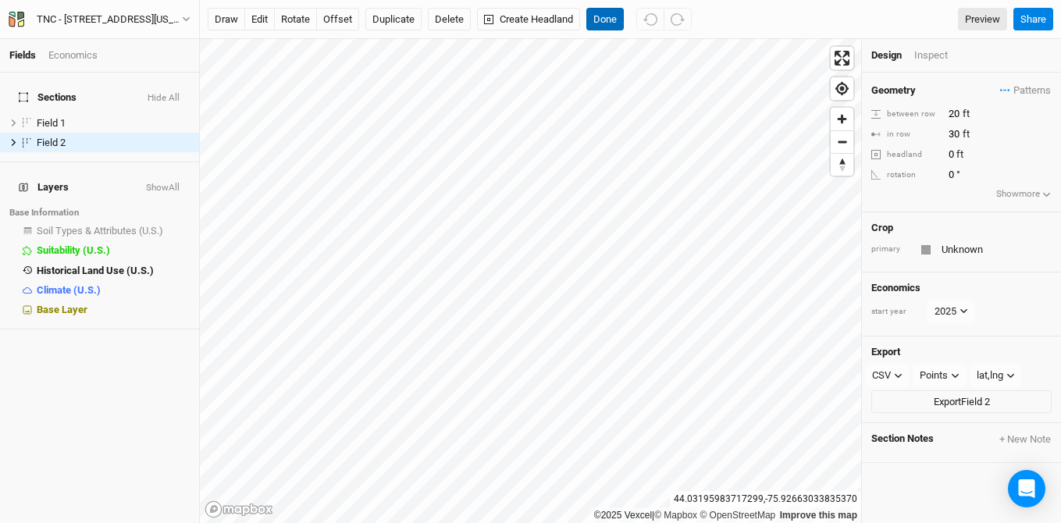
click at [604, 22] on button "Done" at bounding box center [604, 19] width 37 height 23
click at [254, 26] on button "edit" at bounding box center [259, 19] width 30 height 23
click at [643, 23] on button "button" at bounding box center [650, 19] width 28 height 23
click at [439, 15] on button "Delete" at bounding box center [449, 19] width 43 height 23
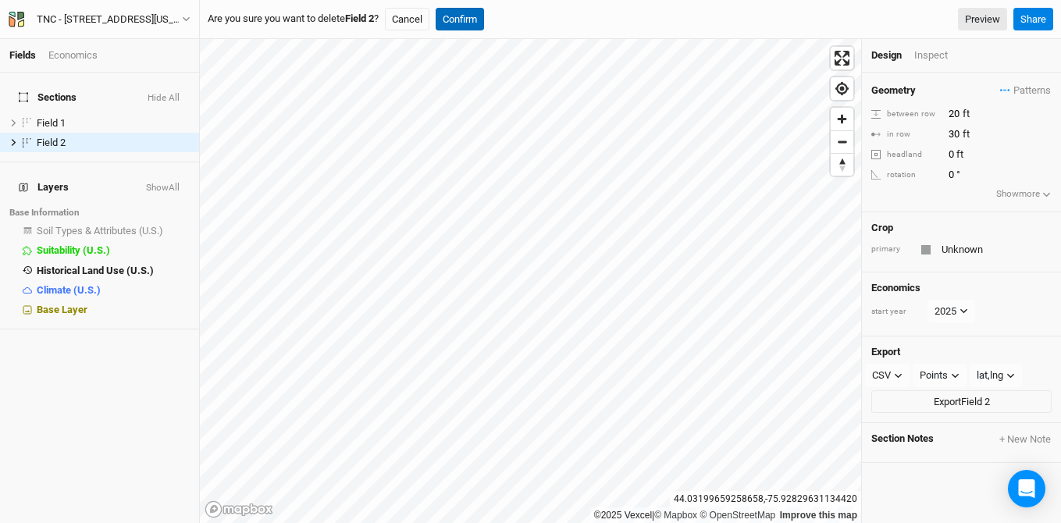
click at [469, 16] on button "Confirm" at bounding box center [459, 19] width 48 height 23
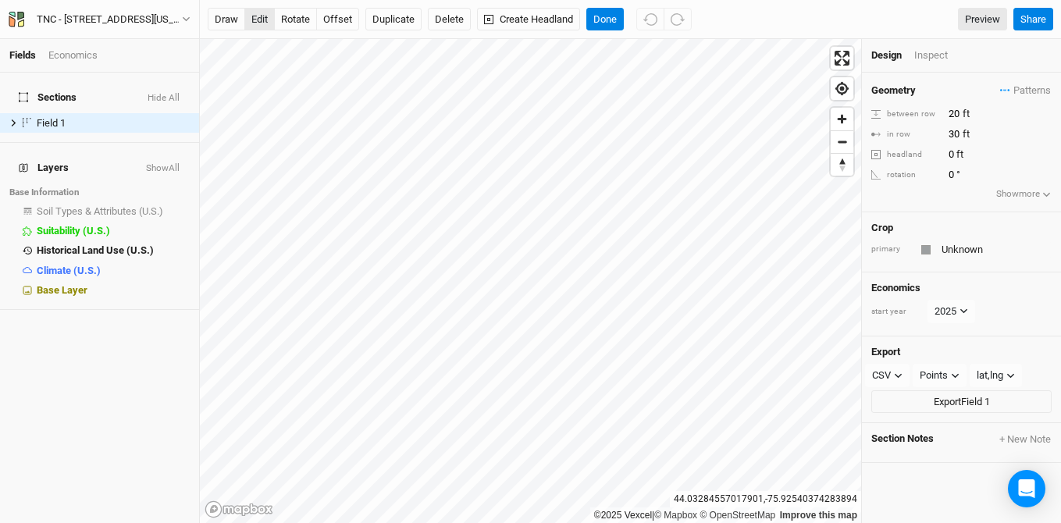
click at [268, 17] on button "edit" at bounding box center [259, 19] width 30 height 23
click at [602, 17] on button "Done" at bounding box center [604, 19] width 37 height 23
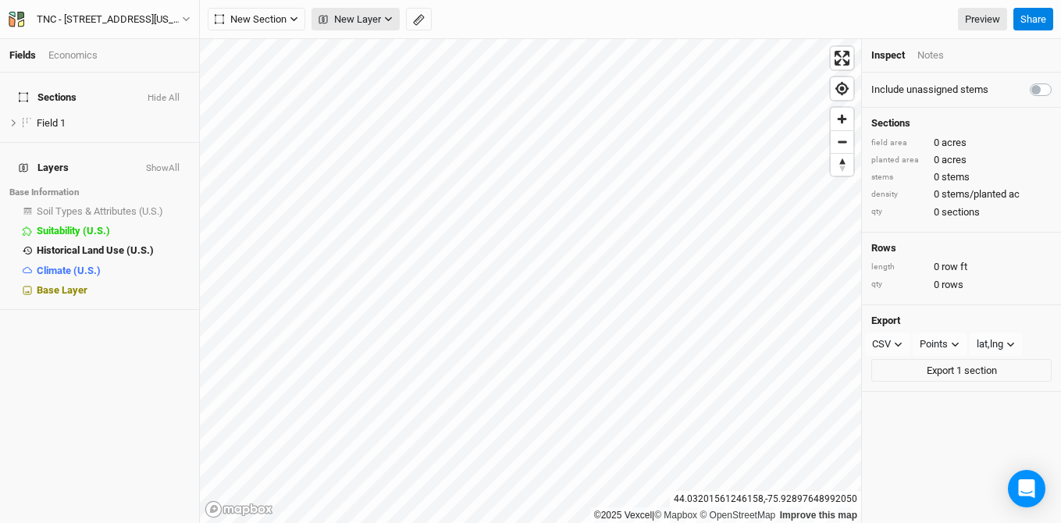
click at [366, 26] on span "New Layer" at bounding box center [349, 20] width 62 height 16
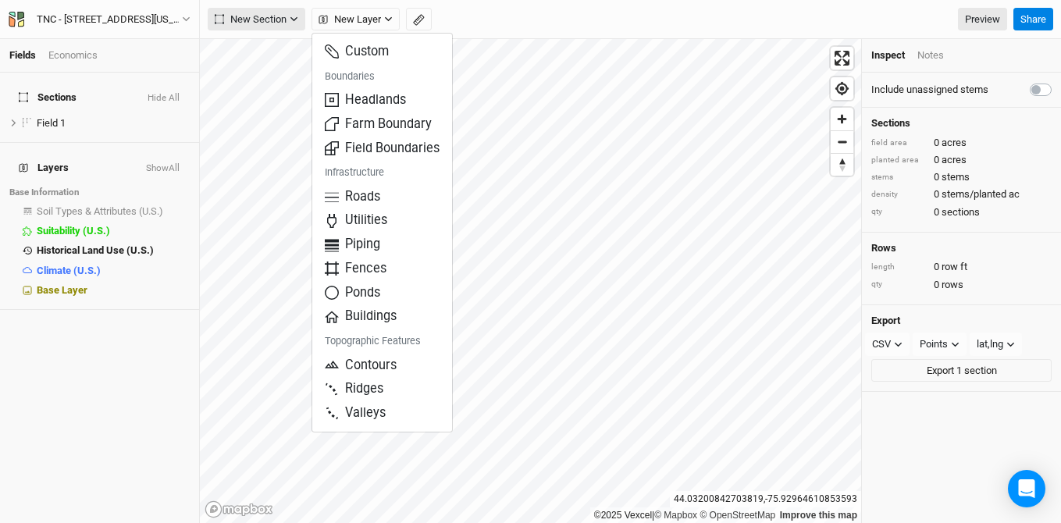
drag, startPoint x: 289, startPoint y: 18, endPoint x: 287, endPoint y: 28, distance: 10.3
click at [287, 19] on button "New Section" at bounding box center [257, 19] width 98 height 23
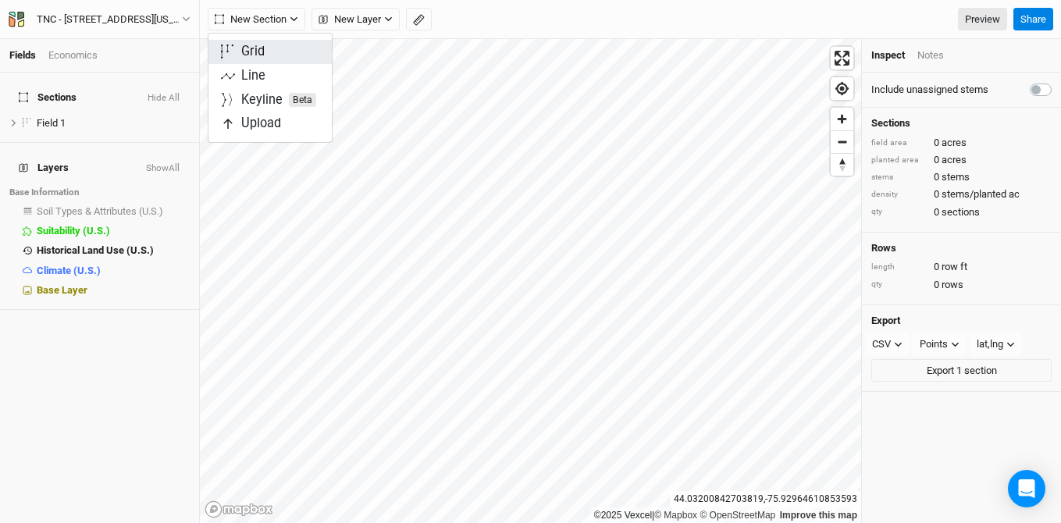
click at [286, 53] on button "Grid" at bounding box center [269, 52] width 123 height 24
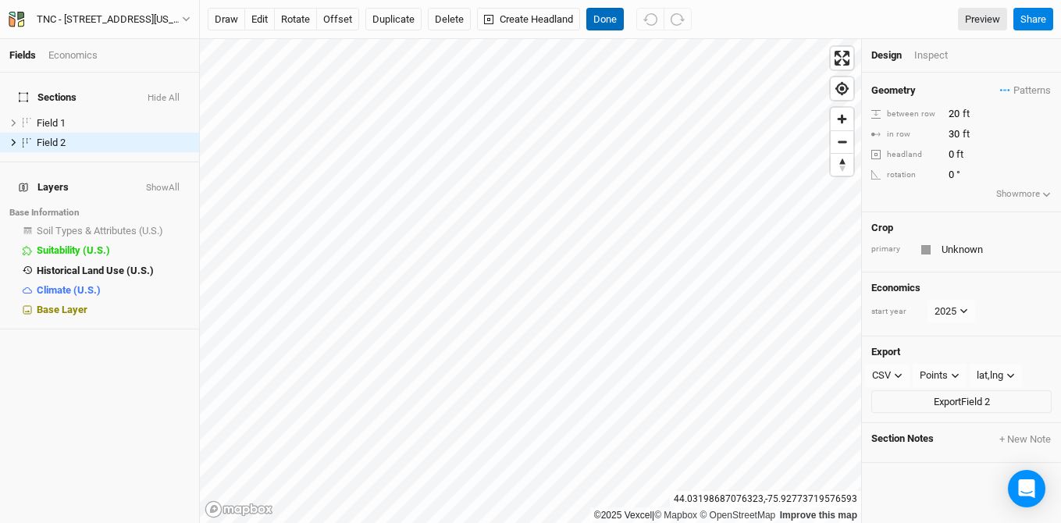
click at [614, 13] on button "Done" at bounding box center [604, 19] width 37 height 23
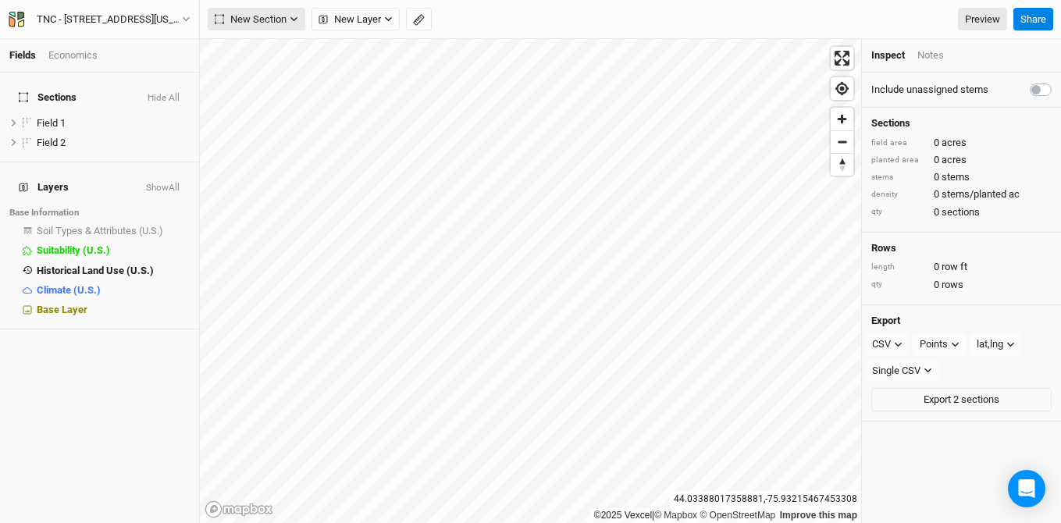
click at [272, 17] on span "New Section" at bounding box center [251, 20] width 72 height 16
click at [279, 48] on button "Grid" at bounding box center [269, 52] width 123 height 24
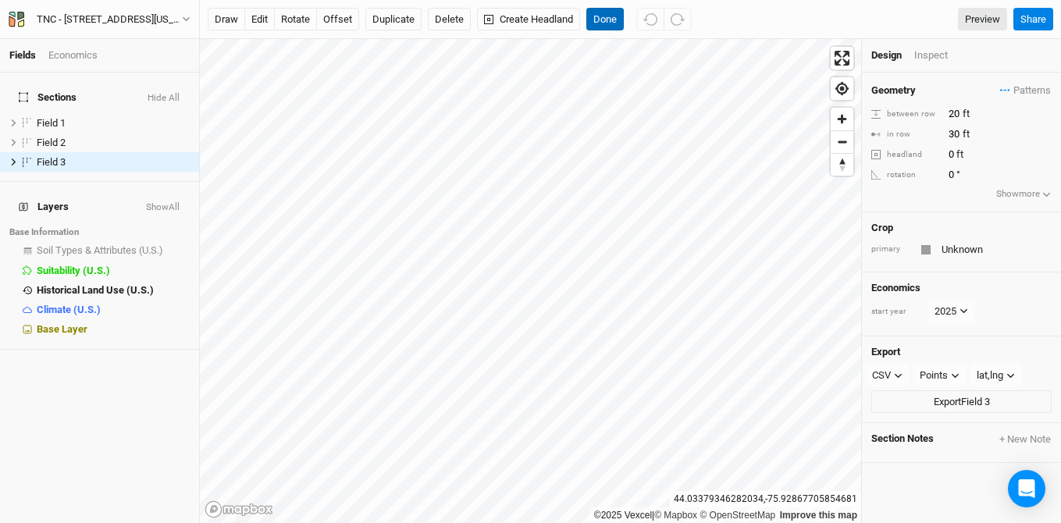
drag, startPoint x: 613, startPoint y: 10, endPoint x: 685, endPoint y: 17, distance: 72.9
click at [612, 10] on button "Done" at bounding box center [604, 19] width 37 height 23
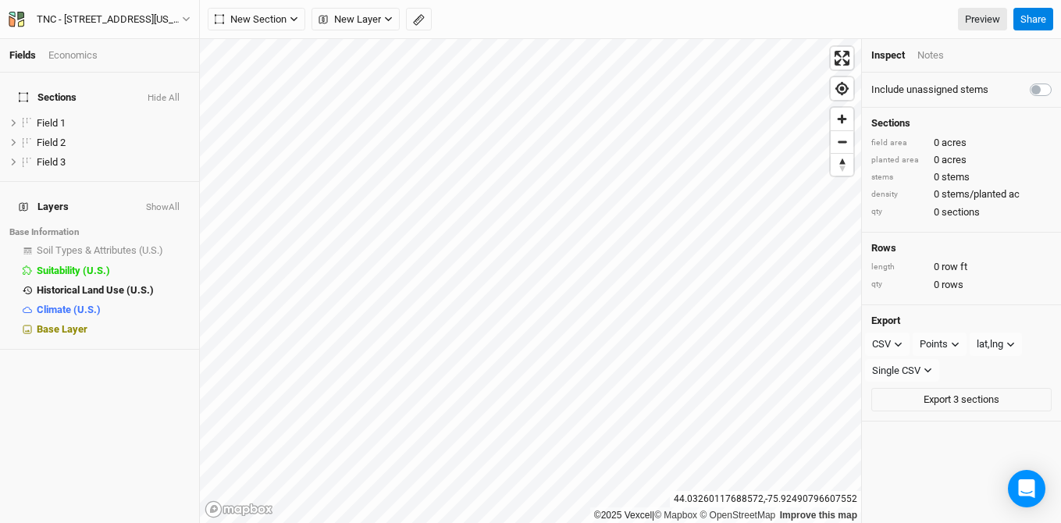
click at [1057, 80] on label at bounding box center [1057, 80] width 0 height 0
click at [1029, 91] on input "checkbox" at bounding box center [1035, 88] width 12 height 16
checkbox input "true"
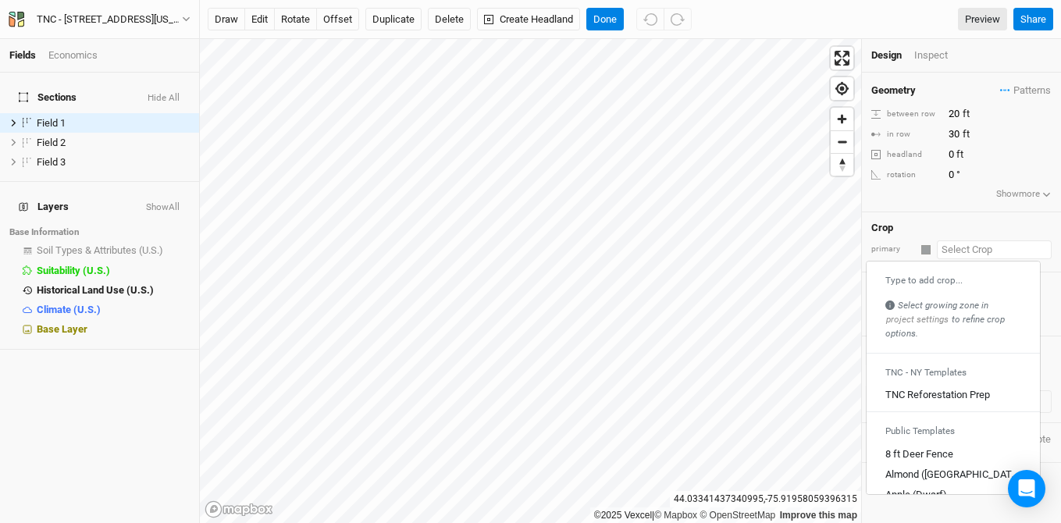
click at [986, 255] on input "text" at bounding box center [993, 249] width 115 height 19
click at [950, 391] on div "TNC Reforestation Prep" at bounding box center [937, 395] width 105 height 14
type input "TNC Reforestation Prep"
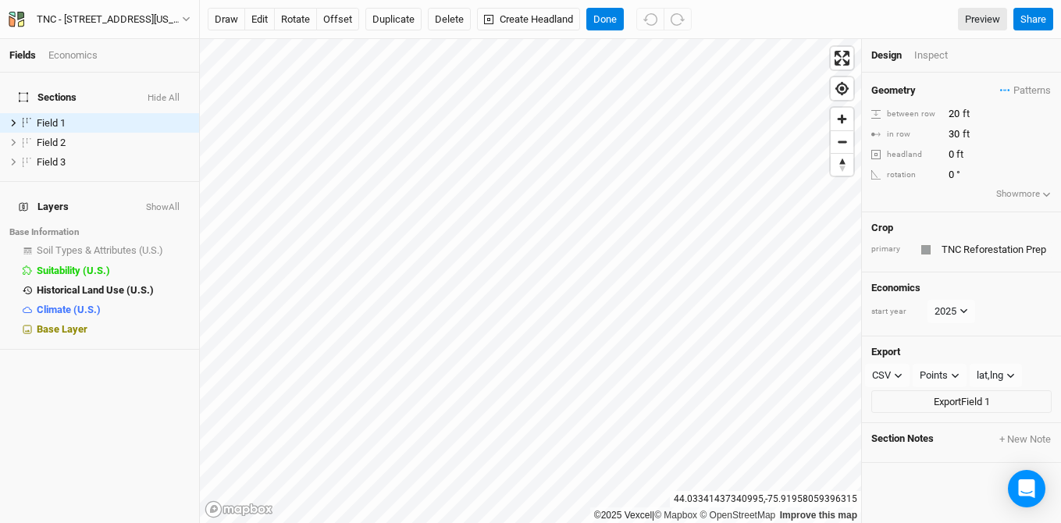
type input "10"
drag, startPoint x: 961, startPoint y: 116, endPoint x: 847, endPoint y: 97, distance: 115.6
click at [835, 97] on div "©2025 Vexcel | © Mapbox © OpenStreetMap Improve this map 44.03341437340995 , -7…" at bounding box center [630, 281] width 861 height 484
type input "9.5"
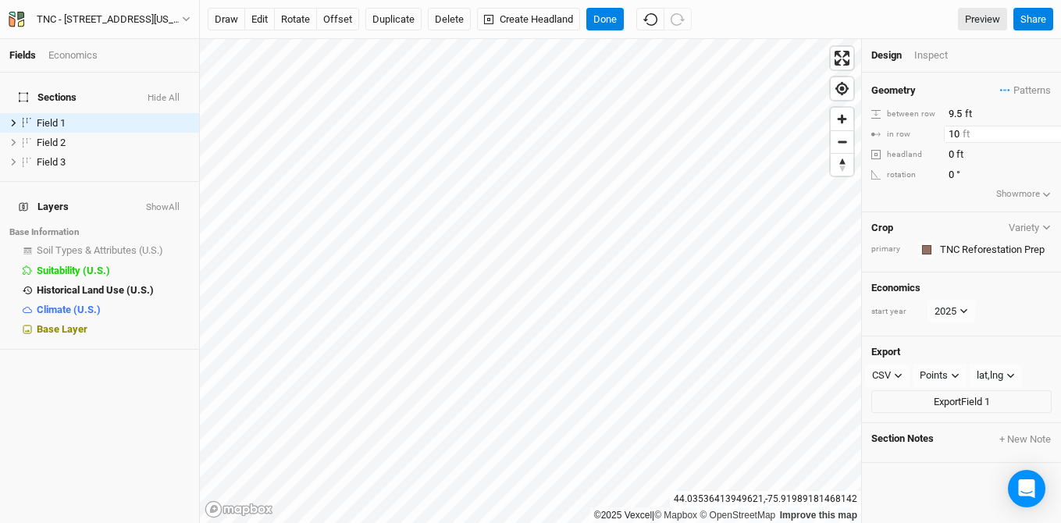
drag, startPoint x: 961, startPoint y: 137, endPoint x: 872, endPoint y: 125, distance: 89.1
click at [872, 126] on div "in row 10 ft" at bounding box center [961, 134] width 180 height 17
type input "9.5"
click at [606, 20] on button "Done" at bounding box center [604, 19] width 37 height 23
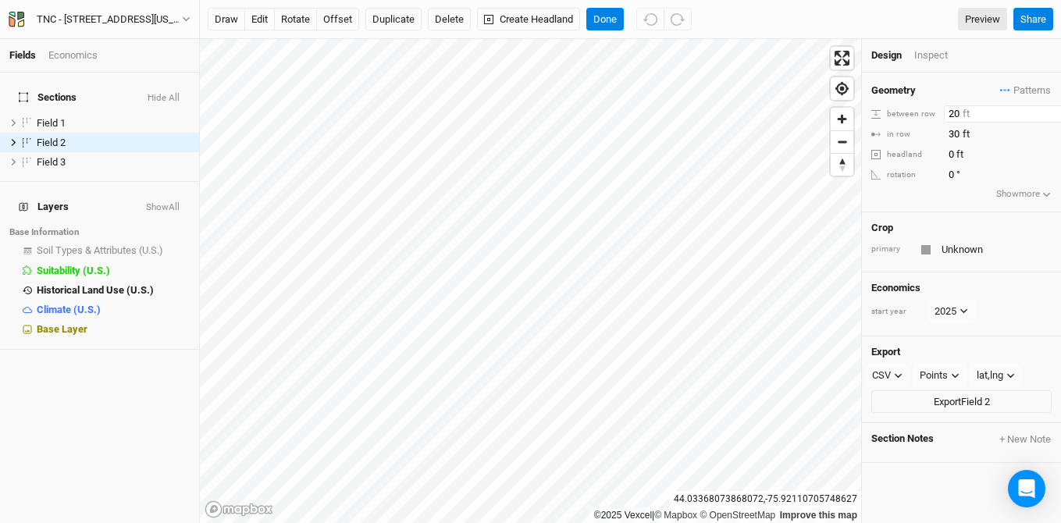
drag, startPoint x: 965, startPoint y: 113, endPoint x: 895, endPoint y: 109, distance: 70.3
click at [894, 109] on div "between row 20 ft" at bounding box center [961, 113] width 180 height 17
type input "9.5"
drag, startPoint x: 965, startPoint y: 133, endPoint x: 890, endPoint y: 121, distance: 75.8
click at [888, 123] on div "Geometry Patterns ＋ New in-row pattern between row 9.5 ft in row 30 ft headland…" at bounding box center [961, 143] width 199 height 140
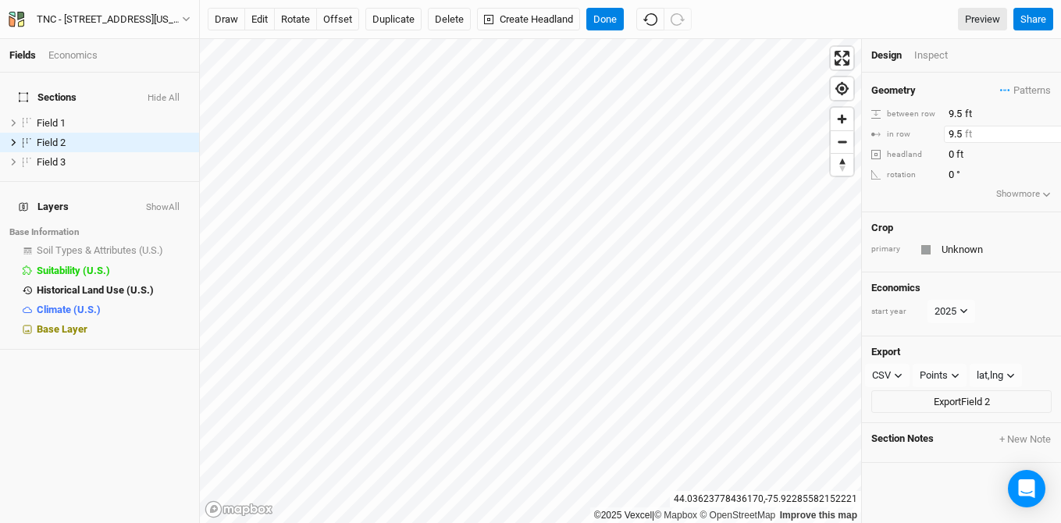
type input "9.5"
click at [612, 22] on button "Done" at bounding box center [604, 19] width 37 height 23
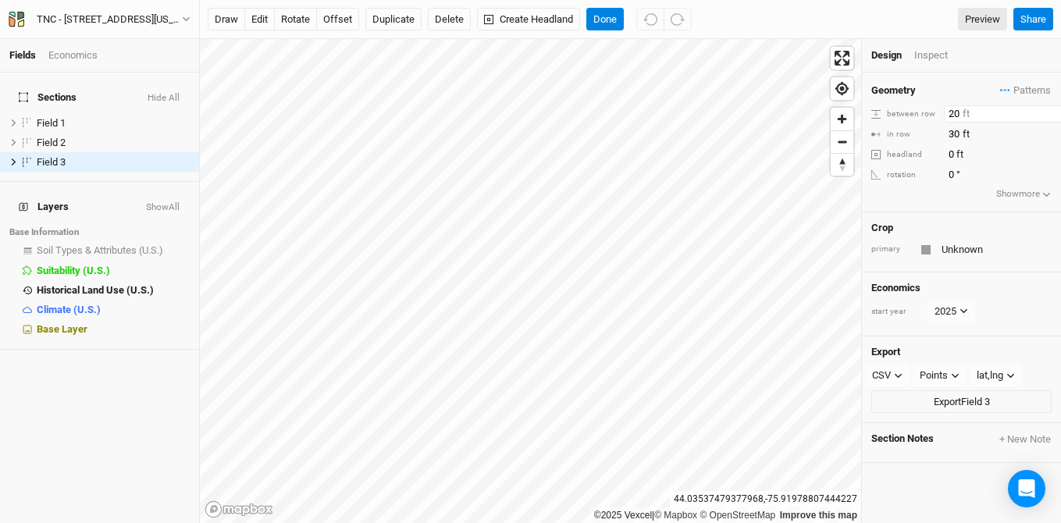
click at [857, 96] on div "©2025 Vexcel | © Mapbox © OpenStreetMap Improve this map 44.03537479377968 , -7…" at bounding box center [630, 281] width 861 height 484
type input "9.5"
drag, startPoint x: 958, startPoint y: 130, endPoint x: 890, endPoint y: 122, distance: 69.2
click at [890, 123] on div "Geometry Patterns ＋ New in-row pattern between row 9.5 ft in row 30 ft headland…" at bounding box center [961, 143] width 199 height 140
type input "9.5"
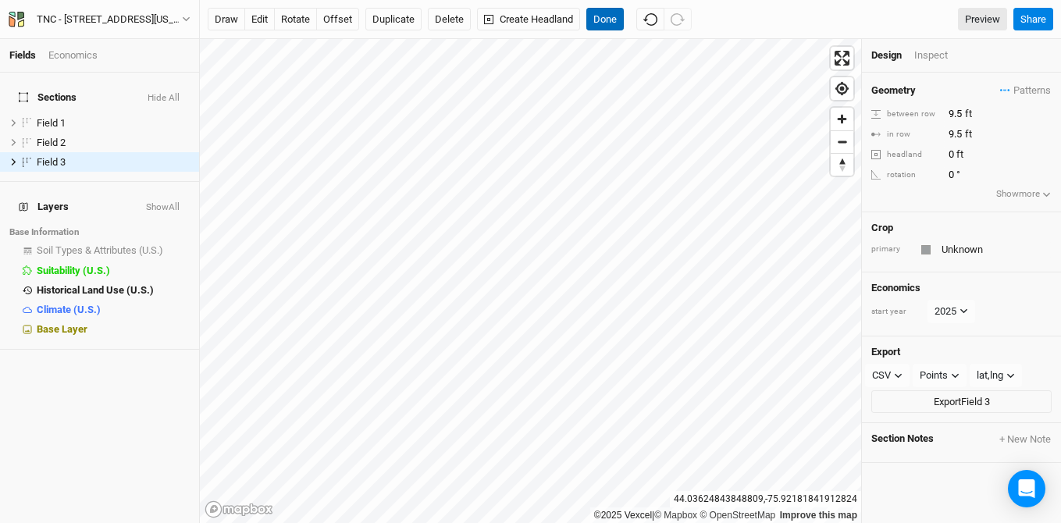
click at [613, 15] on button "Done" at bounding box center [604, 19] width 37 height 23
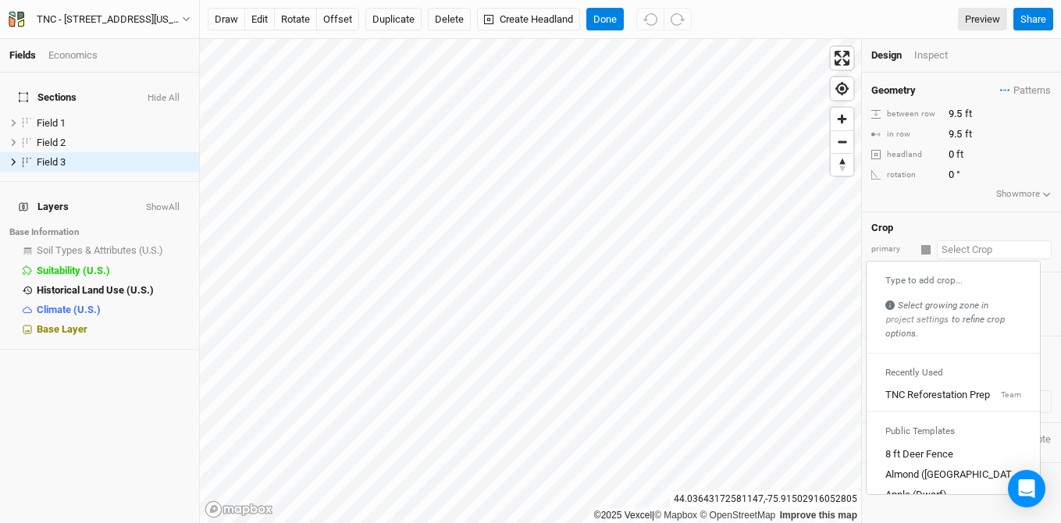
click at [955, 247] on input "text" at bounding box center [993, 249] width 115 height 19
click at [934, 393] on div "TNC Reforestation Prep" at bounding box center [937, 395] width 105 height 14
type input "10"
type input "TNC Reforestation Prep"
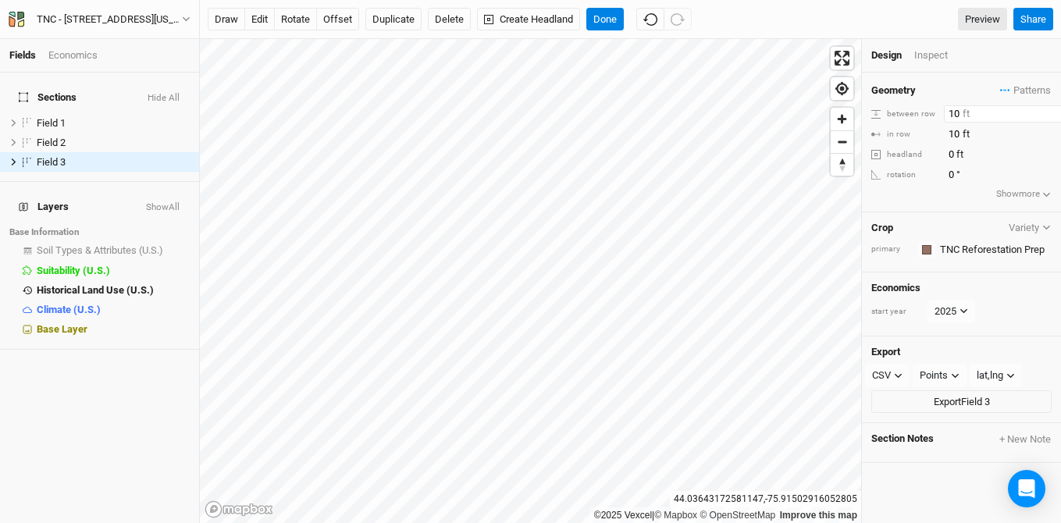
drag, startPoint x: 961, startPoint y: 116, endPoint x: 908, endPoint y: 106, distance: 53.3
click at [908, 106] on div "between row 10 ft" at bounding box center [961, 113] width 180 height 17
type input "9.5"
drag, startPoint x: 964, startPoint y: 133, endPoint x: 889, endPoint y: 119, distance: 76.1
click at [889, 119] on div "Geometry Patterns ＋ New in-row pattern between row 9.5 ft in row 10 ft headland…" at bounding box center [961, 143] width 199 height 140
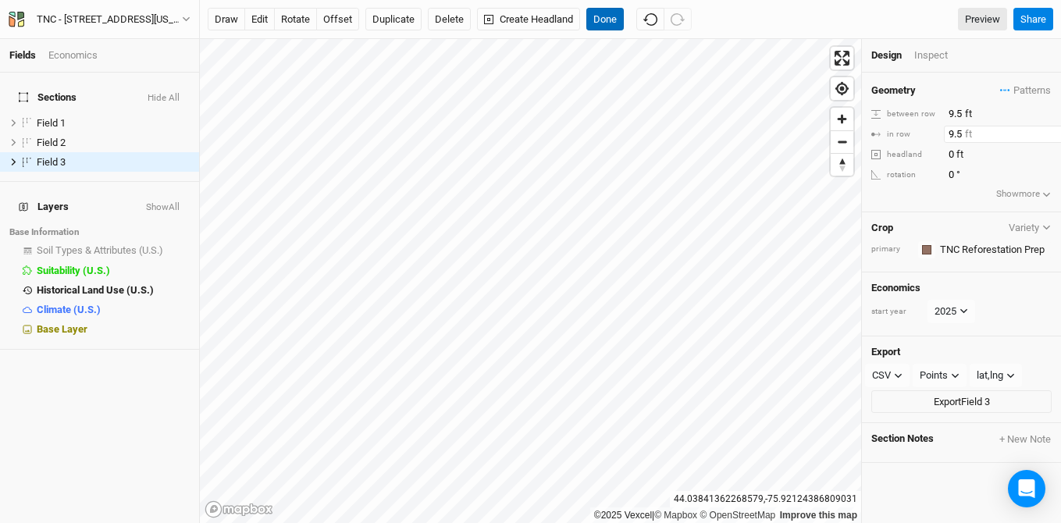
type input "9.5"
click at [609, 15] on button "Done" at bounding box center [604, 19] width 37 height 23
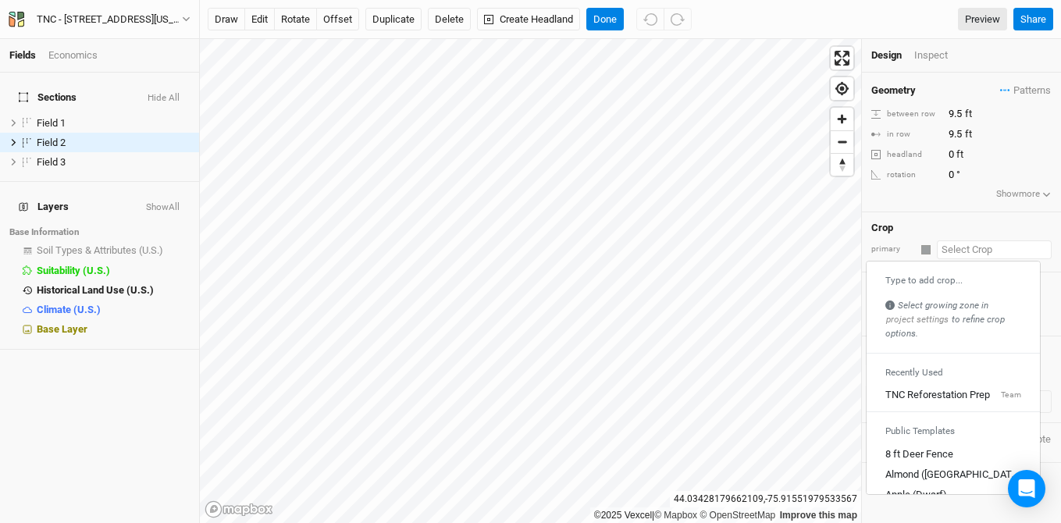
click at [961, 247] on input "text" at bounding box center [993, 249] width 115 height 19
click at [961, 395] on div "TNC Reforestation Prep" at bounding box center [937, 395] width 105 height 14
type input "10"
type input "TNC Reforestation Prep"
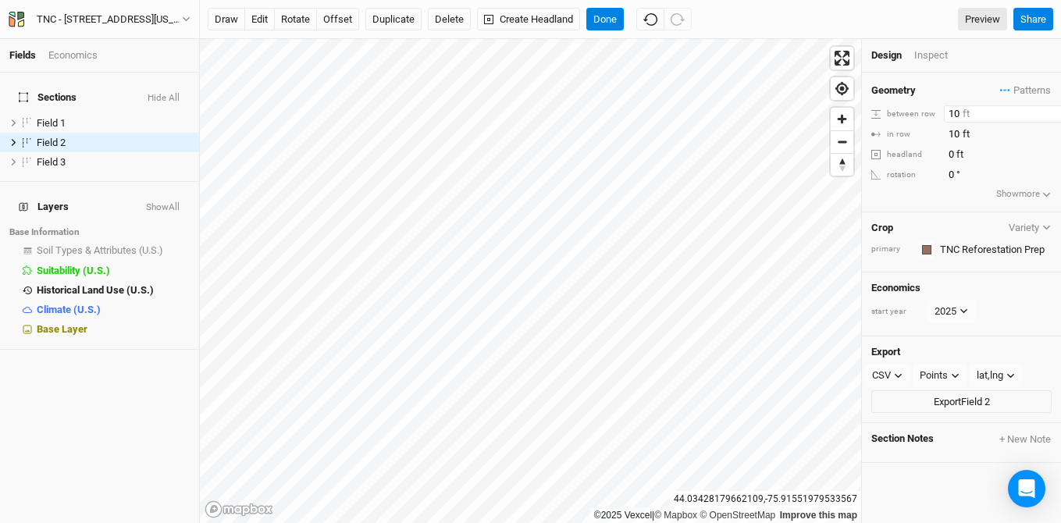
drag, startPoint x: 961, startPoint y: 115, endPoint x: 908, endPoint y: 109, distance: 53.4
click at [908, 110] on div "between row 10 ft" at bounding box center [961, 113] width 180 height 17
type input "9.5"
drag, startPoint x: 960, startPoint y: 134, endPoint x: 879, endPoint y: 119, distance: 82.5
click at [878, 119] on div "Geometry Patterns ＋ New in-row pattern between row 9.5 ft in row 10 ft headland…" at bounding box center [961, 143] width 199 height 140
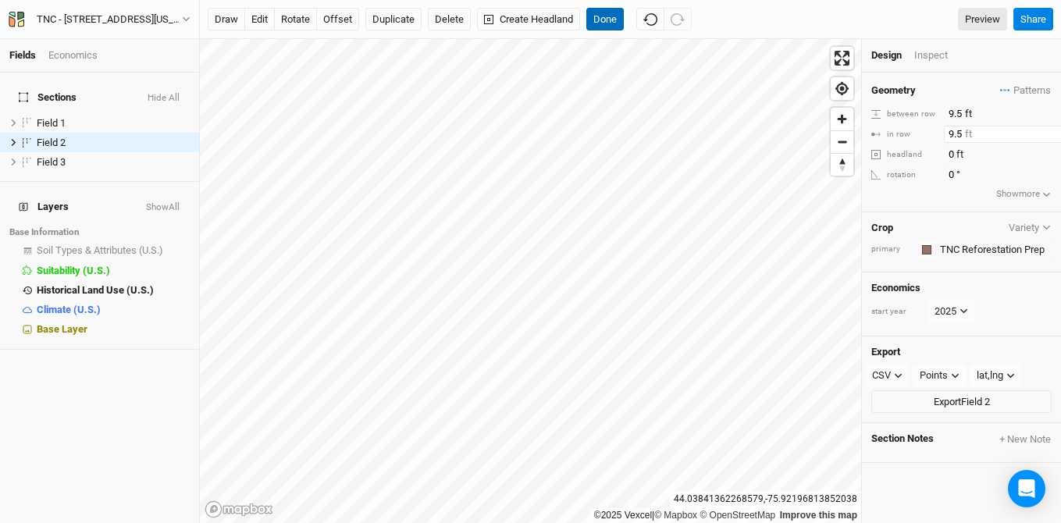
type input "9.5"
click at [606, 17] on button "Done" at bounding box center [604, 19] width 37 height 23
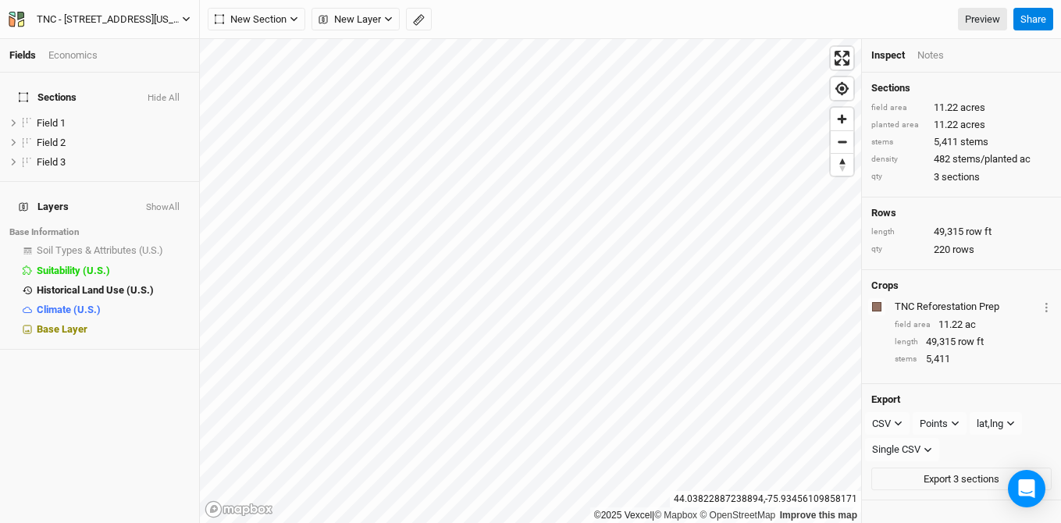
click at [101, 21] on div "TNC - [STREET_ADDRESS][US_STATE][US_STATE]" at bounding box center [109, 20] width 145 height 16
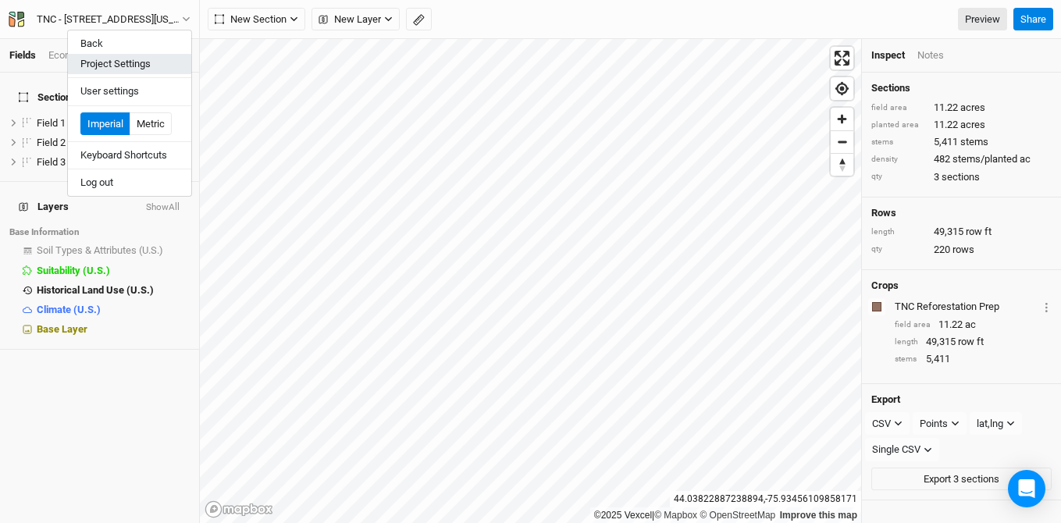
click at [124, 64] on button "Project Settings" at bounding box center [129, 64] width 123 height 20
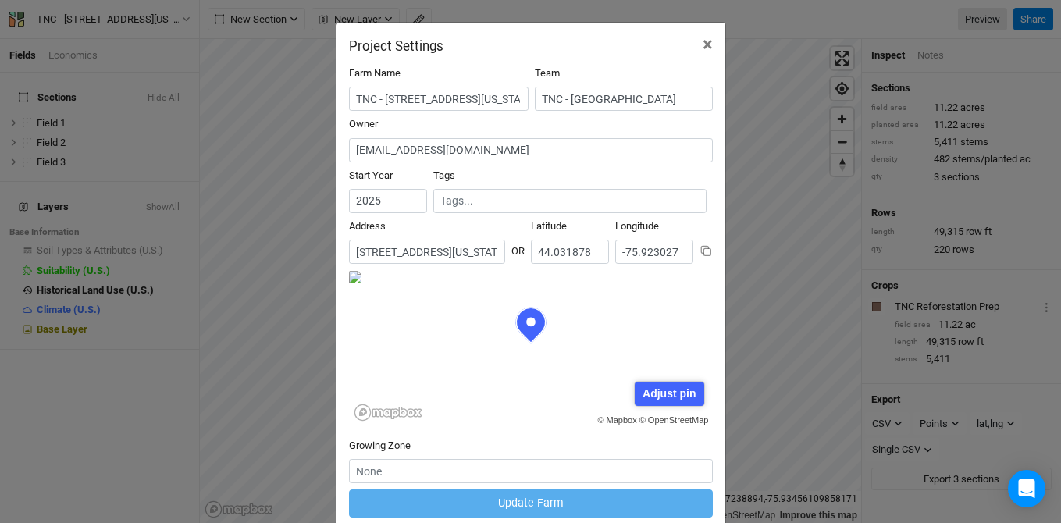
scroll to position [78, 182]
click at [349, 96] on input "TNC - [STREET_ADDRESS][US_STATE][US_STATE]" at bounding box center [438, 99] width 179 height 24
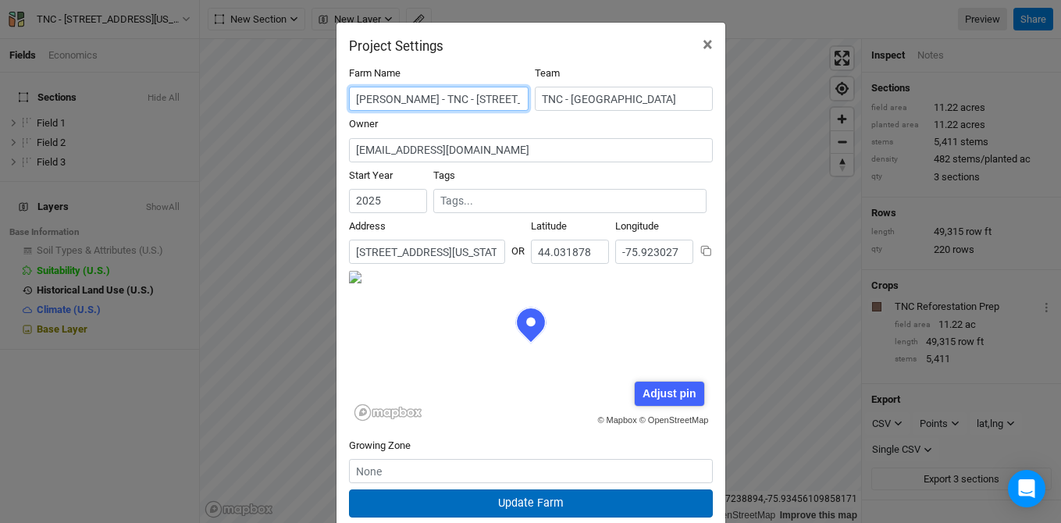
type input "Wilcox - TNC - 22501 New York Highway 342, Watertown, New York 13601, United St…"
click at [582, 500] on button "Update Farm" at bounding box center [531, 502] width 364 height 27
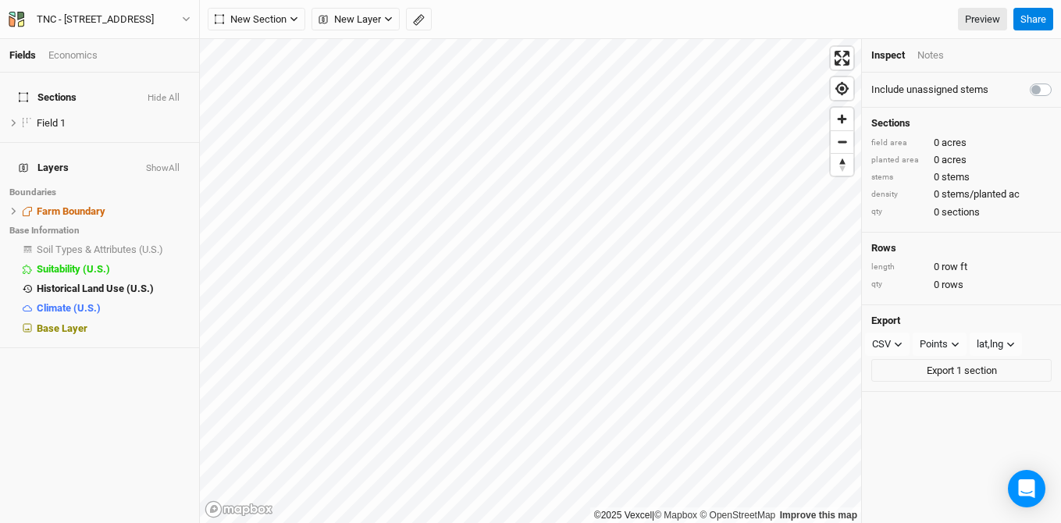
click at [157, 93] on button "Hide All" at bounding box center [164, 98] width 34 height 11
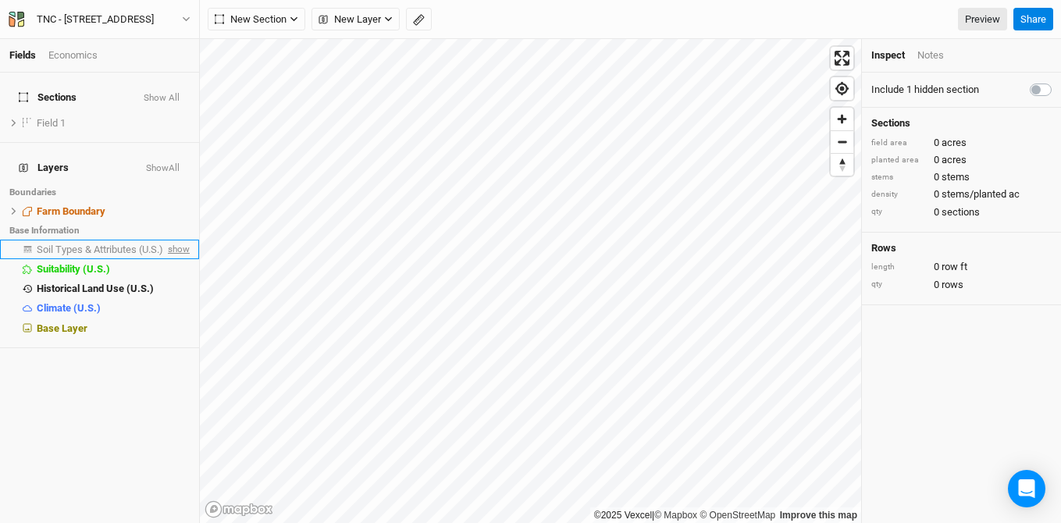
click at [168, 240] on span "show" at bounding box center [177, 250] width 25 height 20
click at [66, 243] on span "Soil Types & Attributes (U.S.)" at bounding box center [103, 249] width 132 height 12
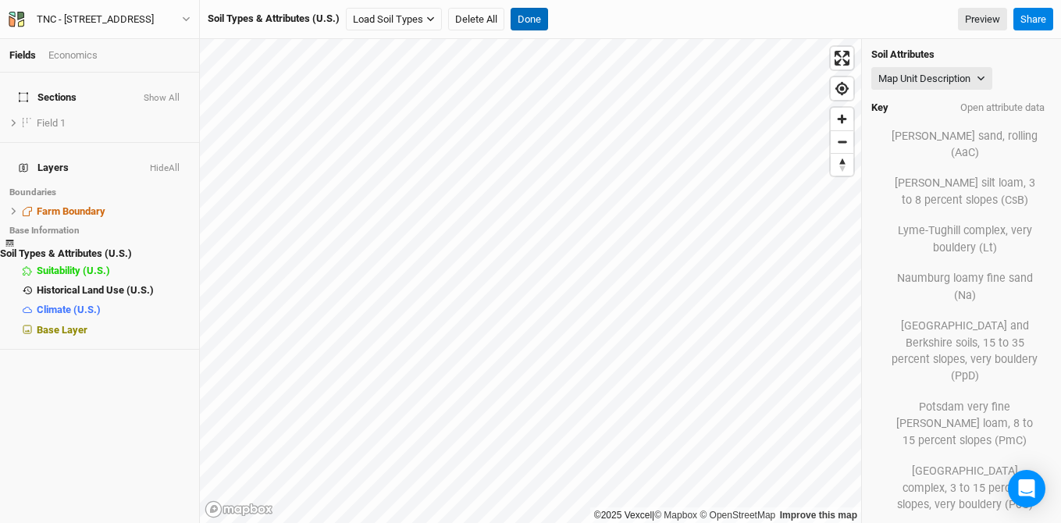
click at [537, 12] on button "Done" at bounding box center [528, 19] width 37 height 23
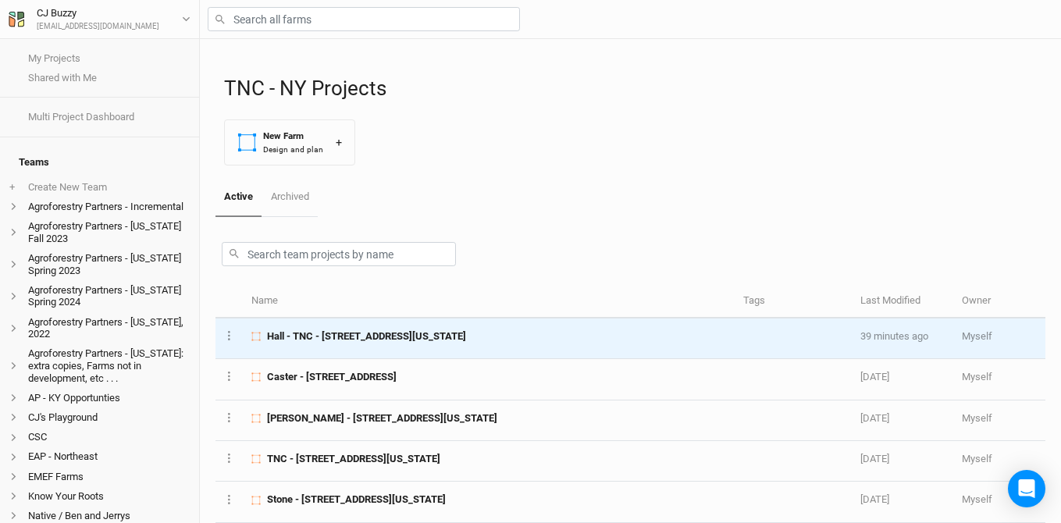
click at [379, 329] on span "Hall - TNC - [STREET_ADDRESS][US_STATE]" at bounding box center [366, 336] width 199 height 14
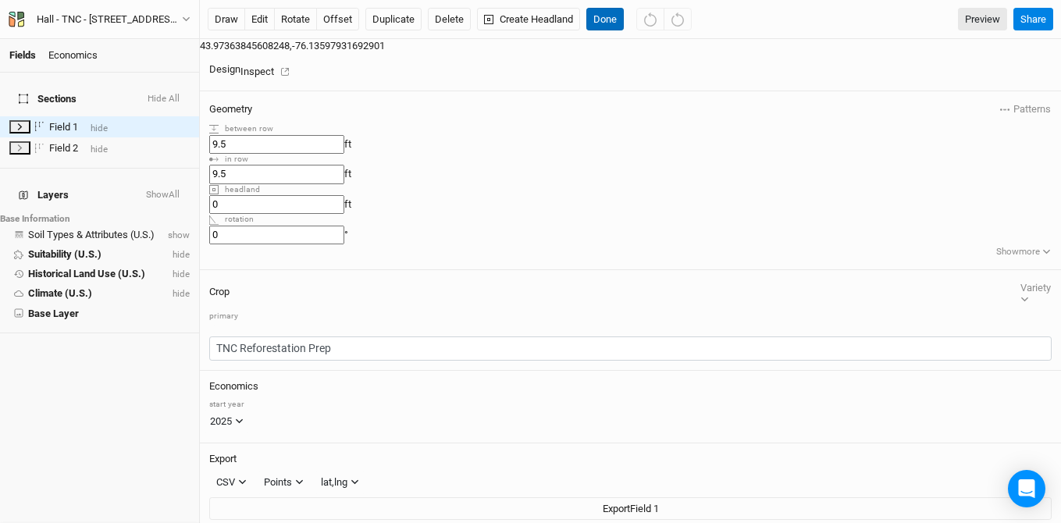
click at [602, 20] on button "Done" at bounding box center [604, 19] width 37 height 23
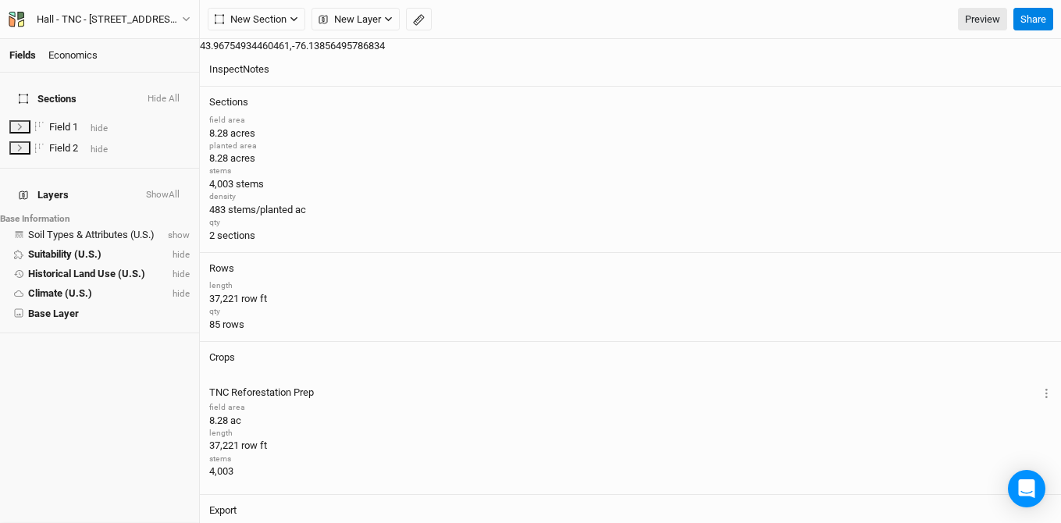
click at [461, 522] on html "Fields Economics Sections Hide All Field 1 hide Field 2 hide Layers Show All Ba…" at bounding box center [530, 261] width 1061 height 523
